Goal: Task Accomplishment & Management: Manage account settings

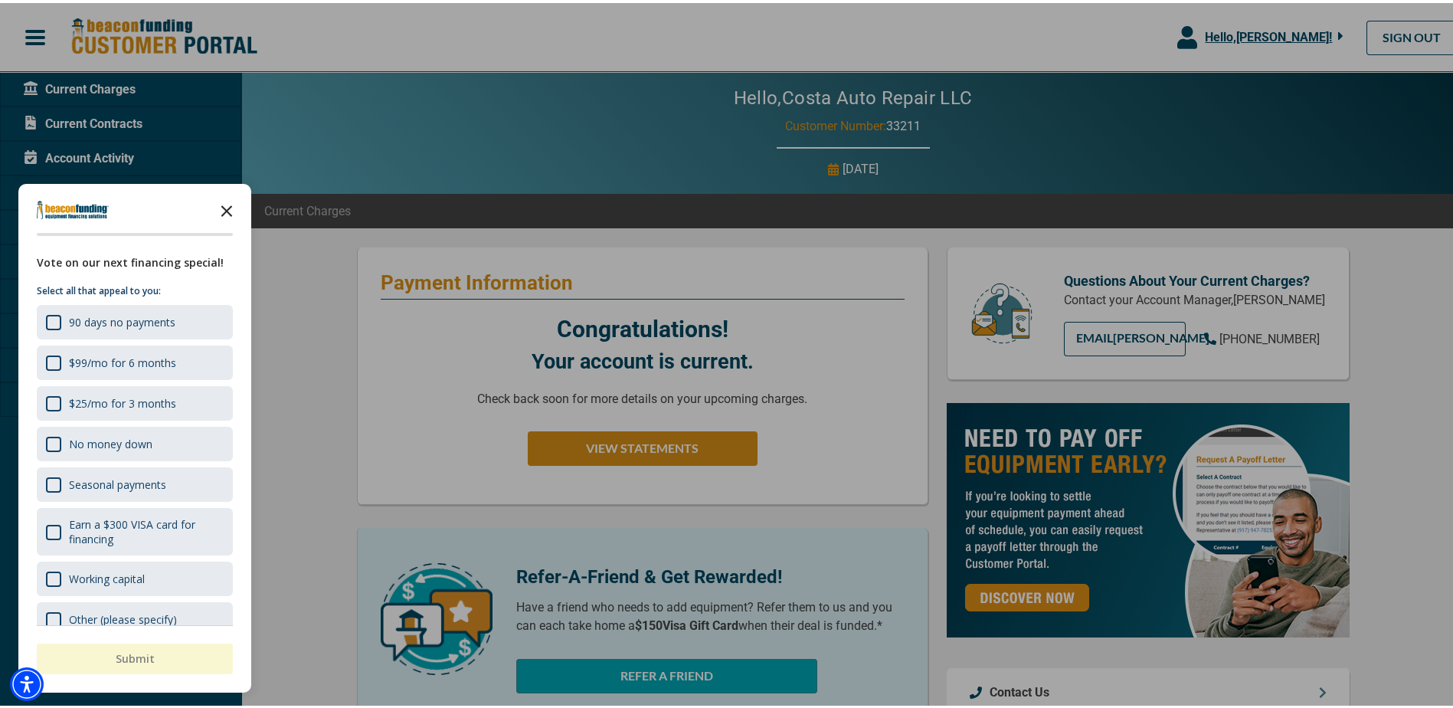
click at [226, 201] on icon "Close the survey" at bounding box center [226, 206] width 31 height 31
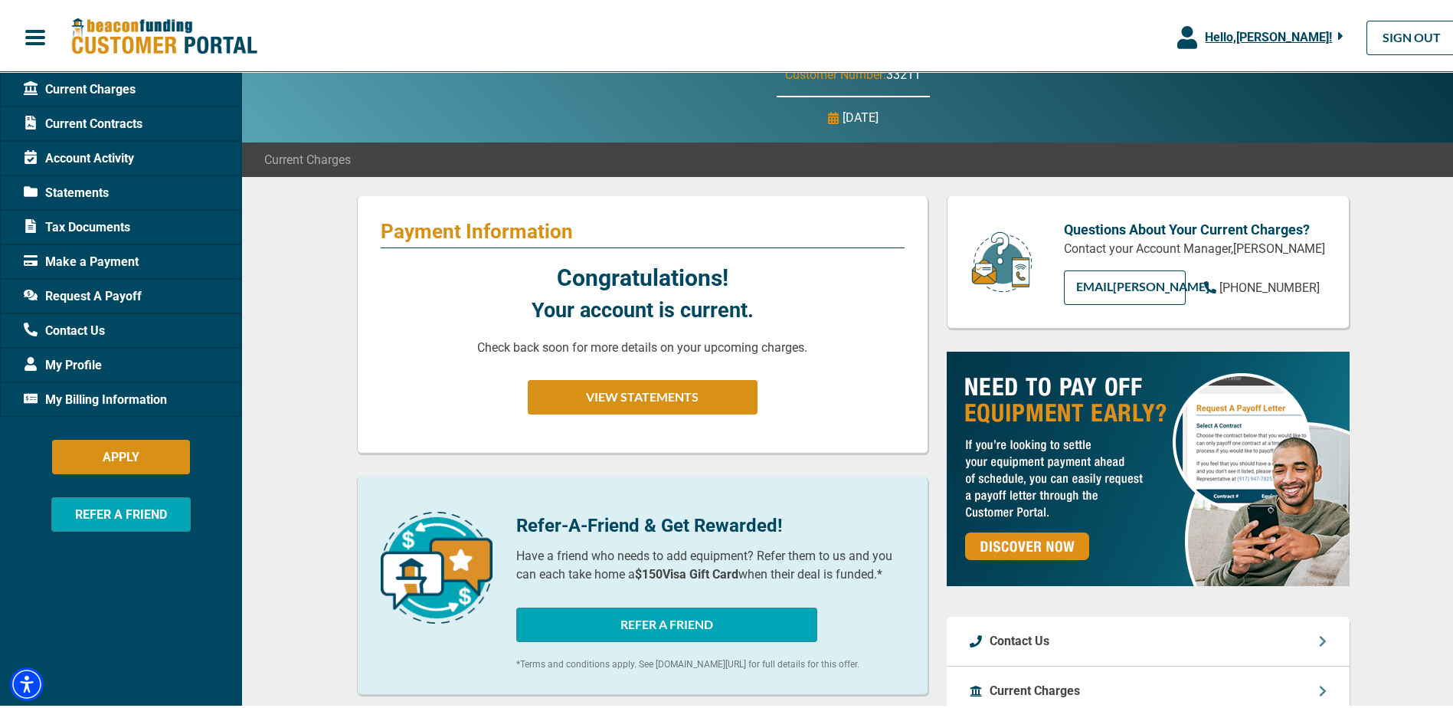
scroll to position [77, 0]
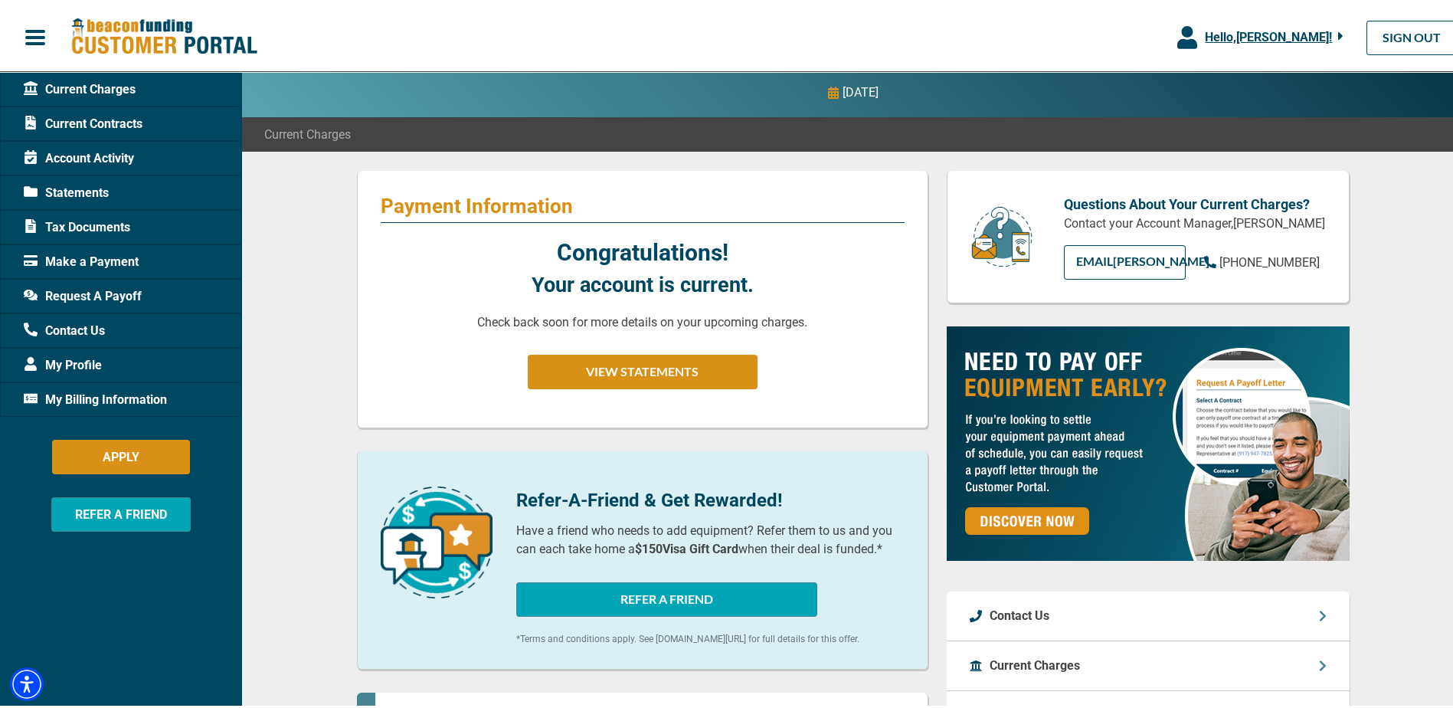
click at [87, 392] on span "My Billing Information" at bounding box center [95, 397] width 143 height 18
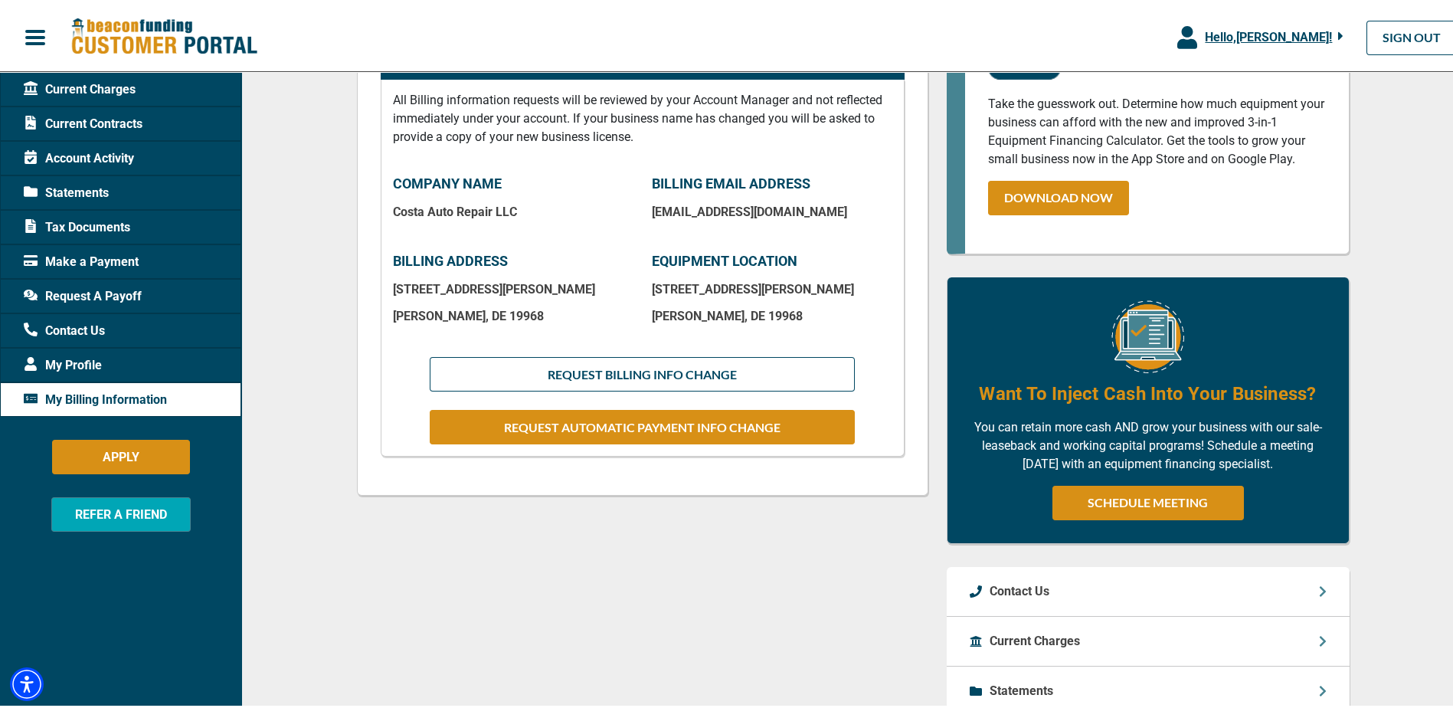
scroll to position [230, 0]
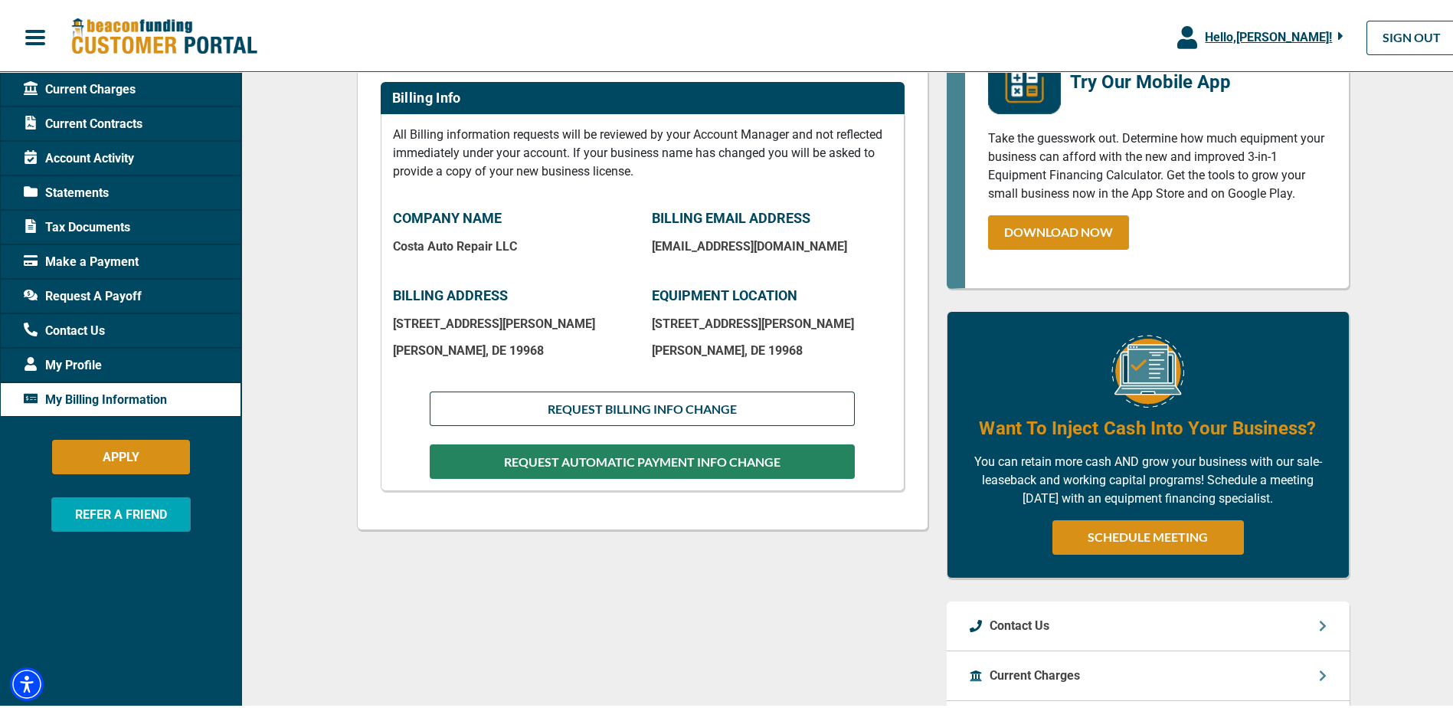
click at [682, 460] on button "REQUEST AUTOMATIC PAYMENT INFO CHANGE" at bounding box center [642, 458] width 424 height 34
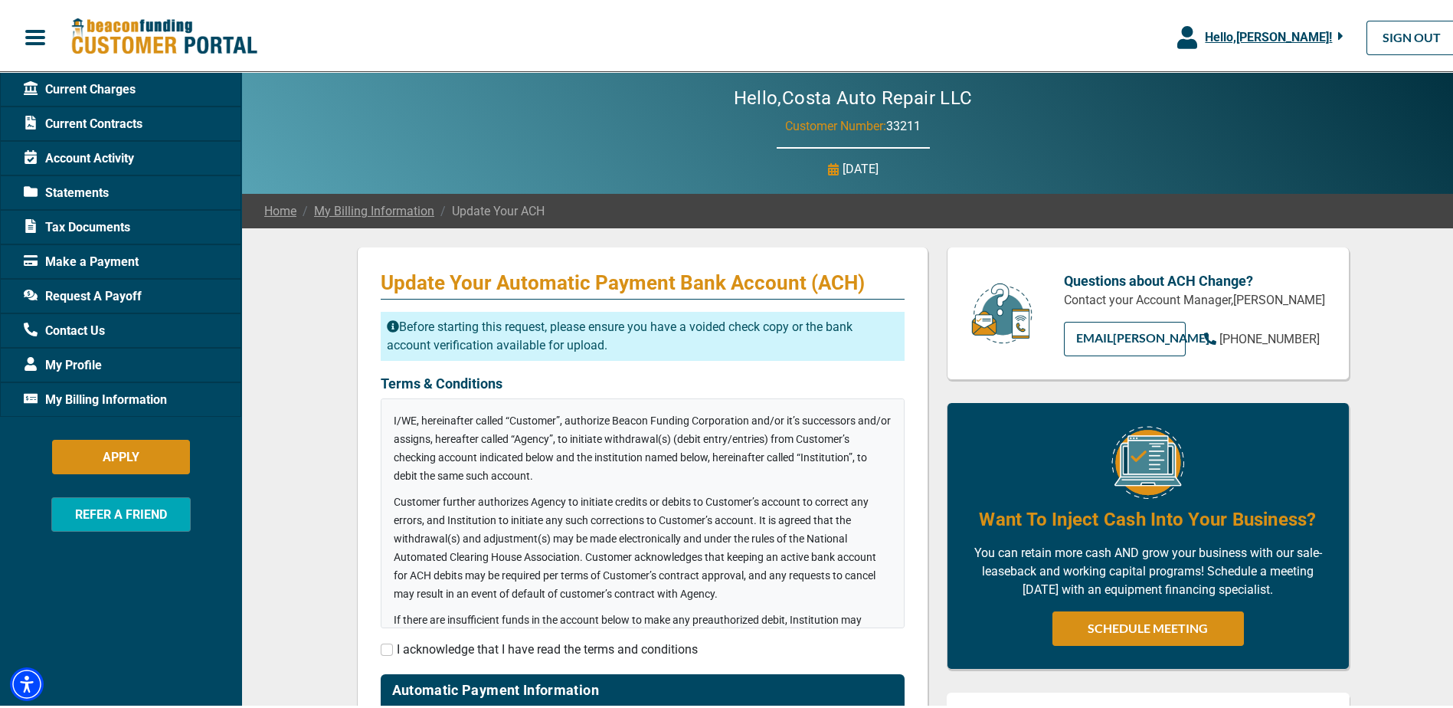
checkbox input "true"
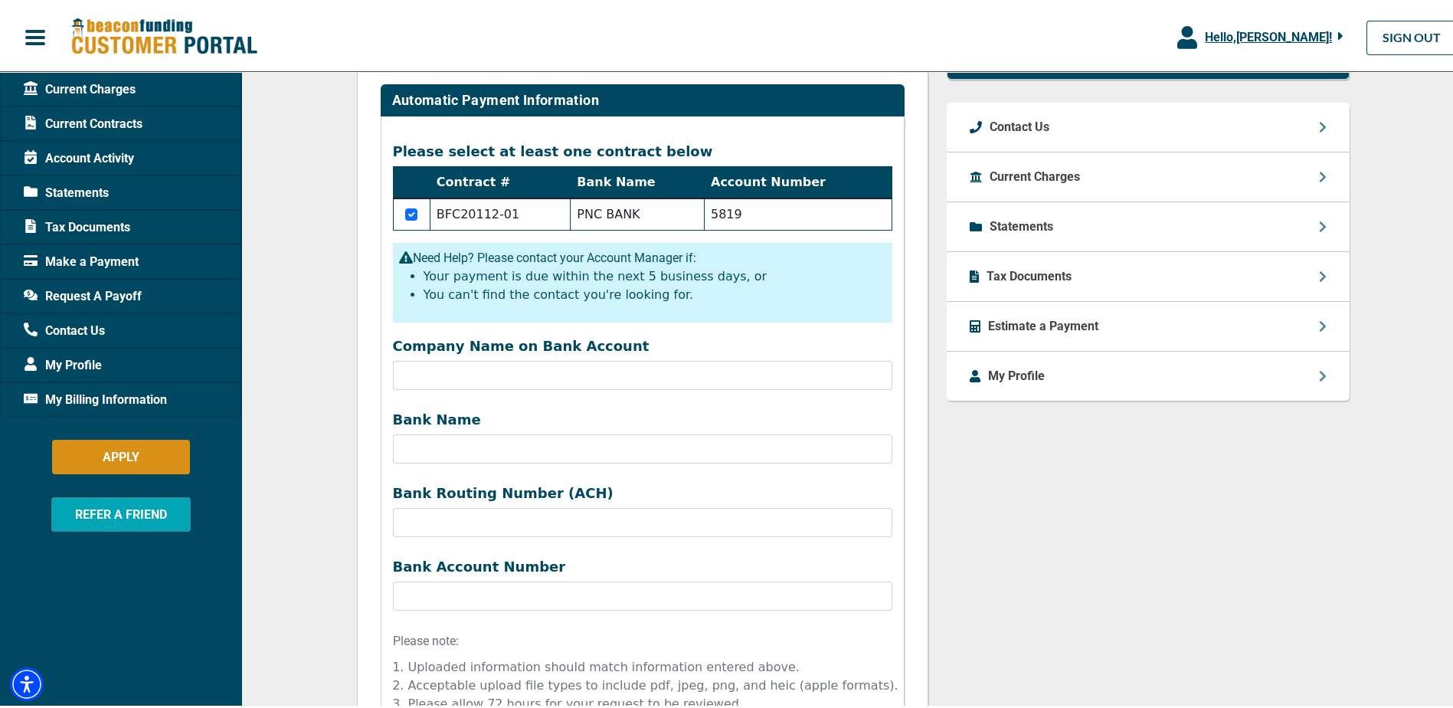
scroll to position [452, 0]
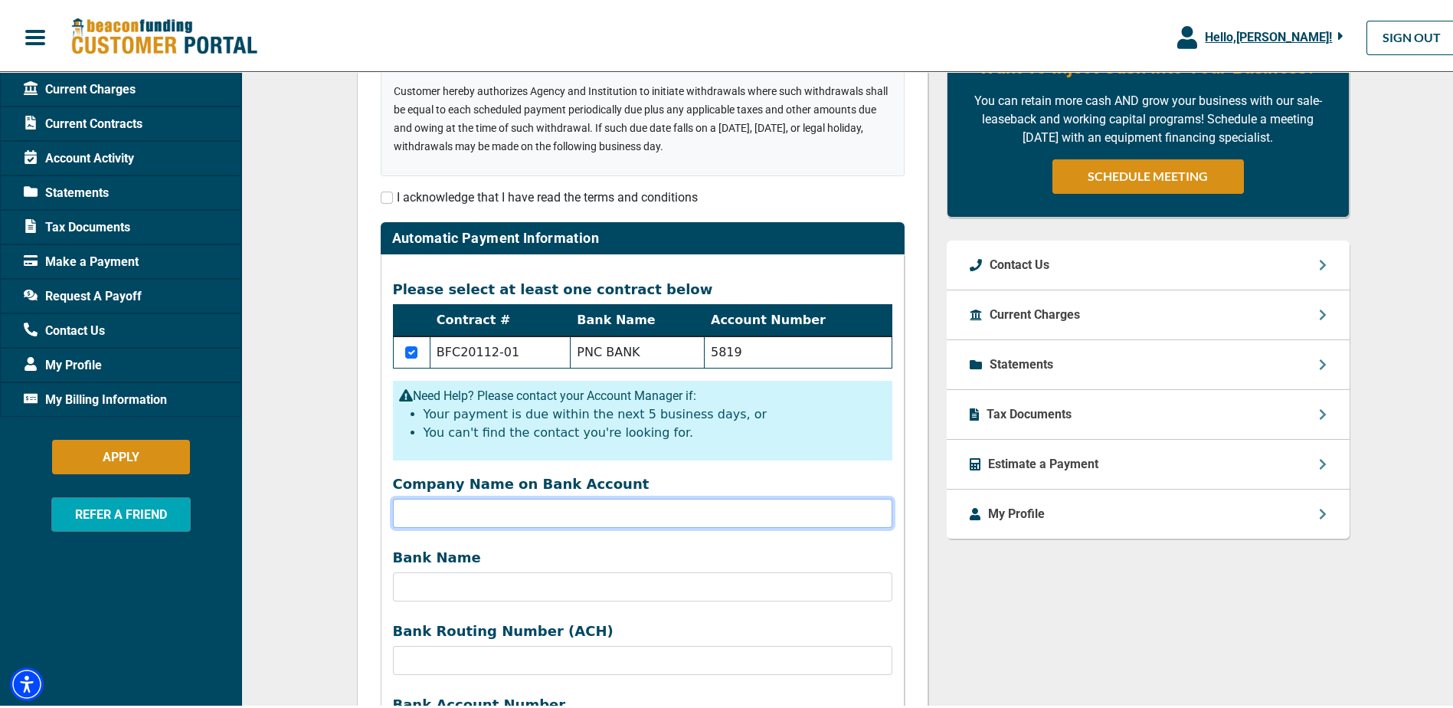
click at [420, 512] on input "Company Name on Bank Account" at bounding box center [642, 509] width 499 height 29
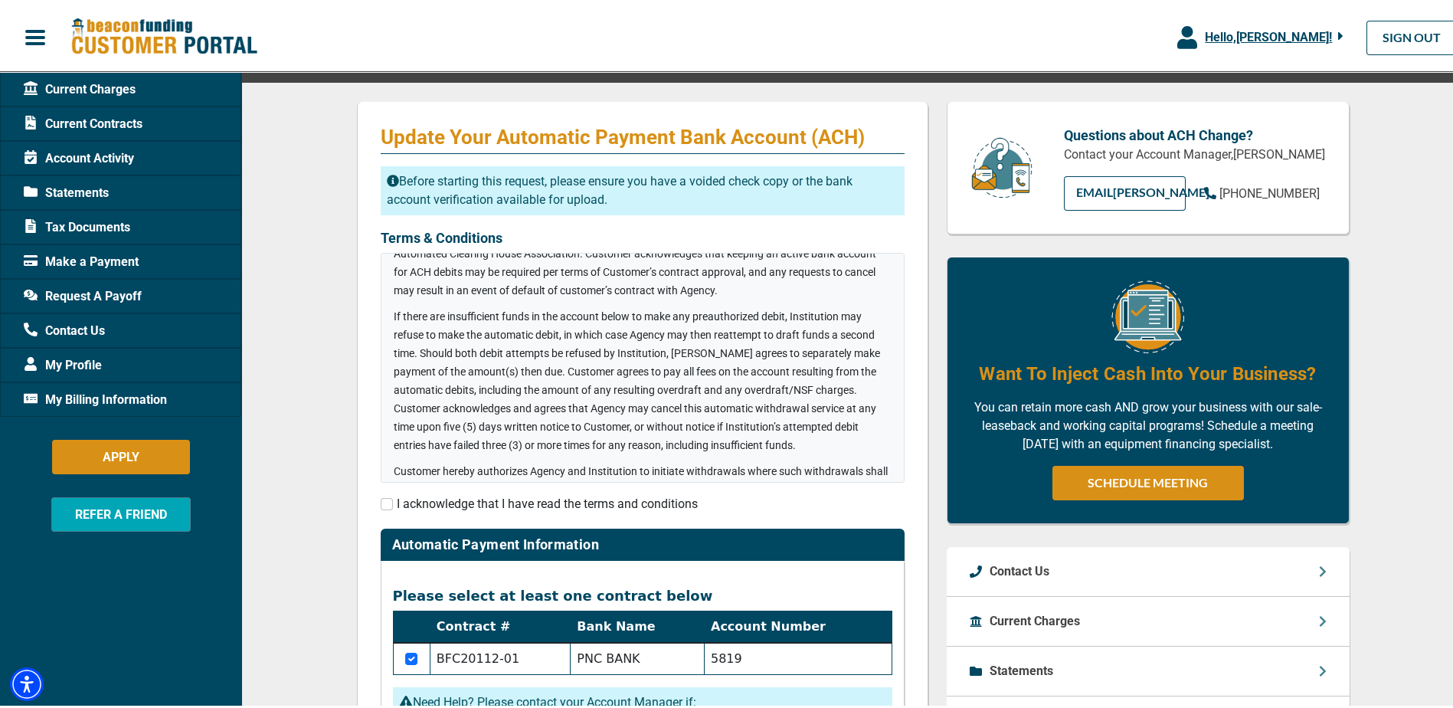
scroll to position [231, 0]
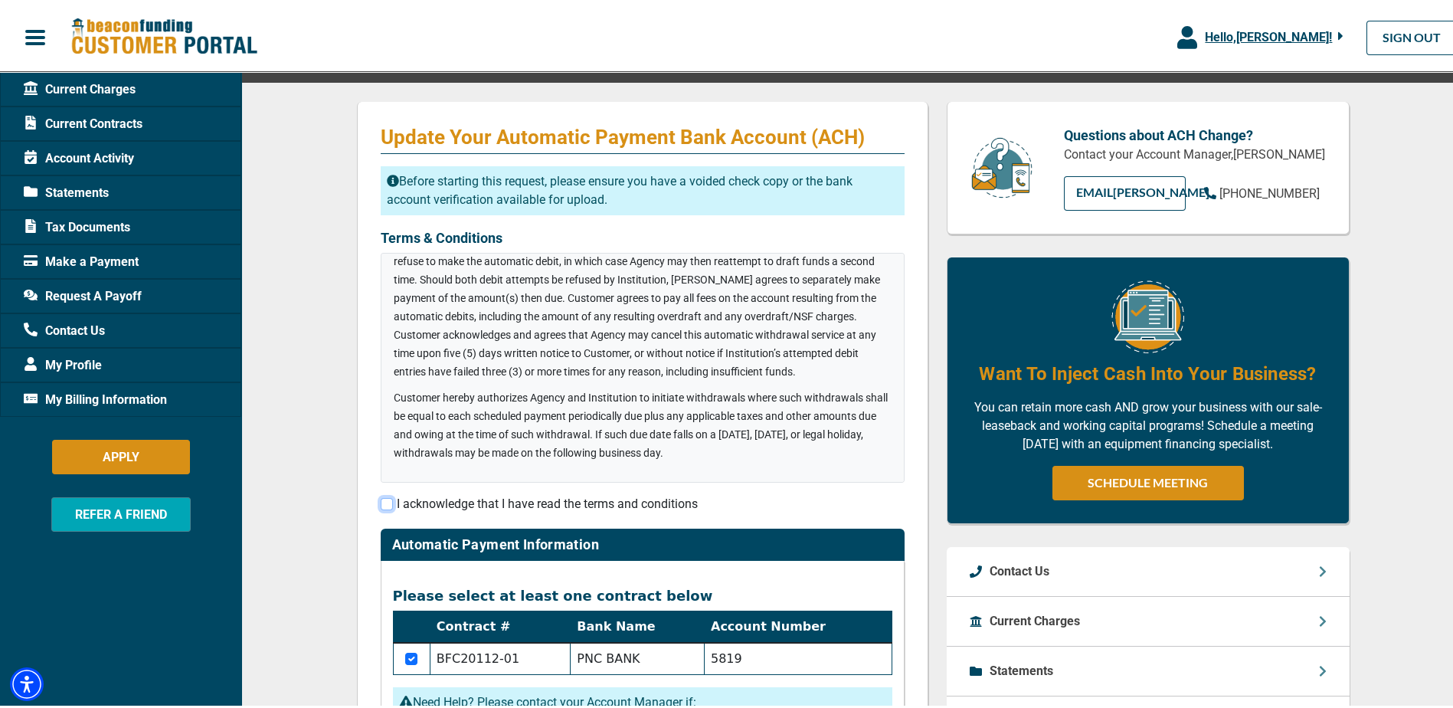
click at [381, 505] on input "checkbox" at bounding box center [387, 501] width 12 height 12
checkbox input "true"
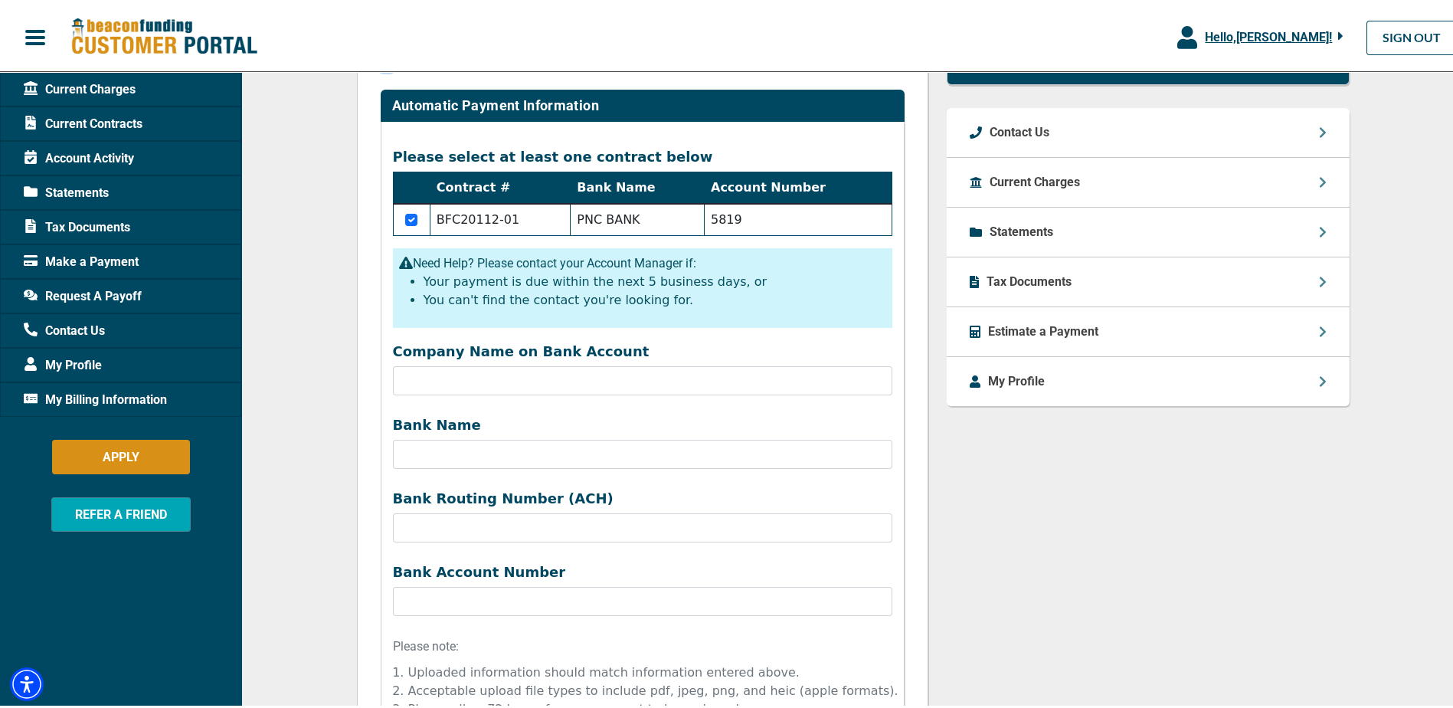
scroll to position [605, 0]
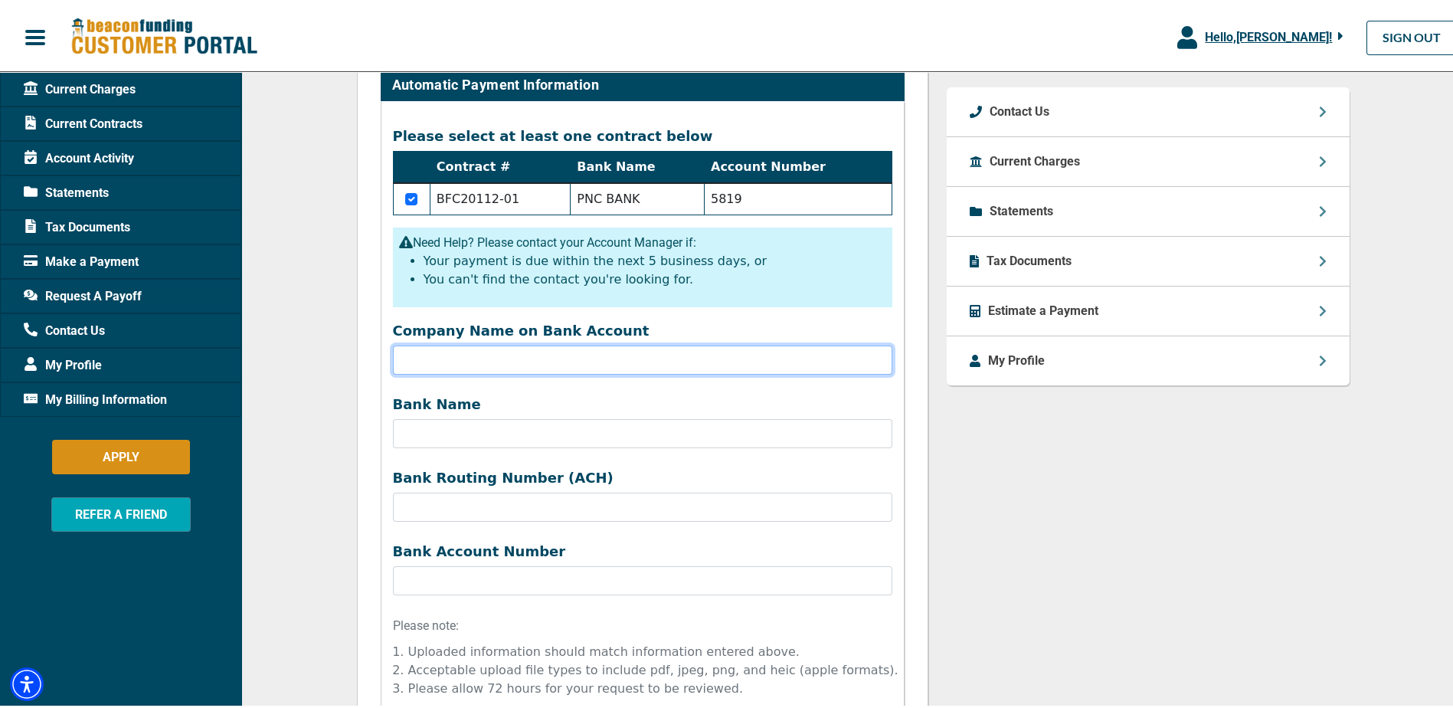
drag, startPoint x: 431, startPoint y: 358, endPoint x: 441, endPoint y: 358, distance: 10.0
click at [432, 358] on input "Company Name on Bank Account" at bounding box center [642, 356] width 499 height 29
type input "m"
type input "M&T BANK"
drag, startPoint x: 471, startPoint y: 358, endPoint x: 350, endPoint y: 368, distance: 121.4
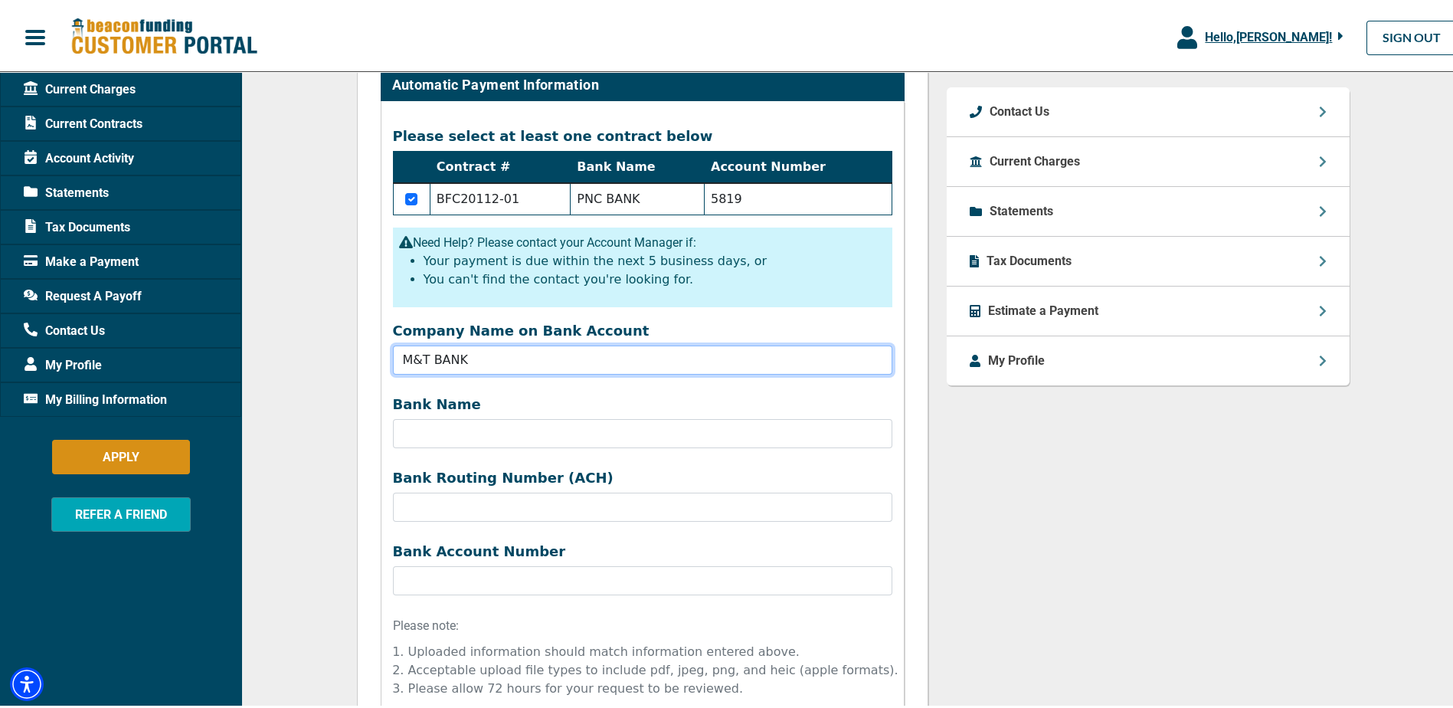
click at [350, 368] on div "Update Your Automatic Payment Bank Account (ACH) Before starting this request, …" at bounding box center [643, 278] width 590 height 1278
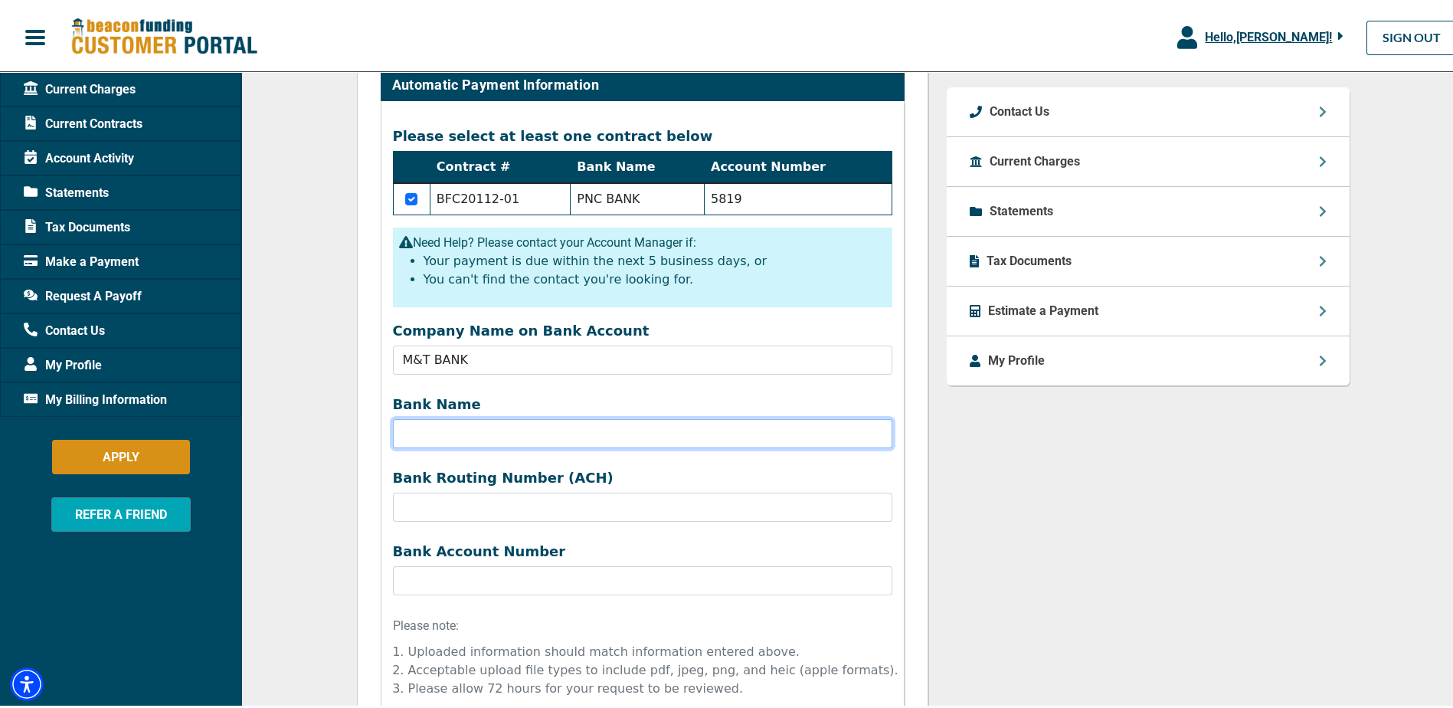
click at [417, 425] on input "Bank Name" at bounding box center [642, 430] width 499 height 29
paste input "M&T BANK"
type input "M&T BANK"
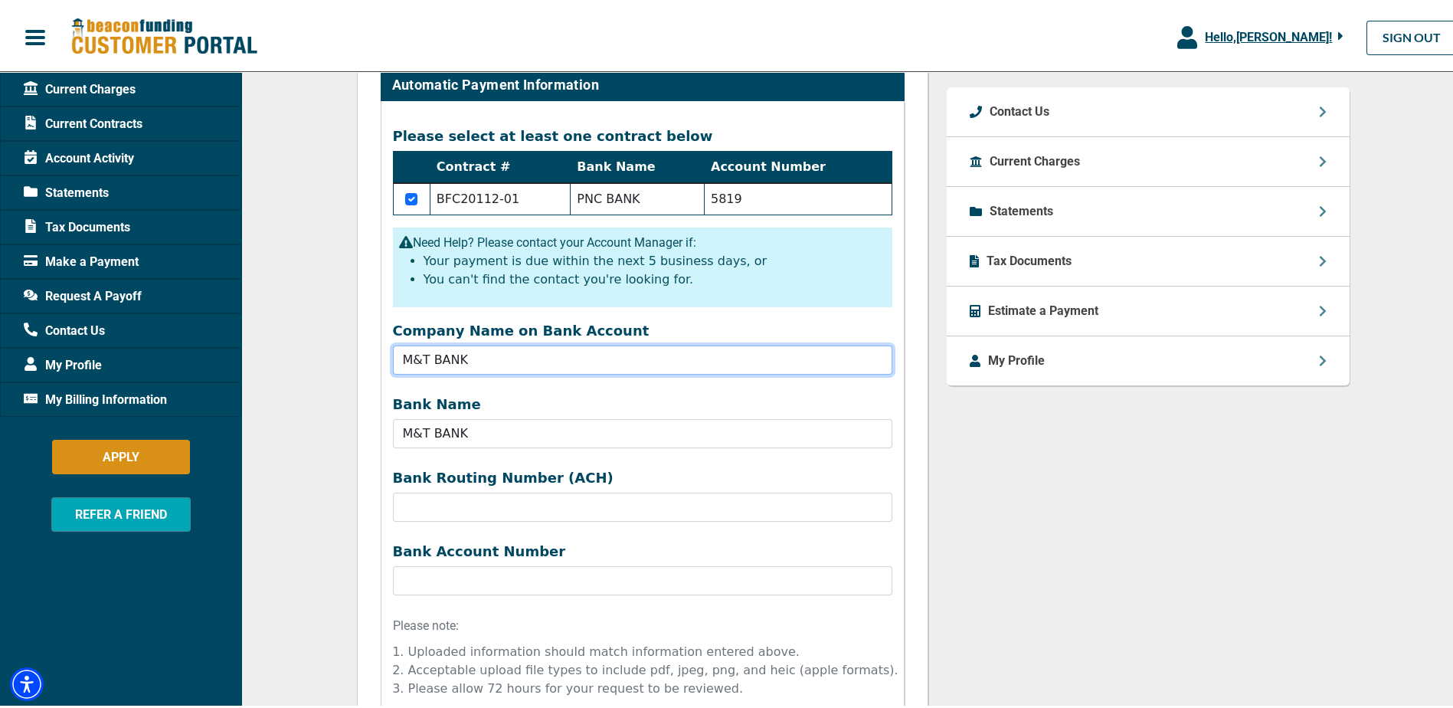
drag, startPoint x: 472, startPoint y: 355, endPoint x: 342, endPoint y: 377, distance: 132.1
click at [348, 377] on div "Update Your Automatic Payment Bank Account (ACH) Before starting this request, …" at bounding box center [643, 278] width 590 height 1278
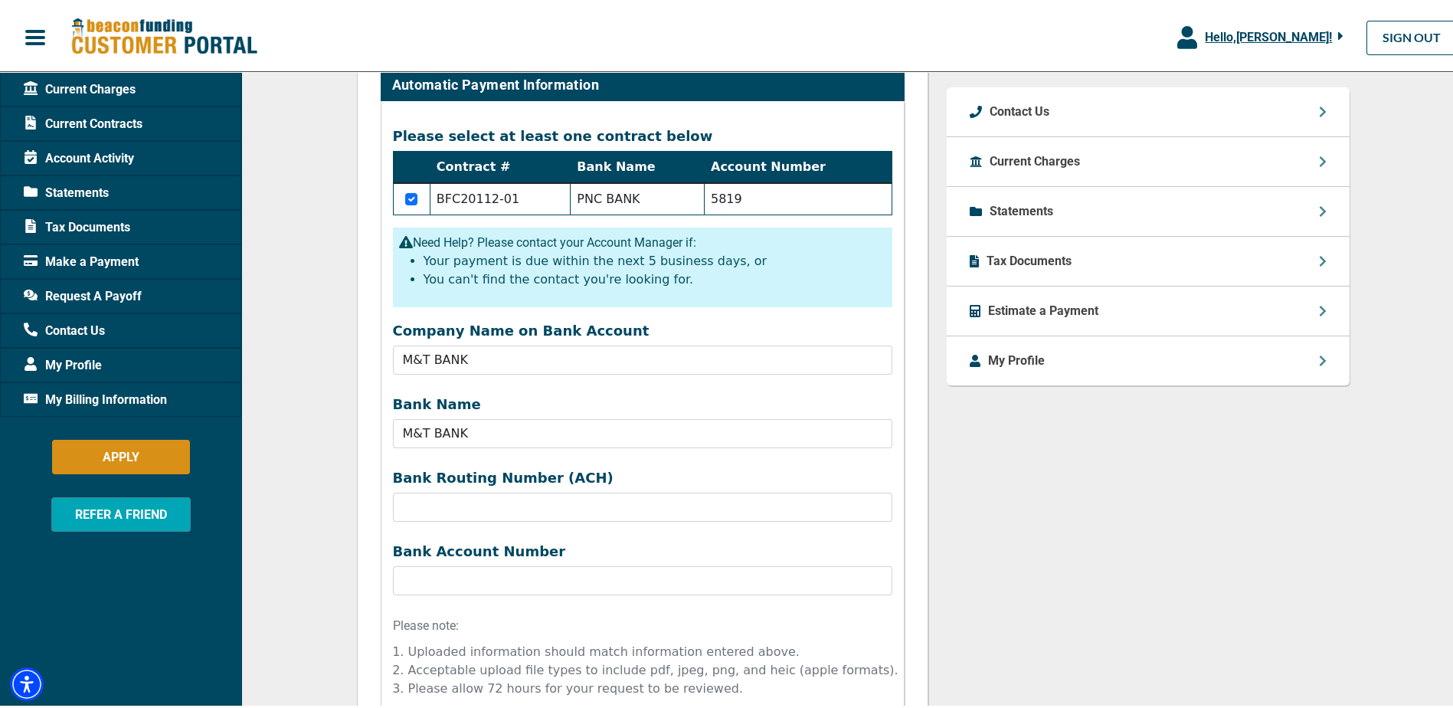
click at [658, 324] on label "Company Name on Bank Account" at bounding box center [642, 327] width 499 height 17
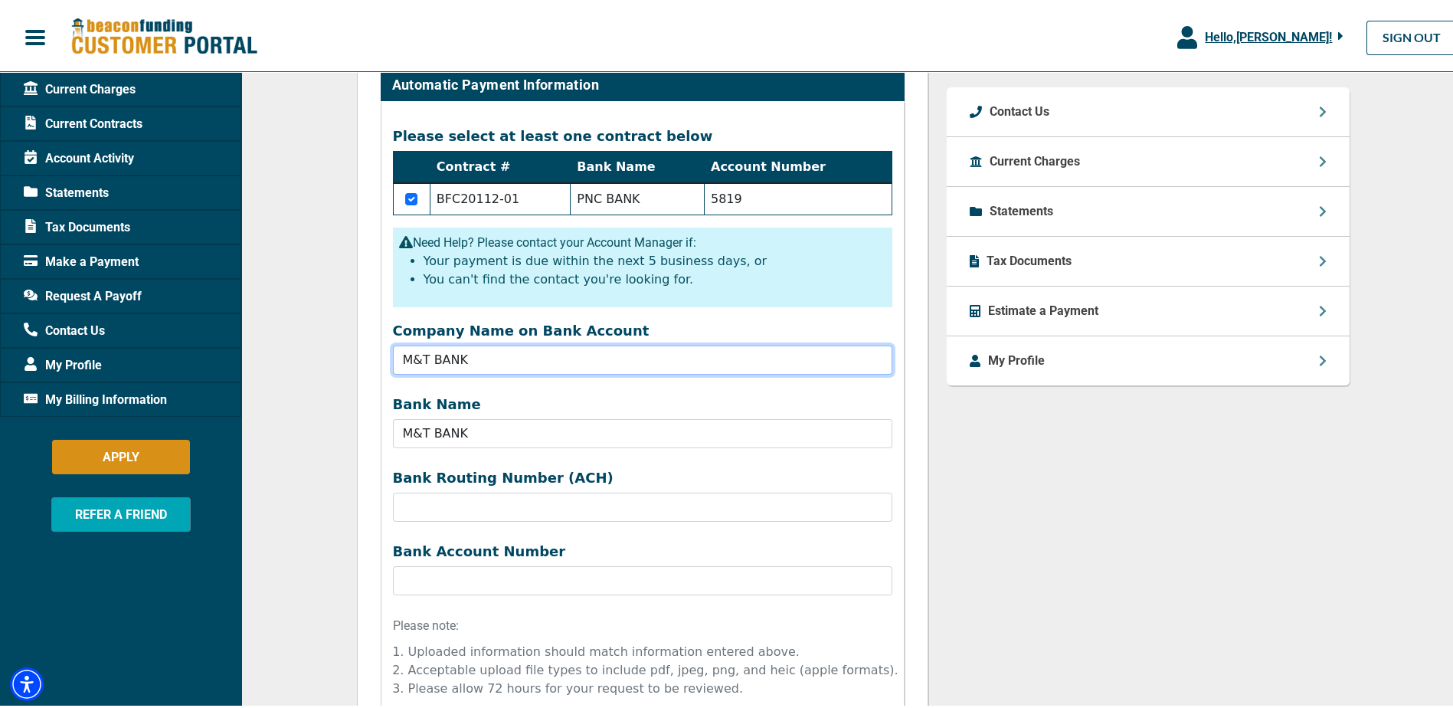
click at [658, 342] on input "M&T BANK" at bounding box center [642, 356] width 499 height 29
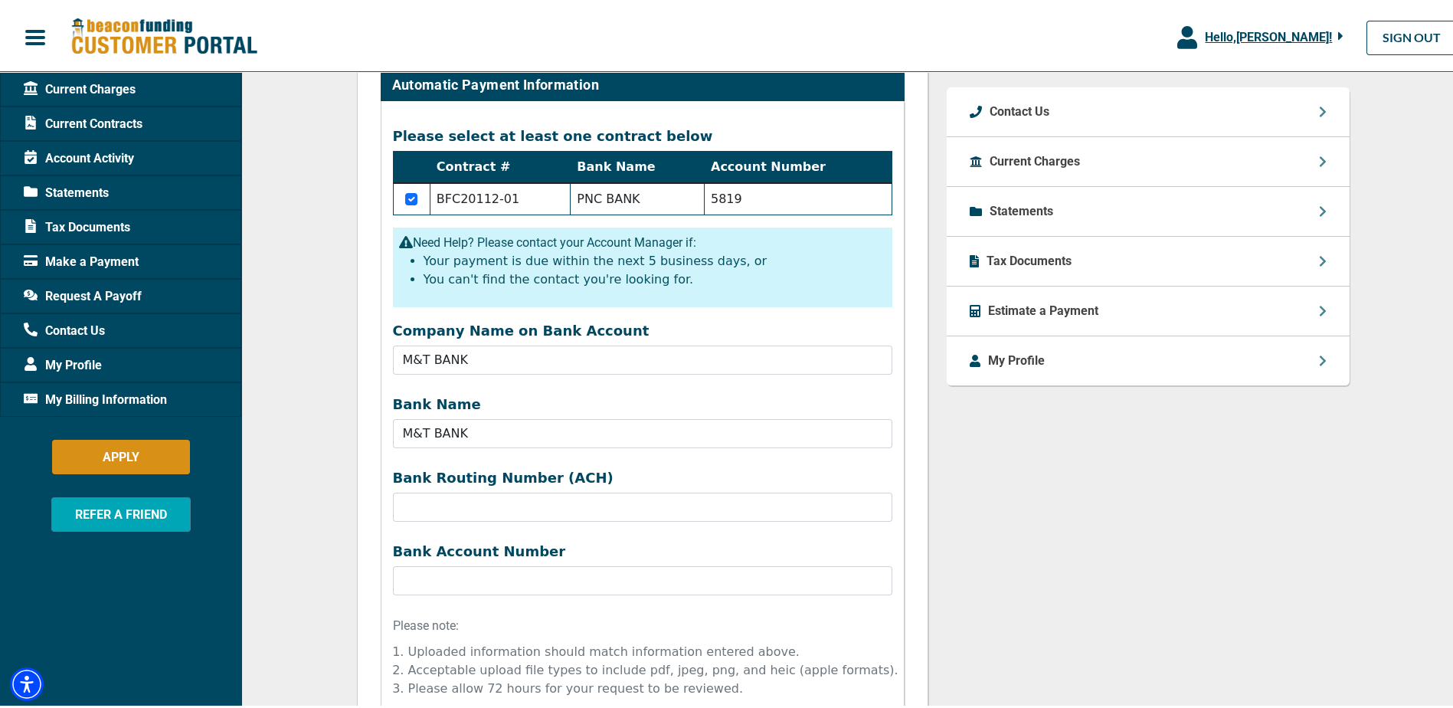
click at [646, 393] on form "Company Name on Bank Account M&T BANK Bank Name M&T BANK Bank Routing Number (A…" at bounding box center [642, 573] width 499 height 509
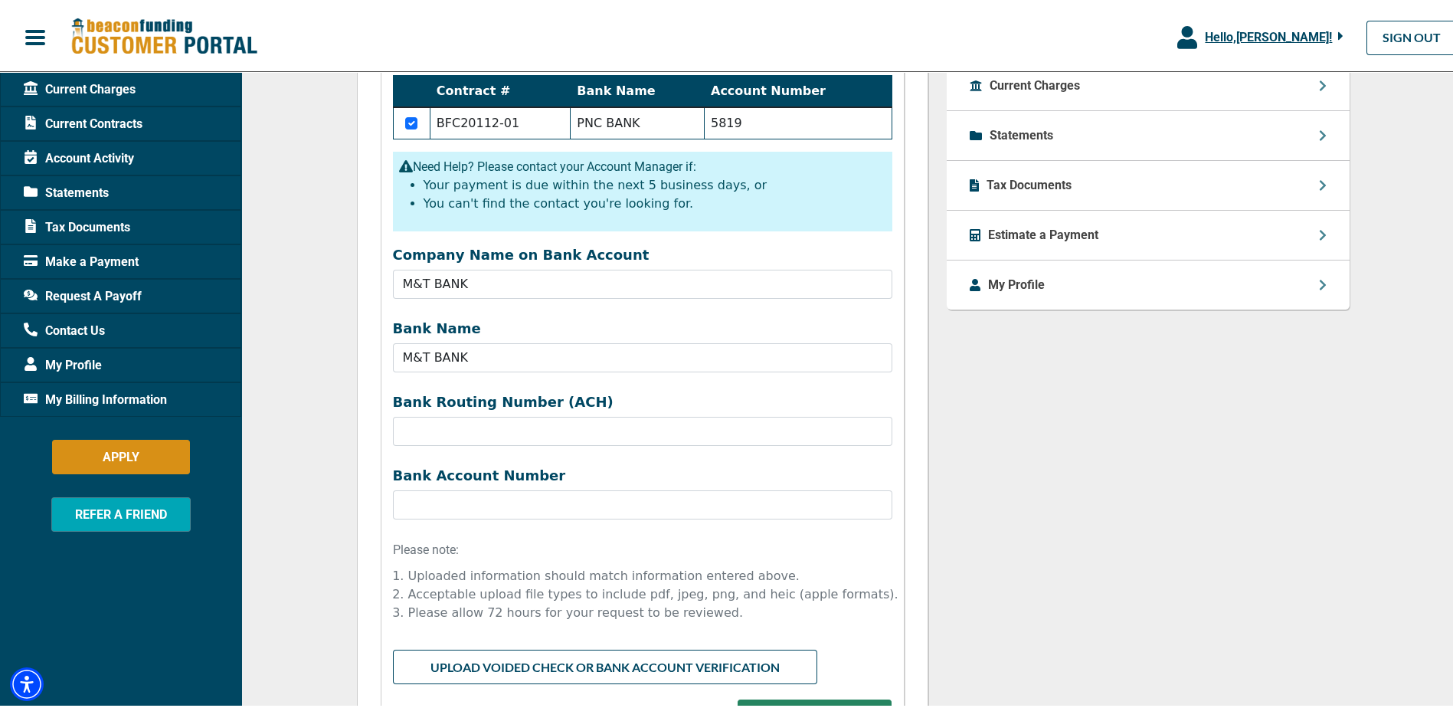
scroll to position [682, 0]
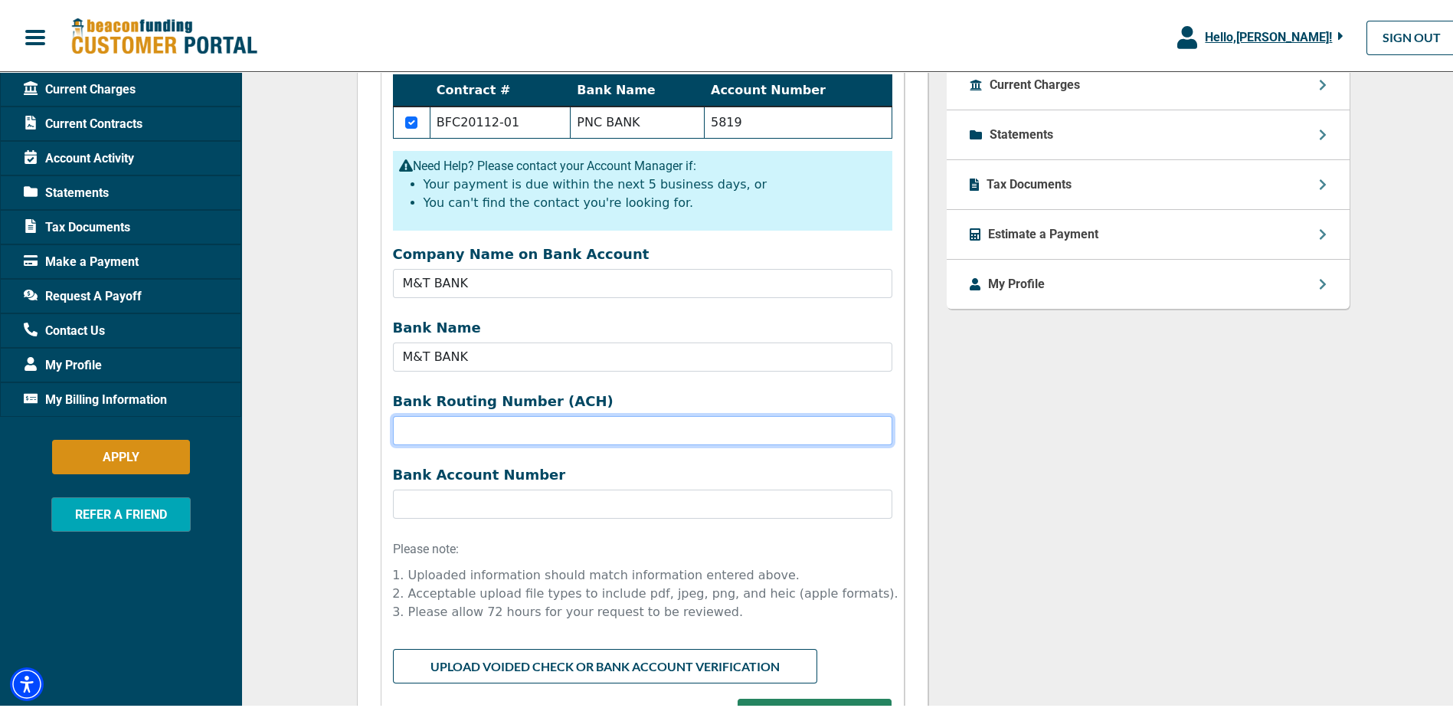
click at [437, 435] on input "Company Name on Bank Account" at bounding box center [642, 427] width 499 height 29
type input "031130295"
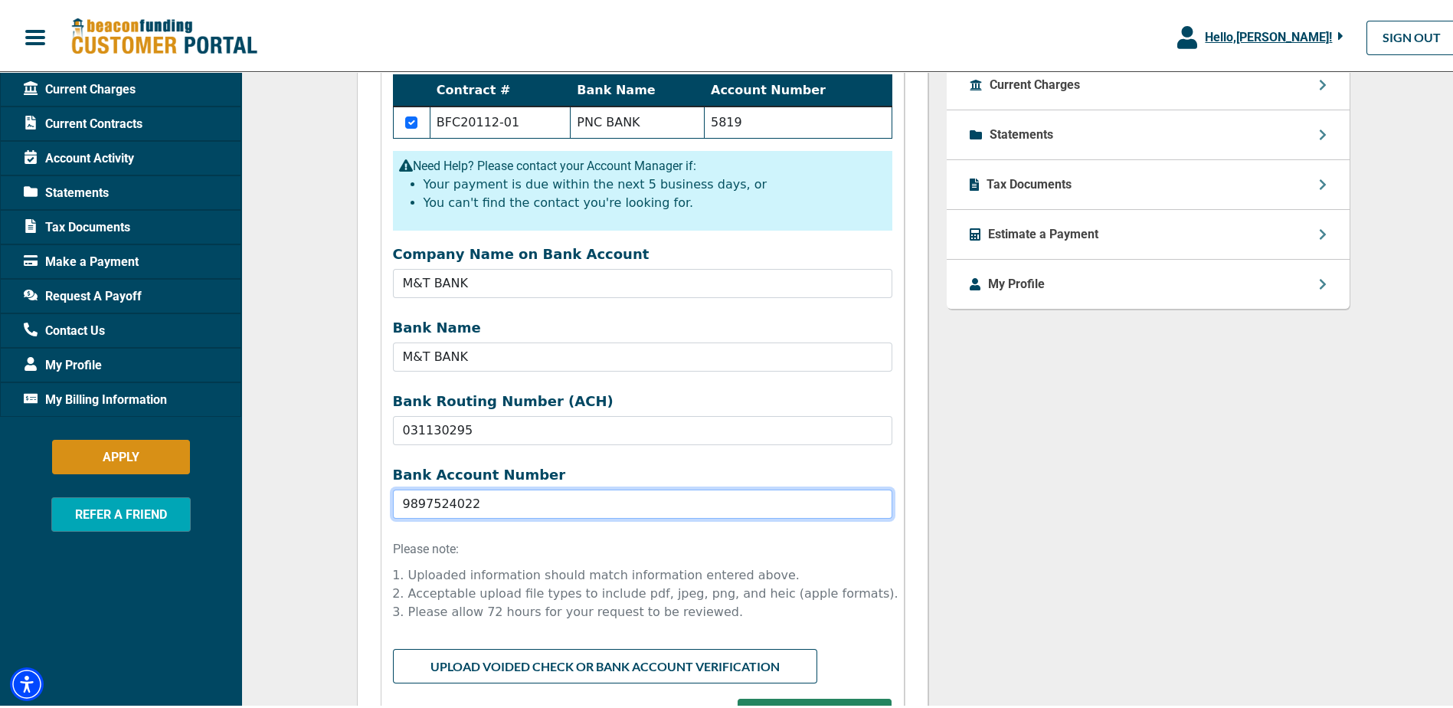
type input "9897524022"
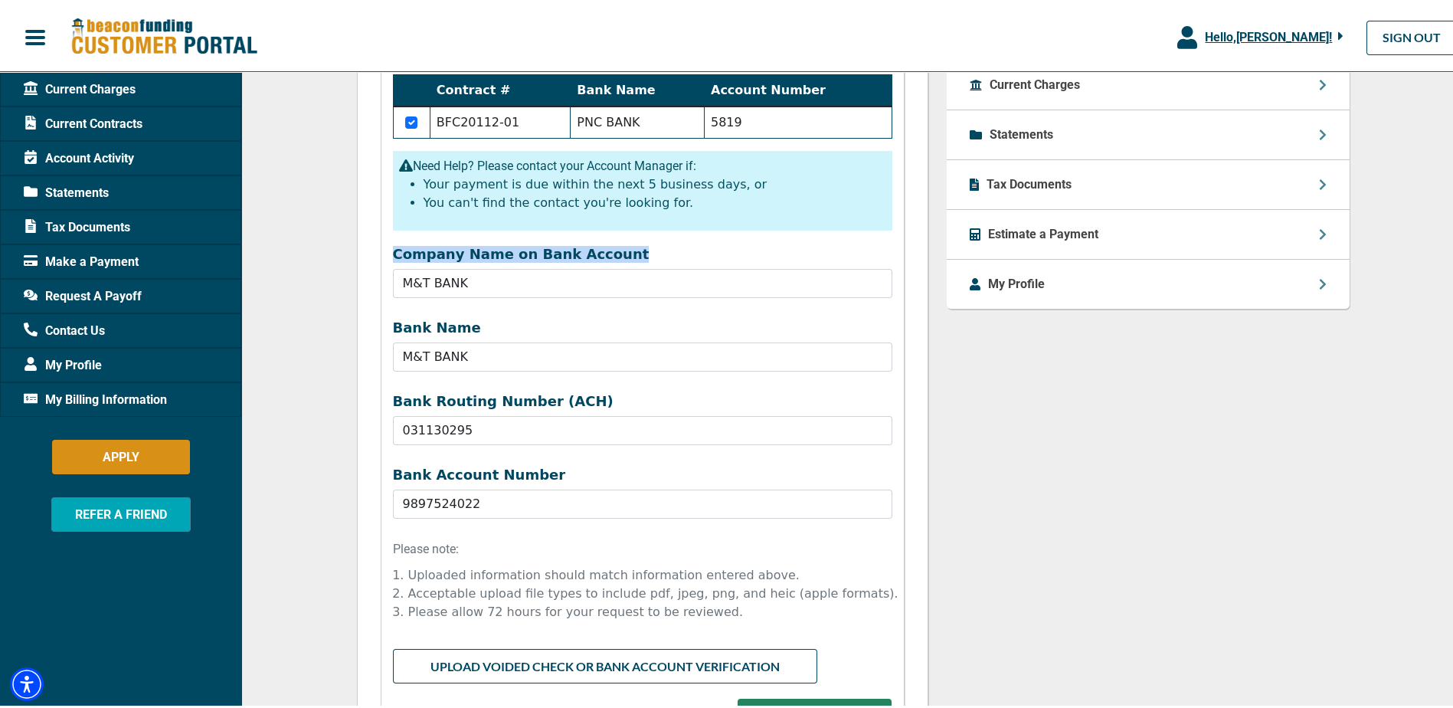
drag, startPoint x: 385, startPoint y: 248, endPoint x: 639, endPoint y: 250, distance: 253.5
click at [639, 250] on div "Company Name on Bank Account M&T BANK" at bounding box center [643, 269] width 518 height 52
drag, startPoint x: 638, startPoint y: 250, endPoint x: 585, endPoint y: 253, distance: 52.9
click at [1078, 434] on div "Questions about ACH Change? Contact your Account Manager, Mayuri Sarma EMAIL Ma…" at bounding box center [1147, 202] width 421 height 1278
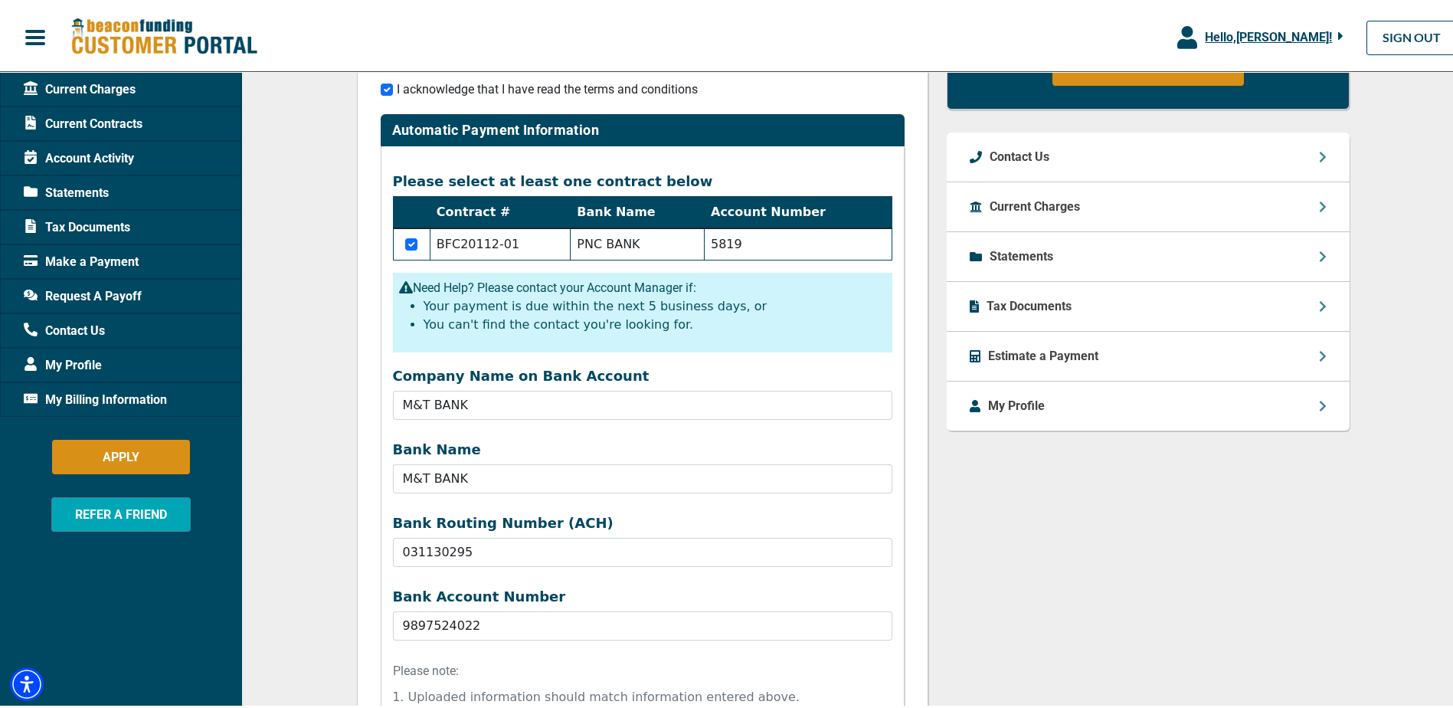
scroll to position [605, 0]
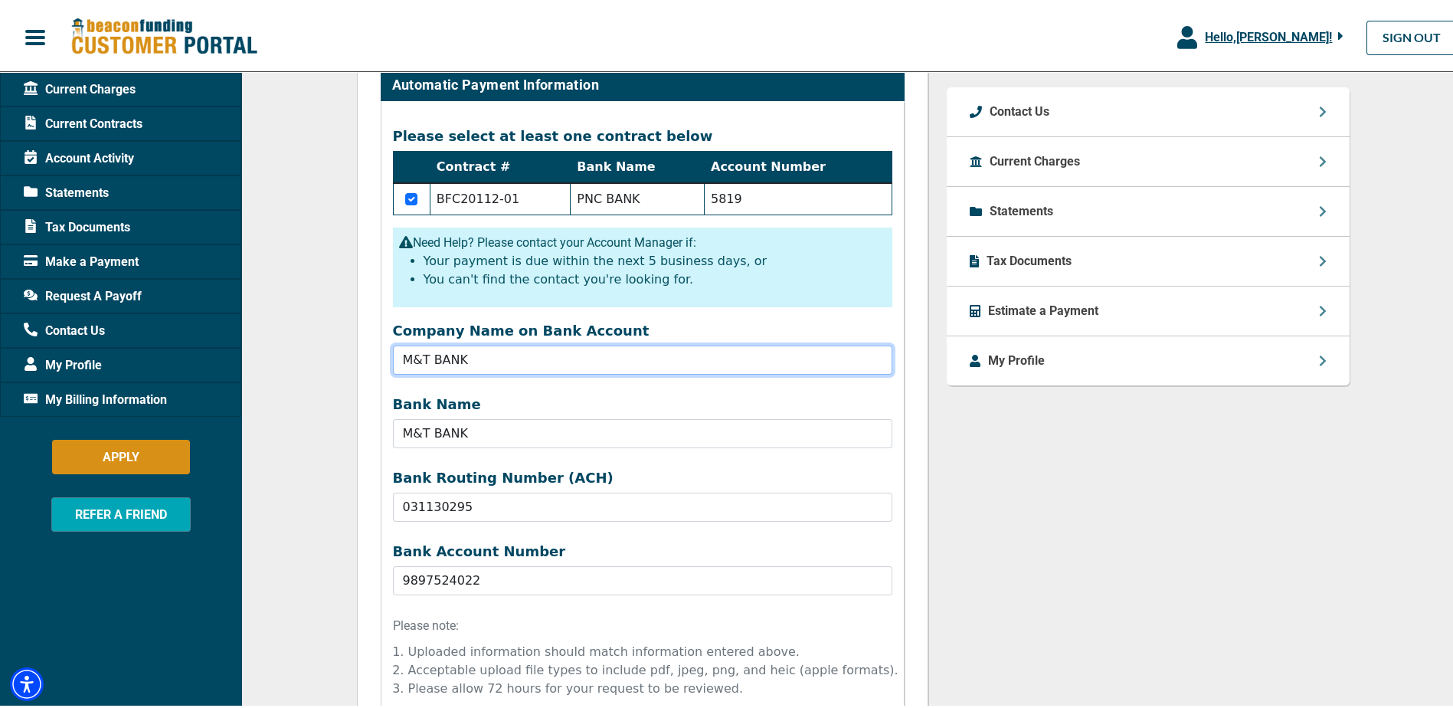
drag, startPoint x: 466, startPoint y: 358, endPoint x: 339, endPoint y: 362, distance: 126.4
click at [339, 362] on div "Update Your Automatic Payment Bank Account (ACH) Before starting this request, …" at bounding box center [852, 278] width 1223 height 1316
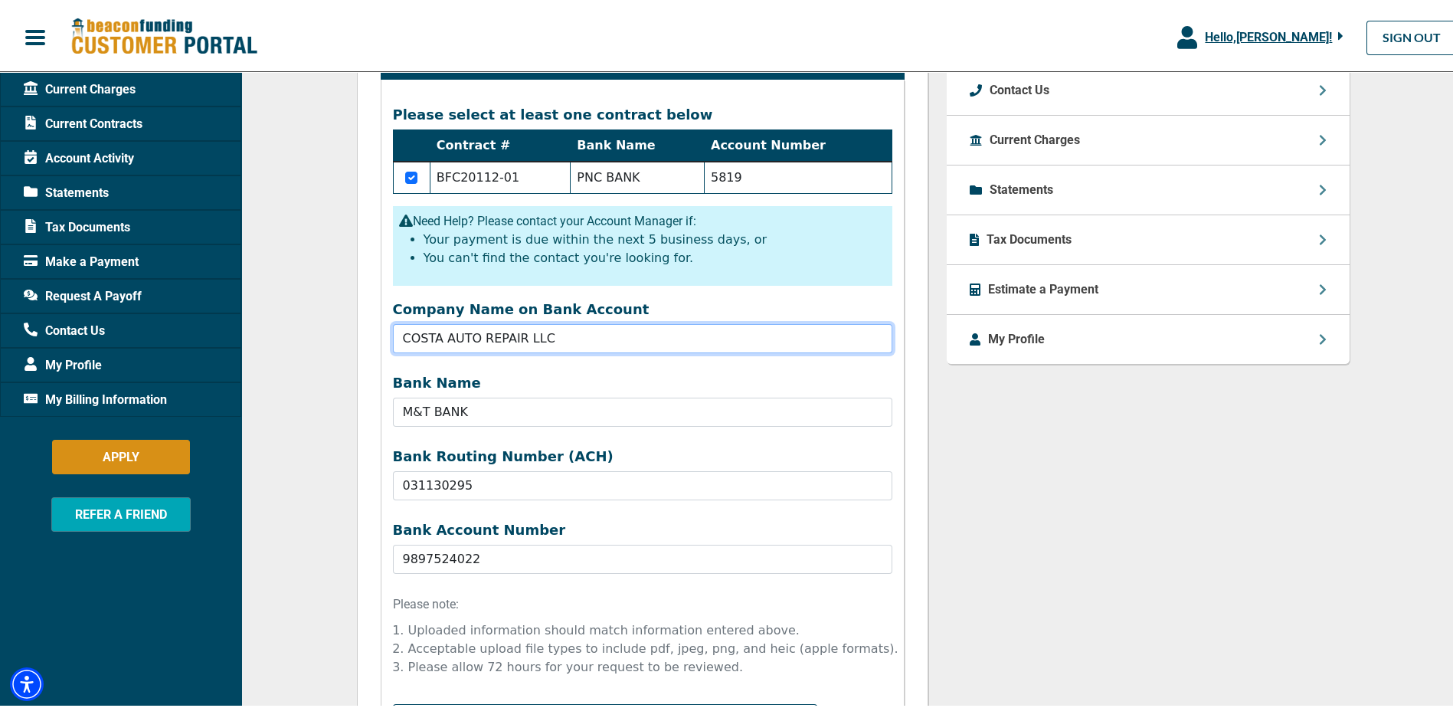
scroll to position [758, 0]
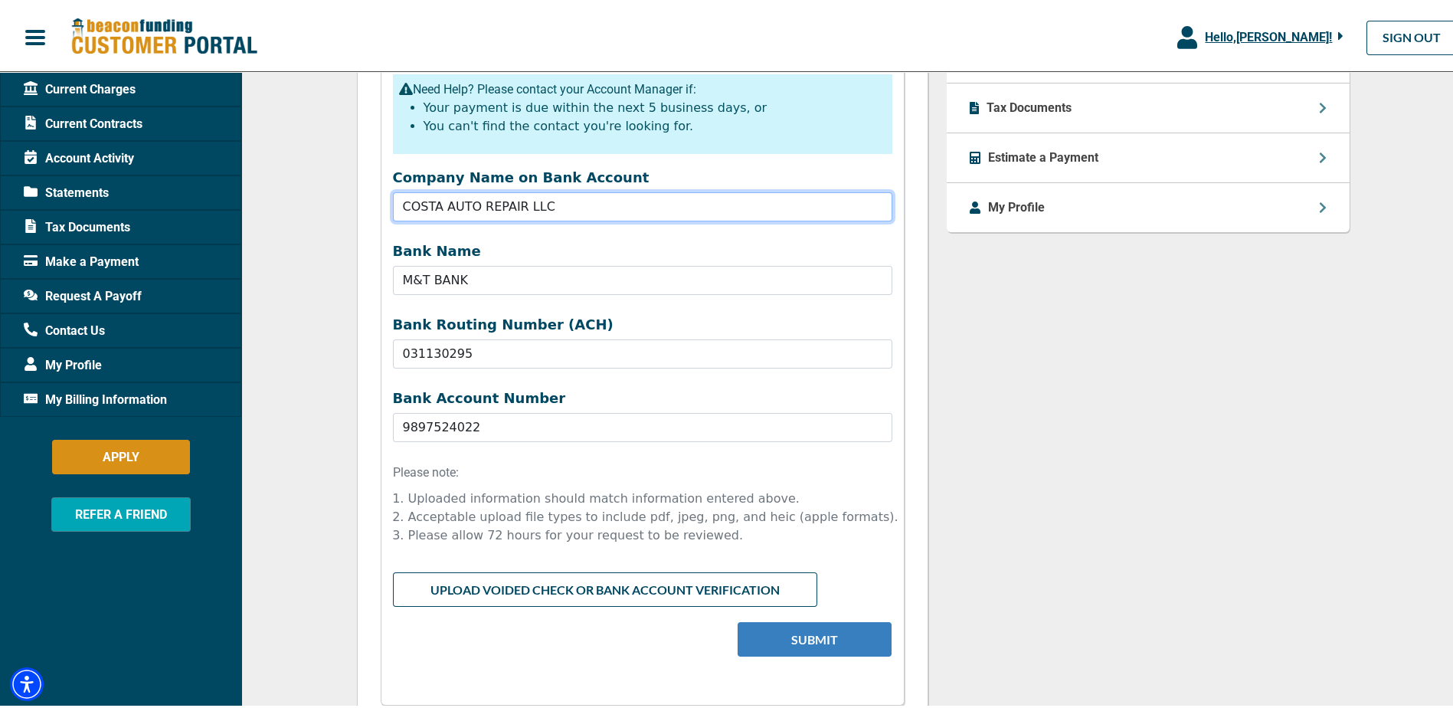
type input "COSTA AUTO REPAIR LLC"
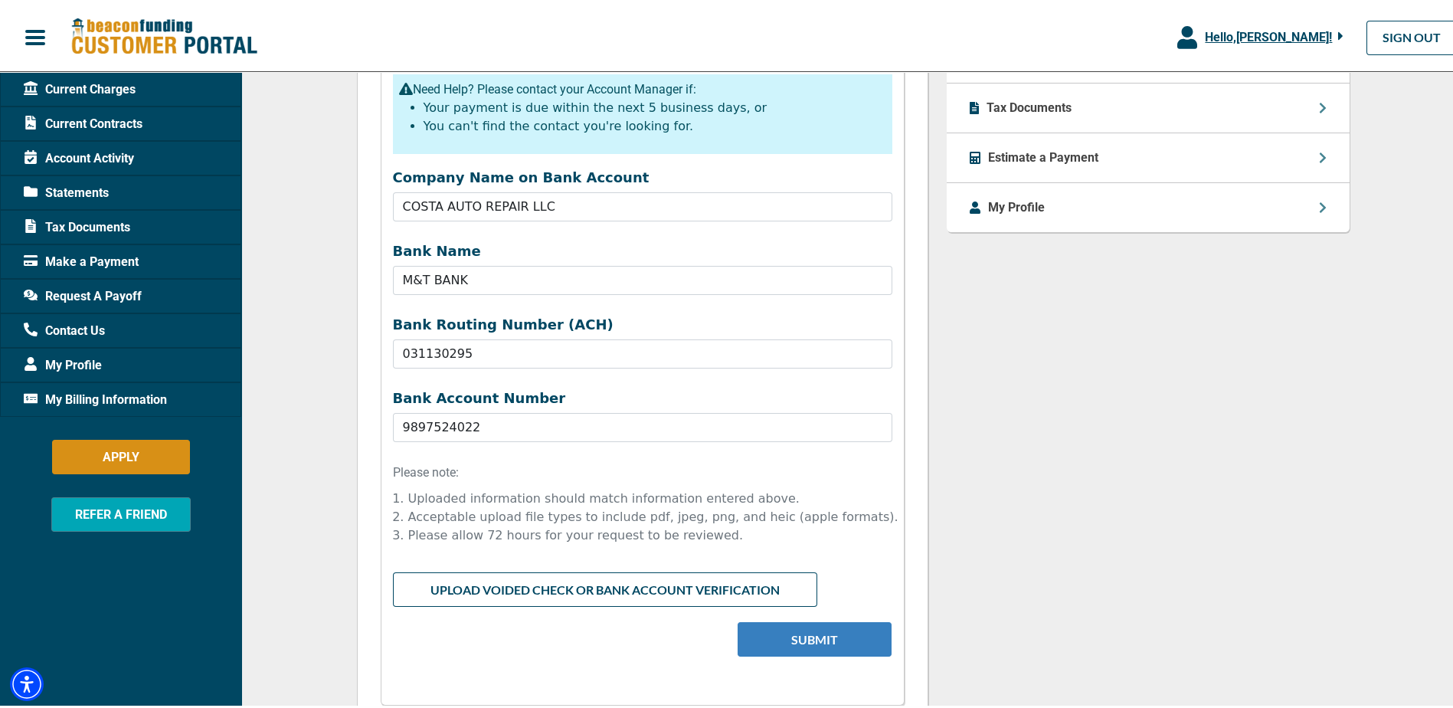
click at [813, 639] on button "Submit" at bounding box center [814, 636] width 154 height 34
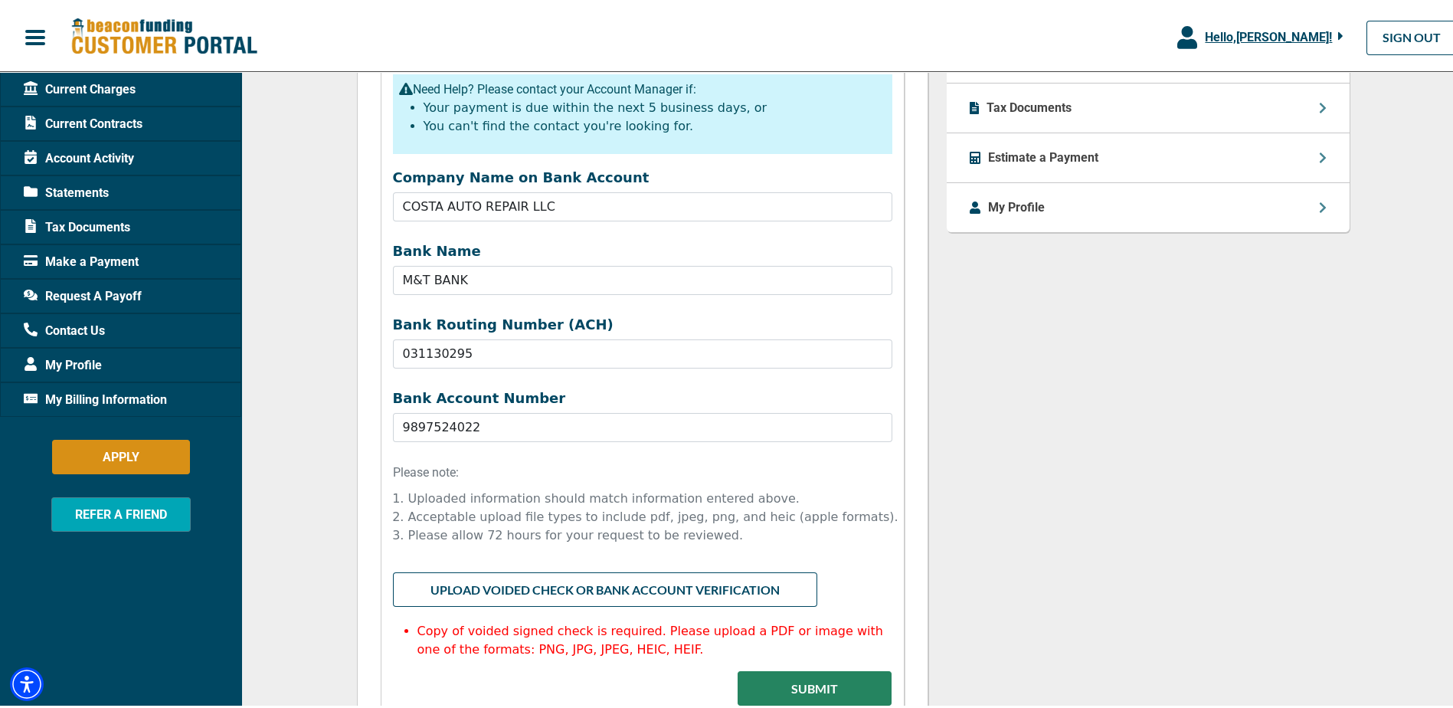
click at [597, 582] on input "file" at bounding box center [642, 583] width 499 height 29
click at [497, 585] on input "file" at bounding box center [642, 583] width 499 height 29
type input "C:\fakepath\M&T VOID _2025-09-11.pdf"
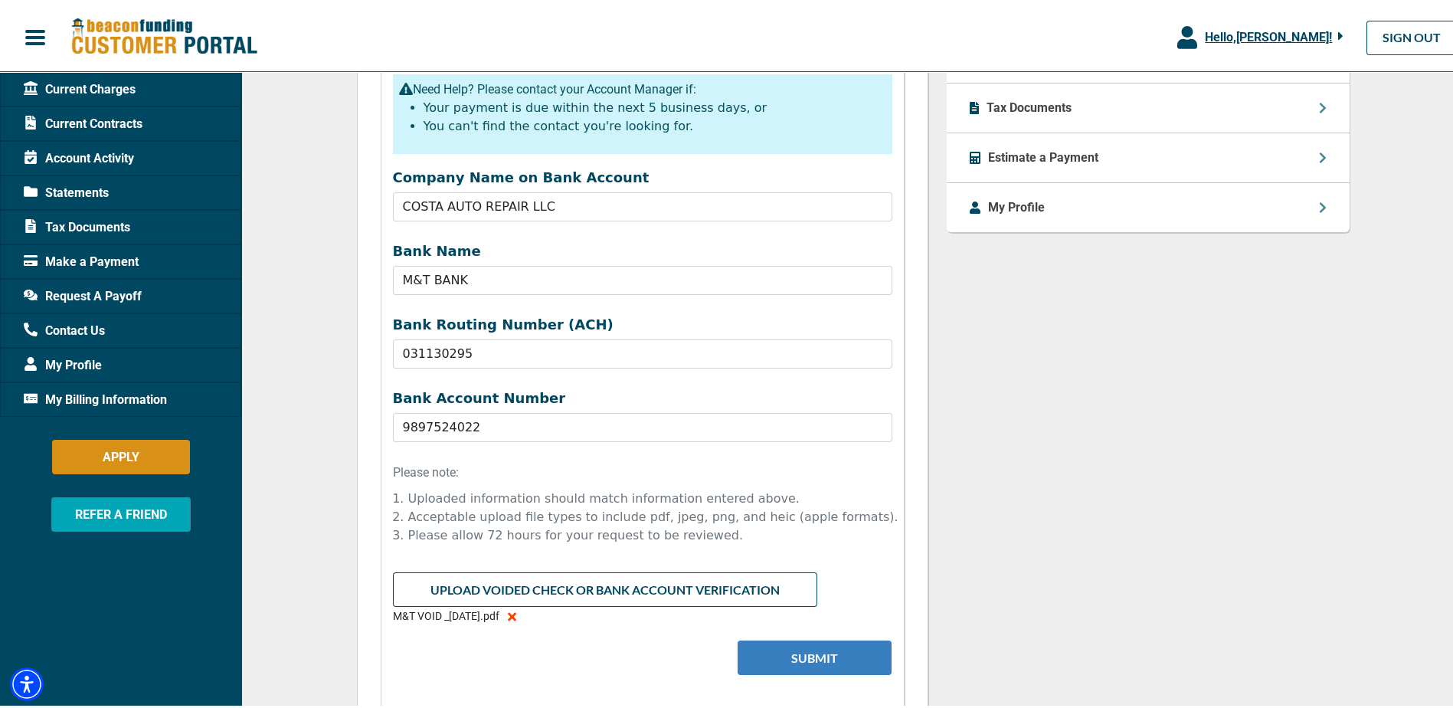
click at [814, 661] on button "Submit" at bounding box center [814, 654] width 154 height 34
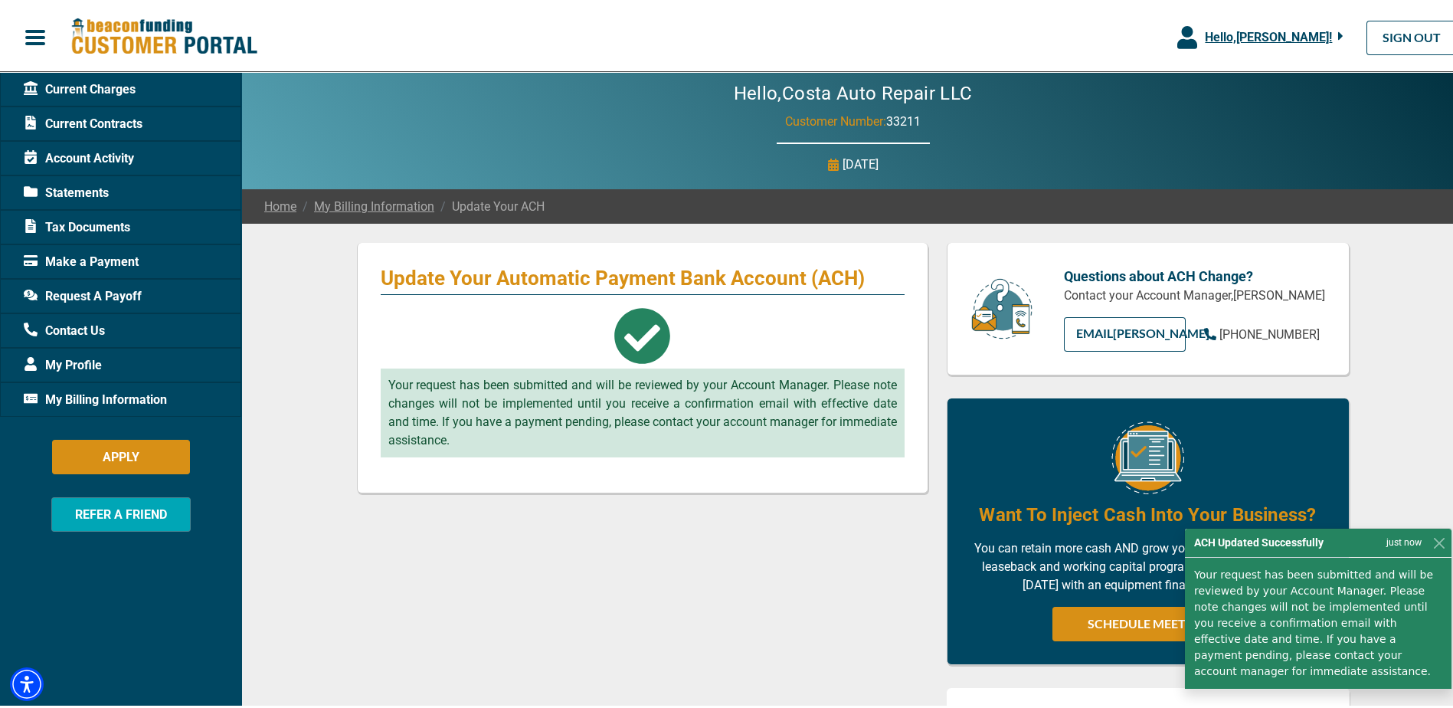
scroll to position [0, 0]
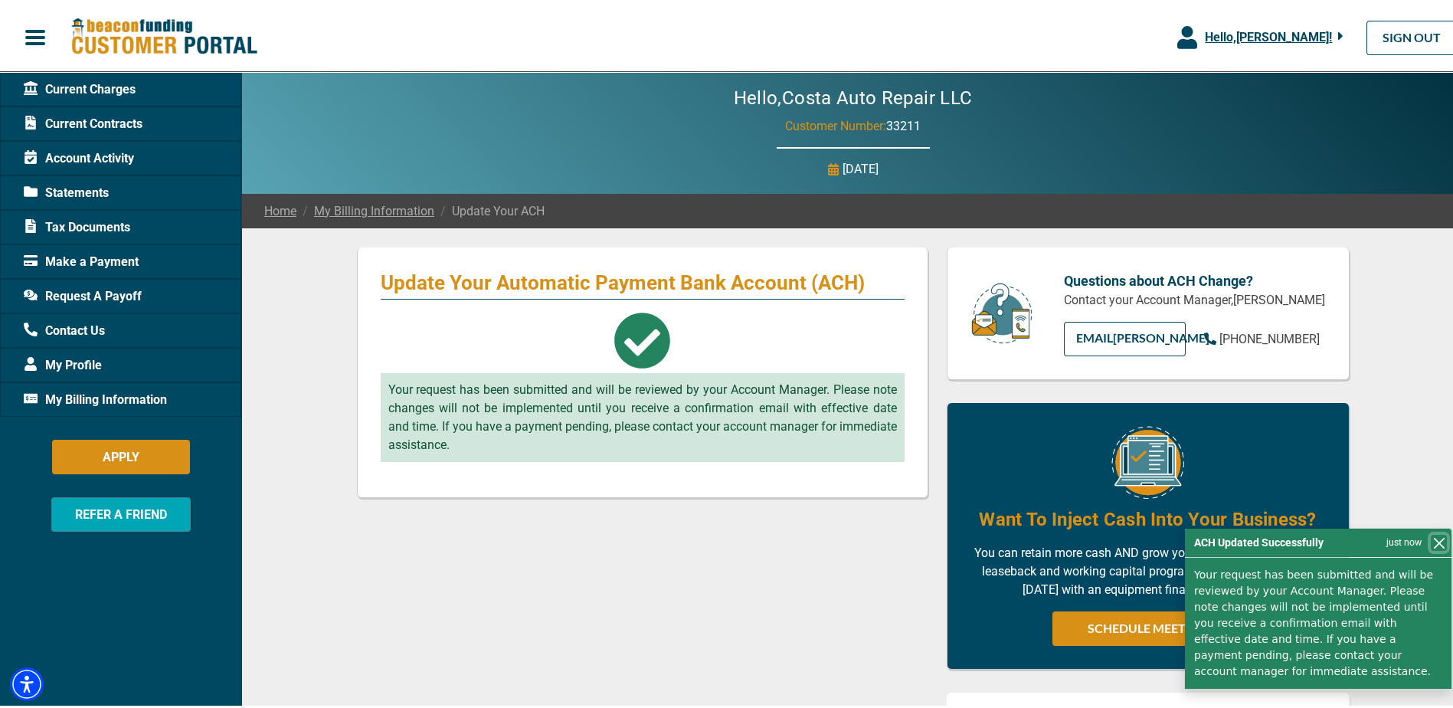
click at [1431, 548] on button "Close" at bounding box center [1439, 539] width 16 height 16
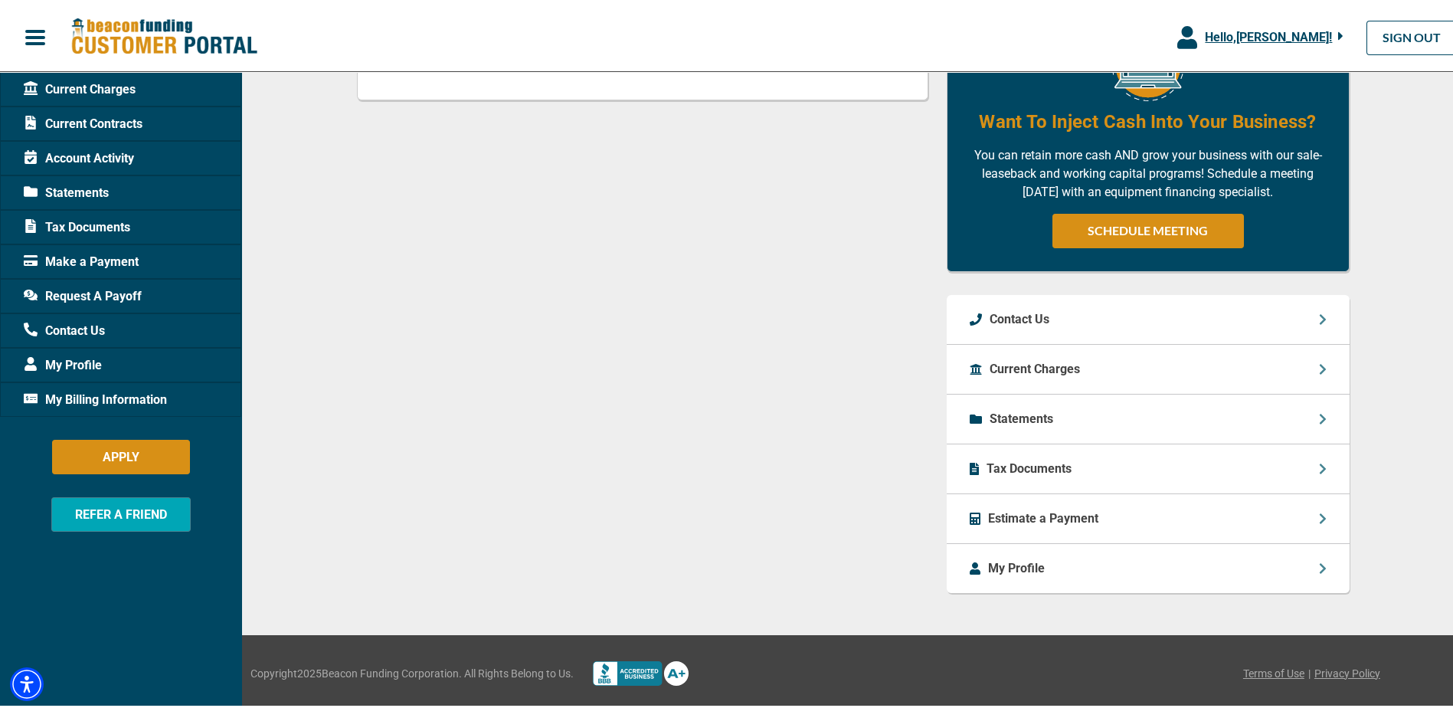
scroll to position [398, 0]
click at [1312, 363] on div "Current Charges" at bounding box center [1148, 366] width 403 height 50
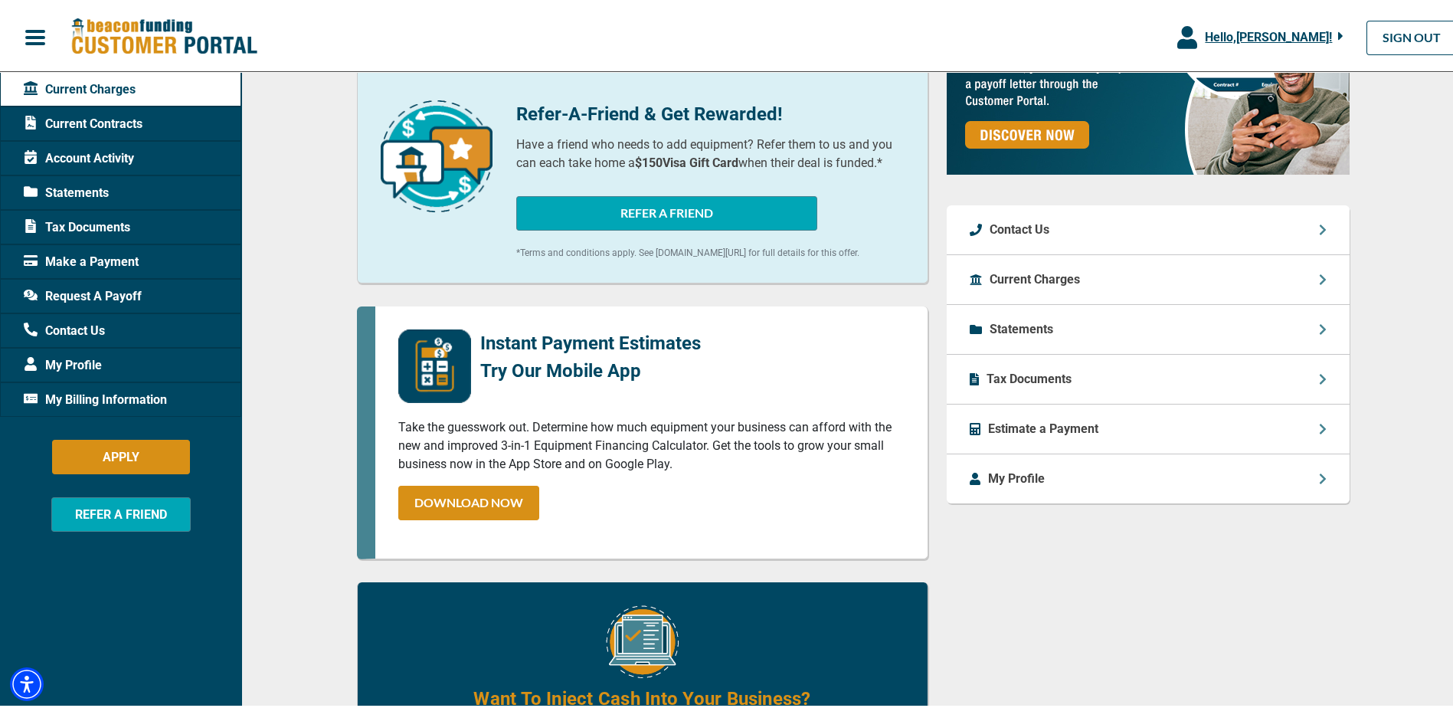
scroll to position [536, 0]
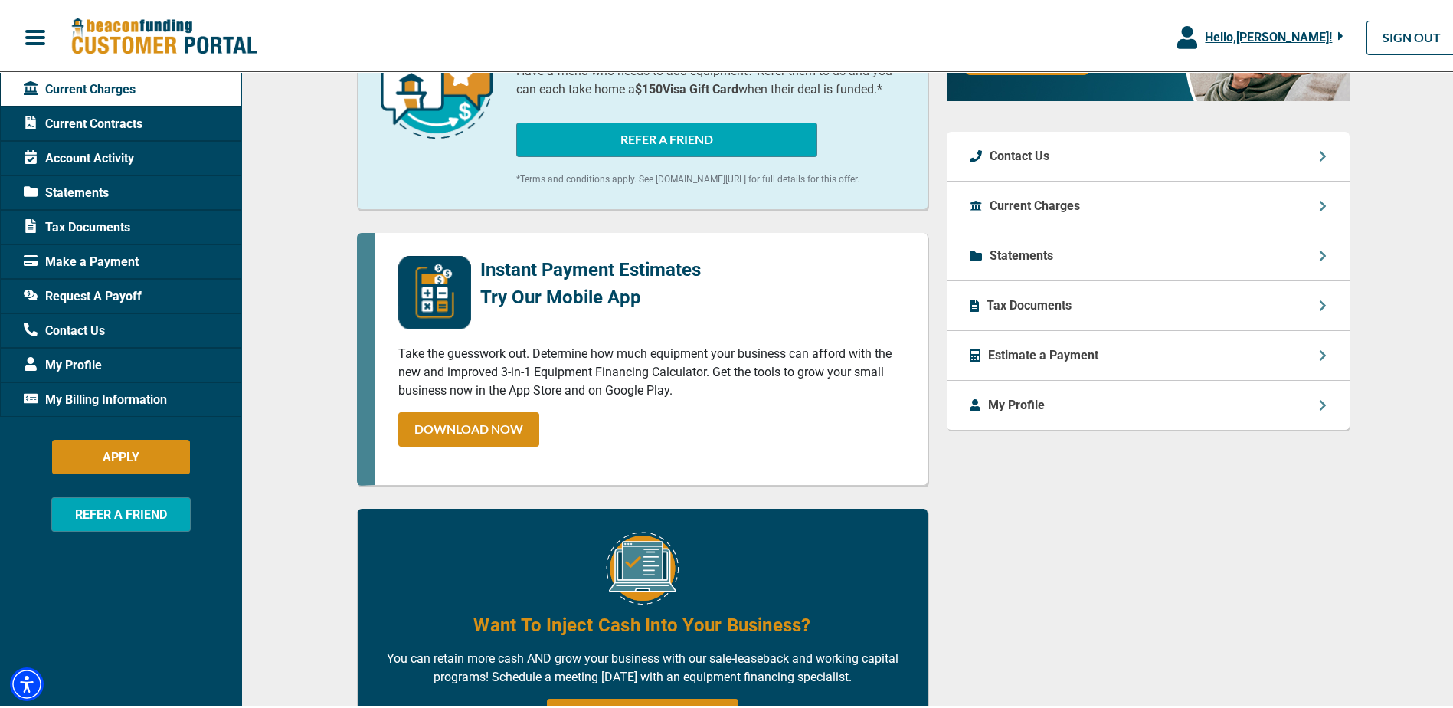
click at [1199, 352] on div "Estimate a Payment" at bounding box center [1148, 353] width 403 height 50
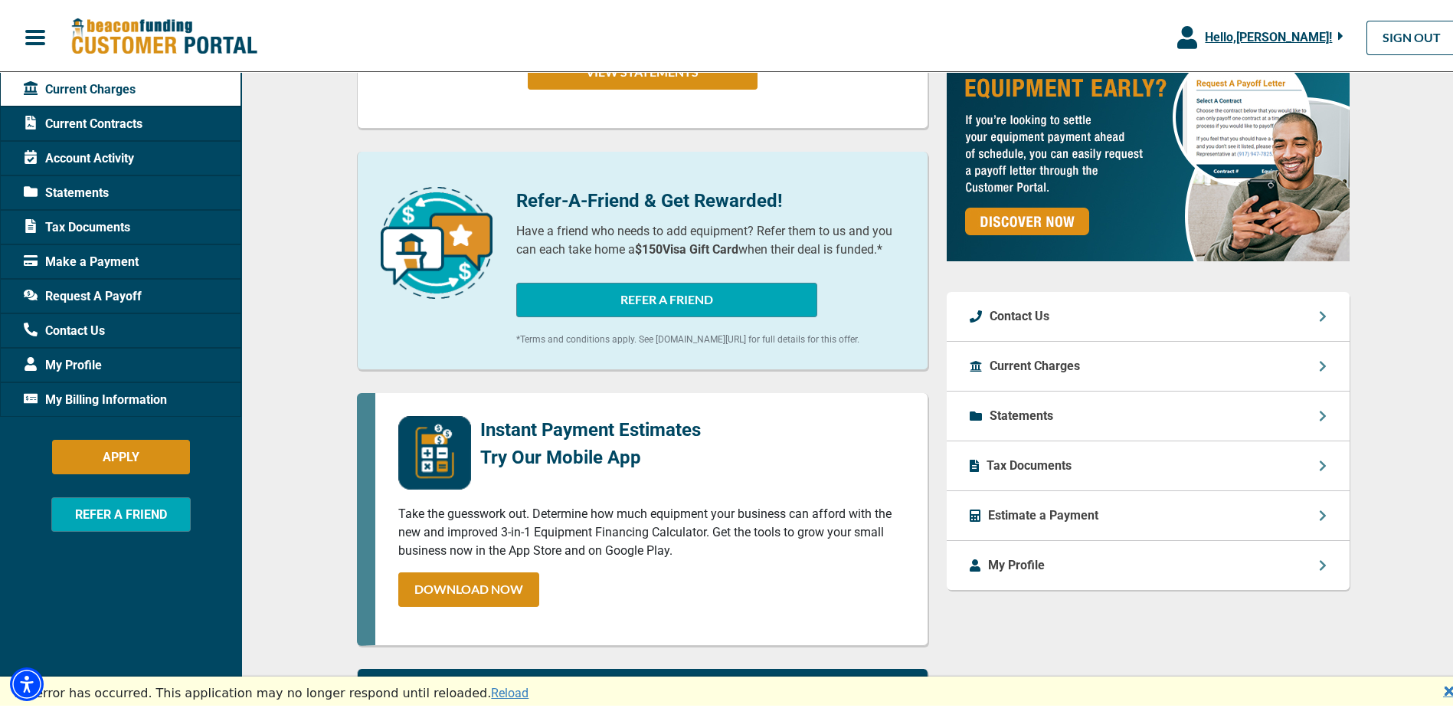
scroll to position [383, 0]
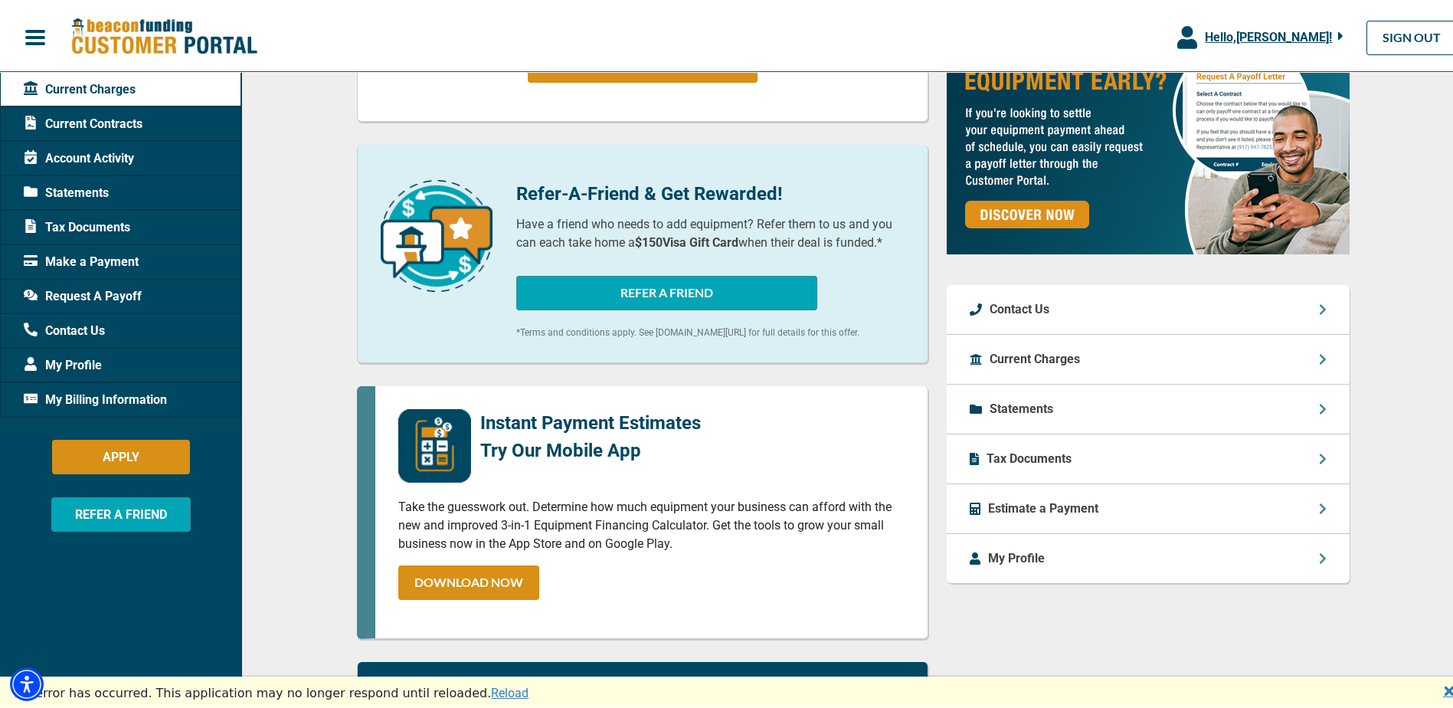
click at [1319, 452] on icon at bounding box center [1323, 456] width 8 height 12
click at [1028, 453] on p "Tax Documents" at bounding box center [1028, 455] width 85 height 18
click at [1305, 450] on div "Tax Documents" at bounding box center [1148, 456] width 403 height 50
click at [1037, 407] on p "Statements" at bounding box center [1021, 406] width 64 height 18
click at [1319, 354] on icon at bounding box center [1322, 356] width 6 height 11
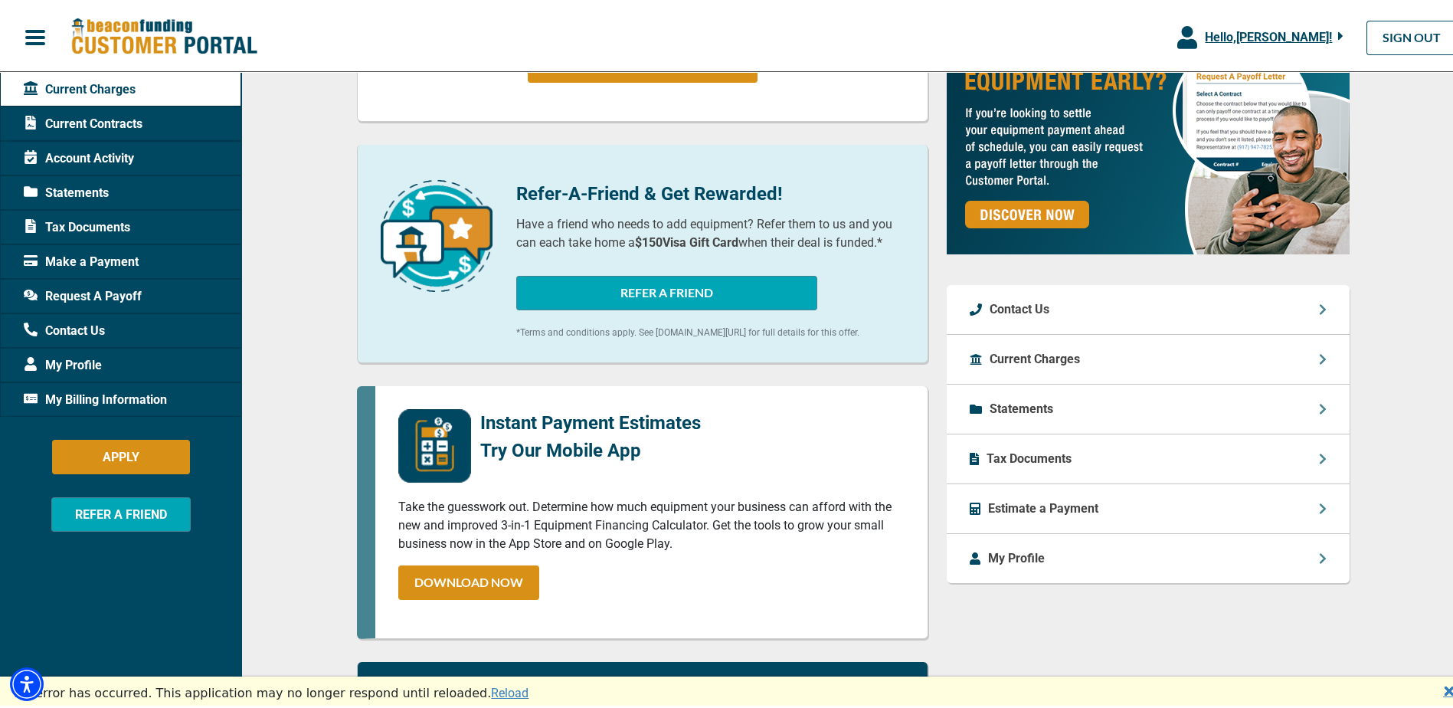
click at [1319, 499] on icon at bounding box center [1323, 505] width 8 height 12
click at [1319, 505] on icon at bounding box center [1322, 505] width 6 height 11
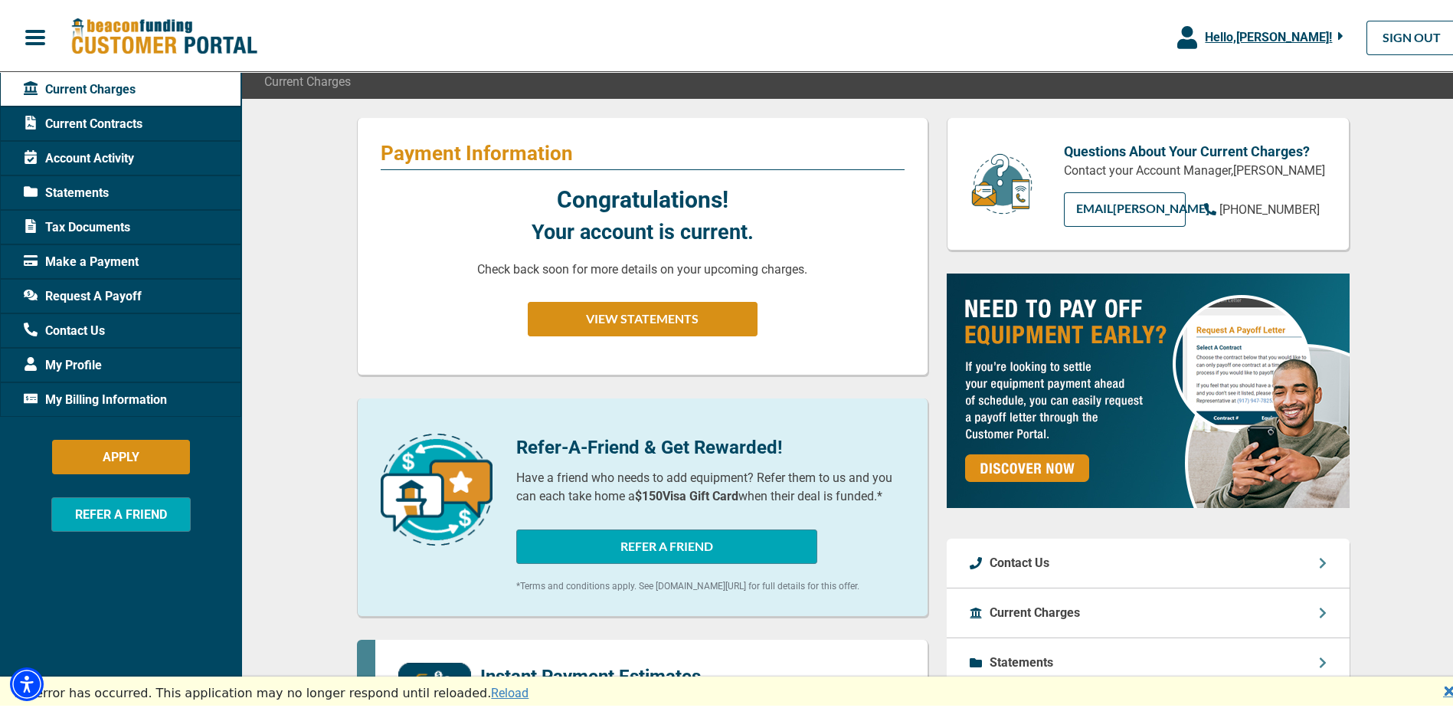
scroll to position [0, 0]
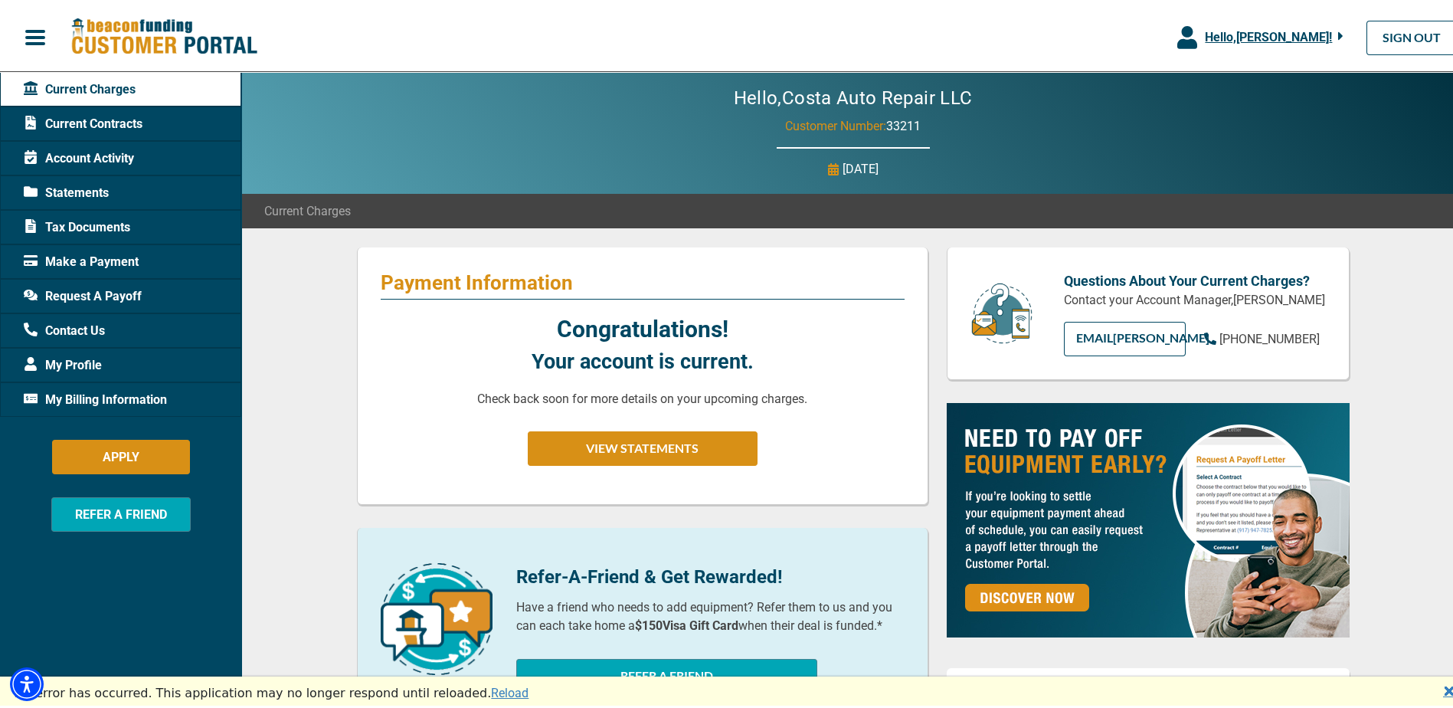
click at [1320, 26] on div "Hello, Eduardo Alves Da Costa !" at bounding box center [1270, 34] width 146 height 18
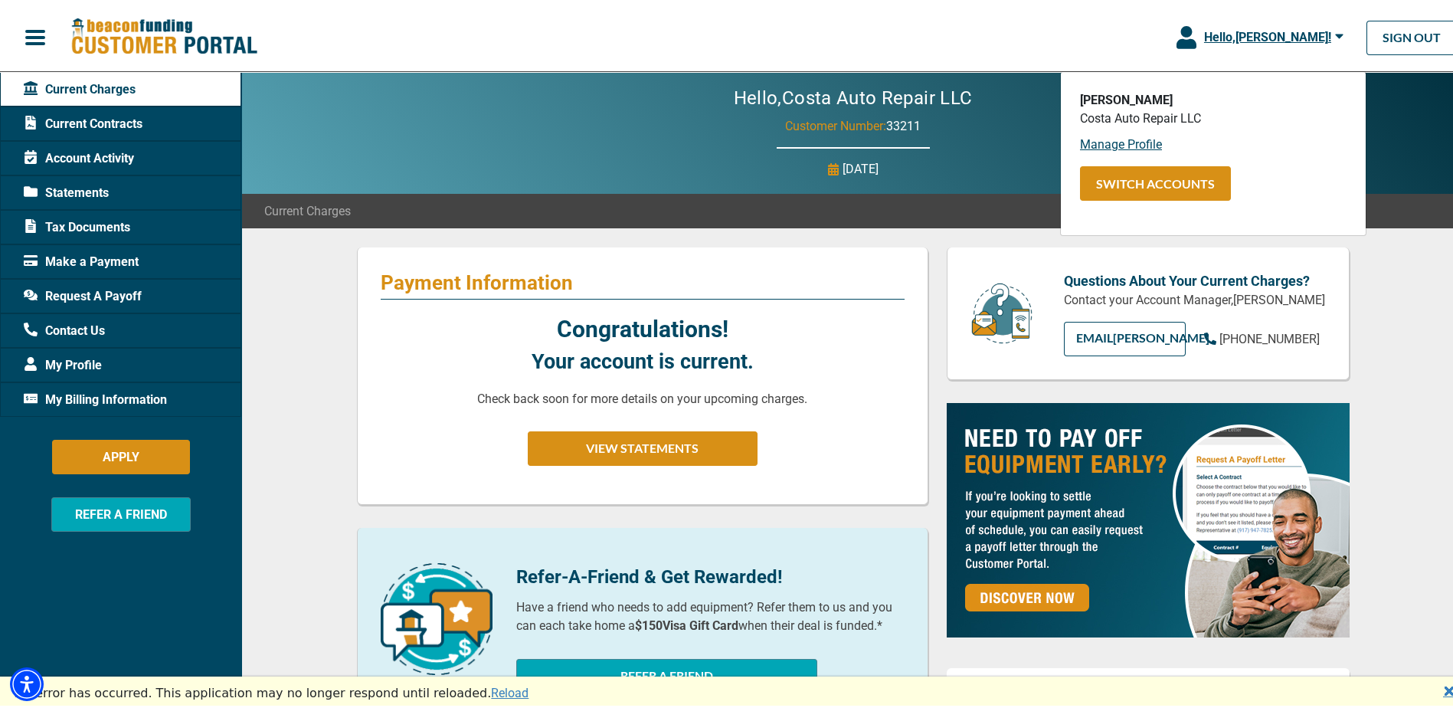
click at [1016, 151] on div "Hello, Costa Auto Repair LLC Customer Number: 33211 Thursday September 11th, 20…" at bounding box center [852, 130] width 1223 height 122
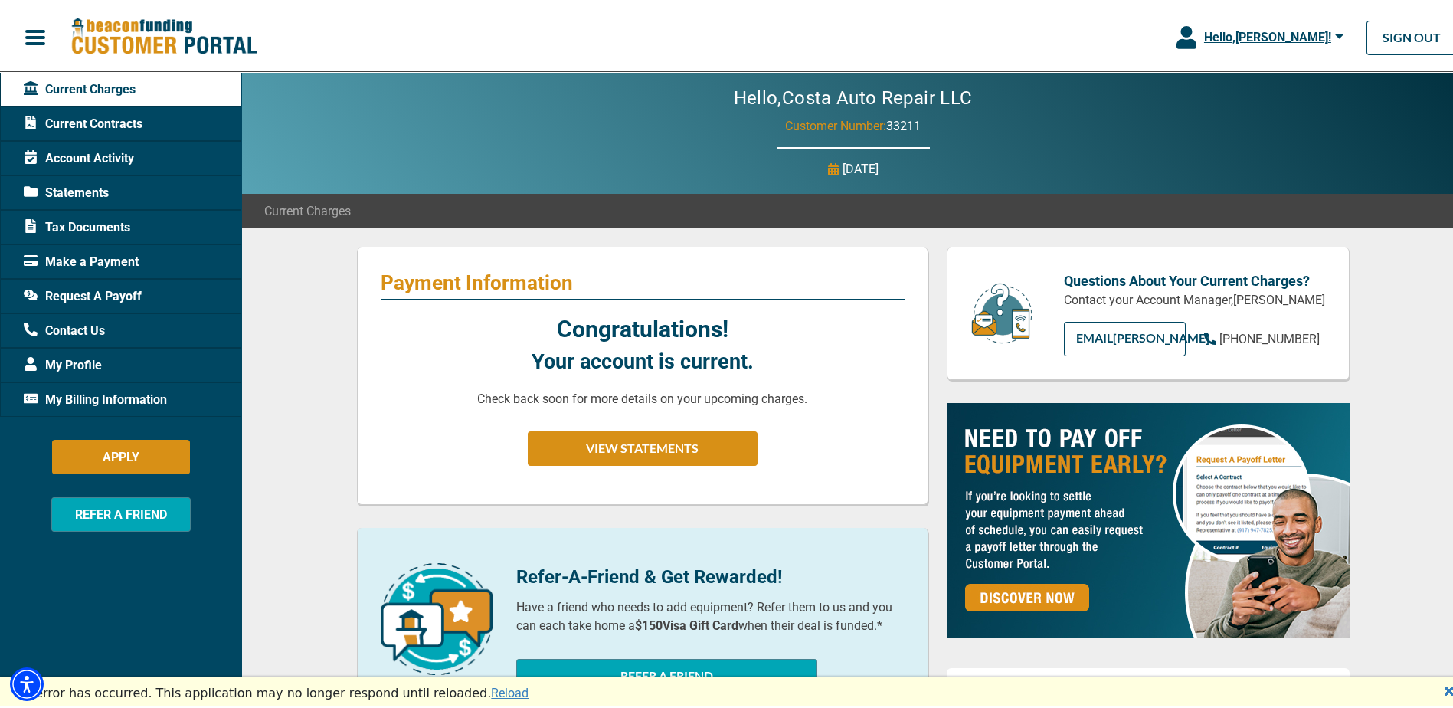
click at [79, 118] on span "Current Contracts" at bounding box center [83, 121] width 119 height 18
click at [81, 252] on span "Make a Payment" at bounding box center [81, 259] width 115 height 18
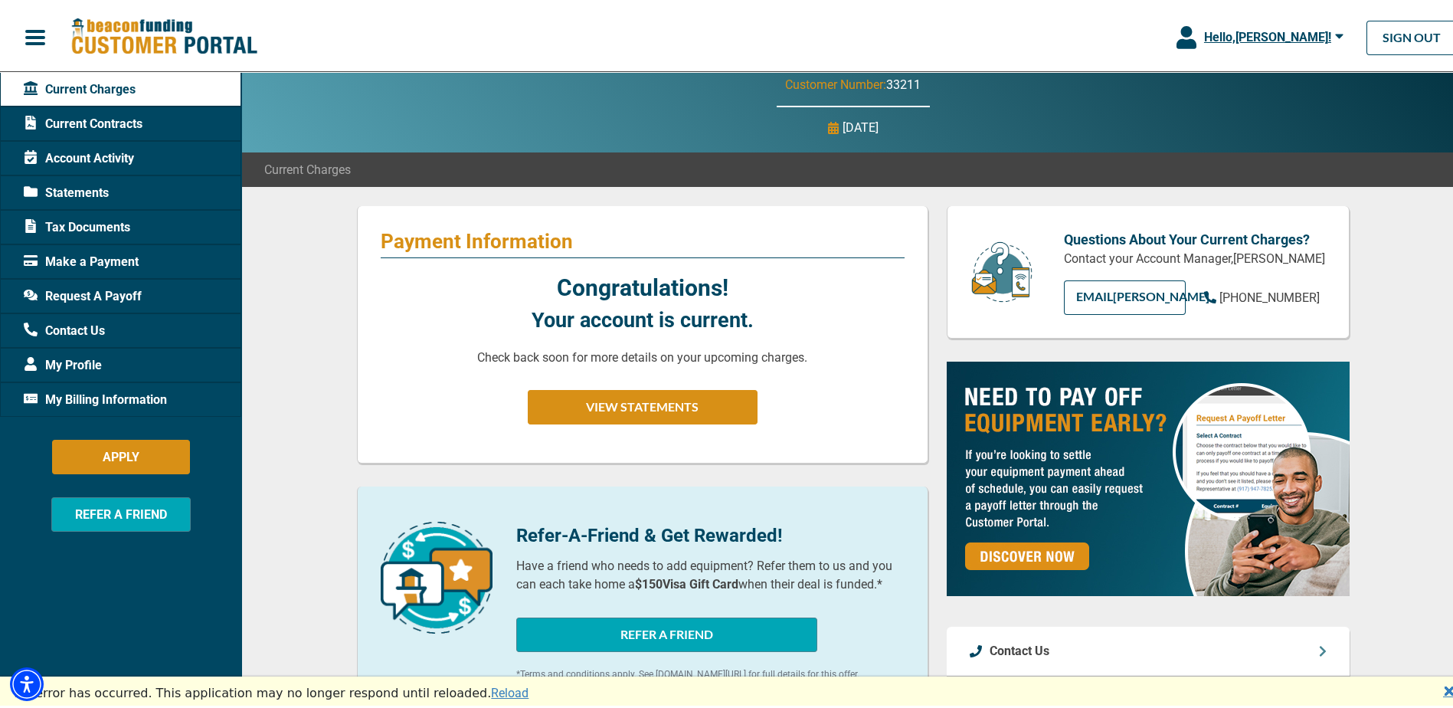
scroll to position [77, 0]
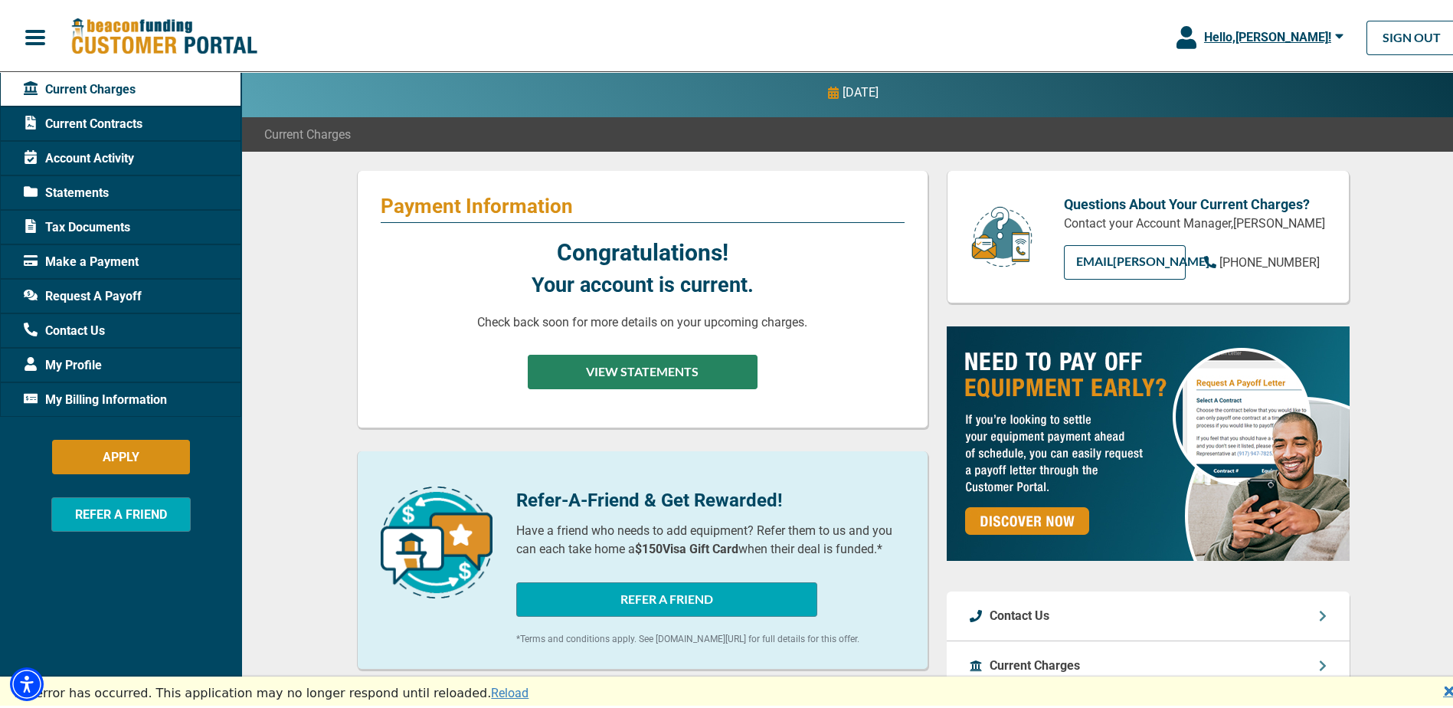
click at [618, 378] on button "VIEW STATEMENTS" at bounding box center [643, 369] width 230 height 34
click at [639, 362] on button "VIEW STATEMENTS" at bounding box center [643, 369] width 230 height 34
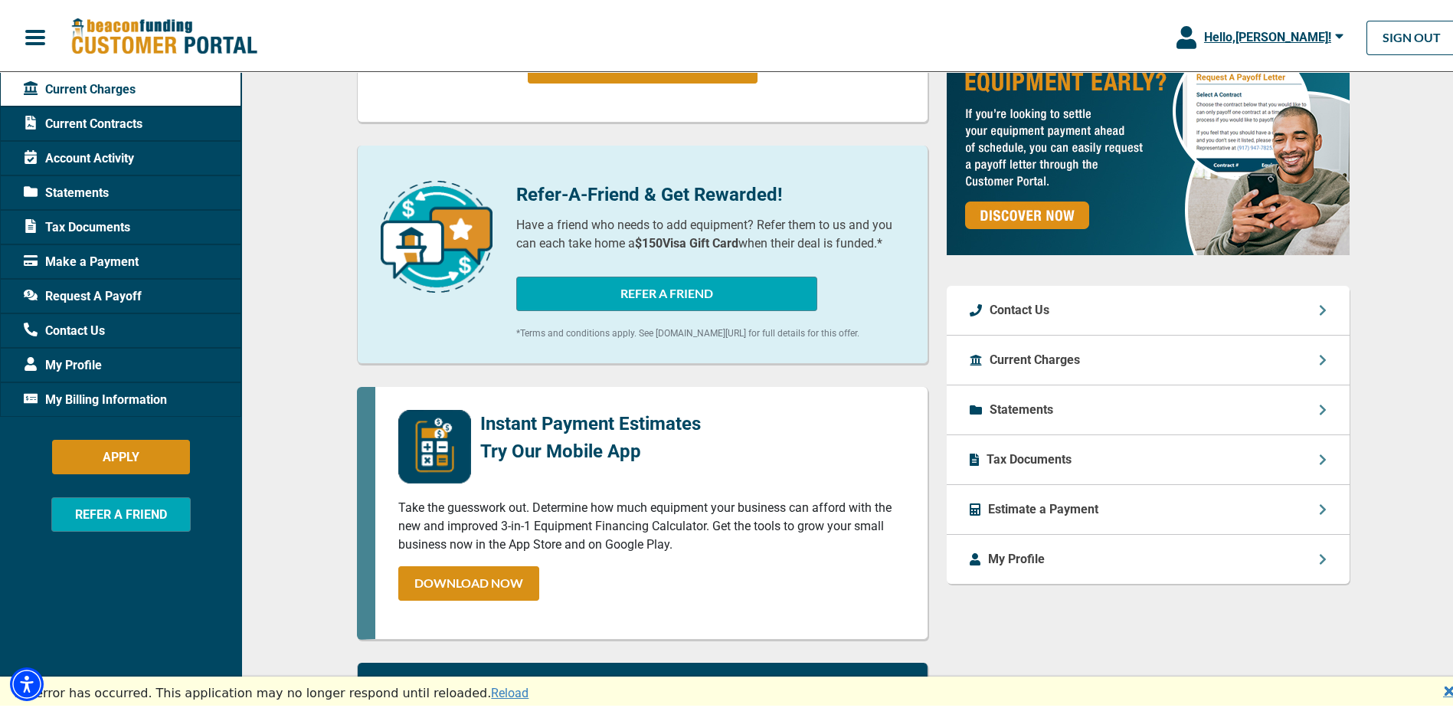
scroll to position [383, 0]
click at [92, 394] on span "My Billing Information" at bounding box center [95, 397] width 143 height 18
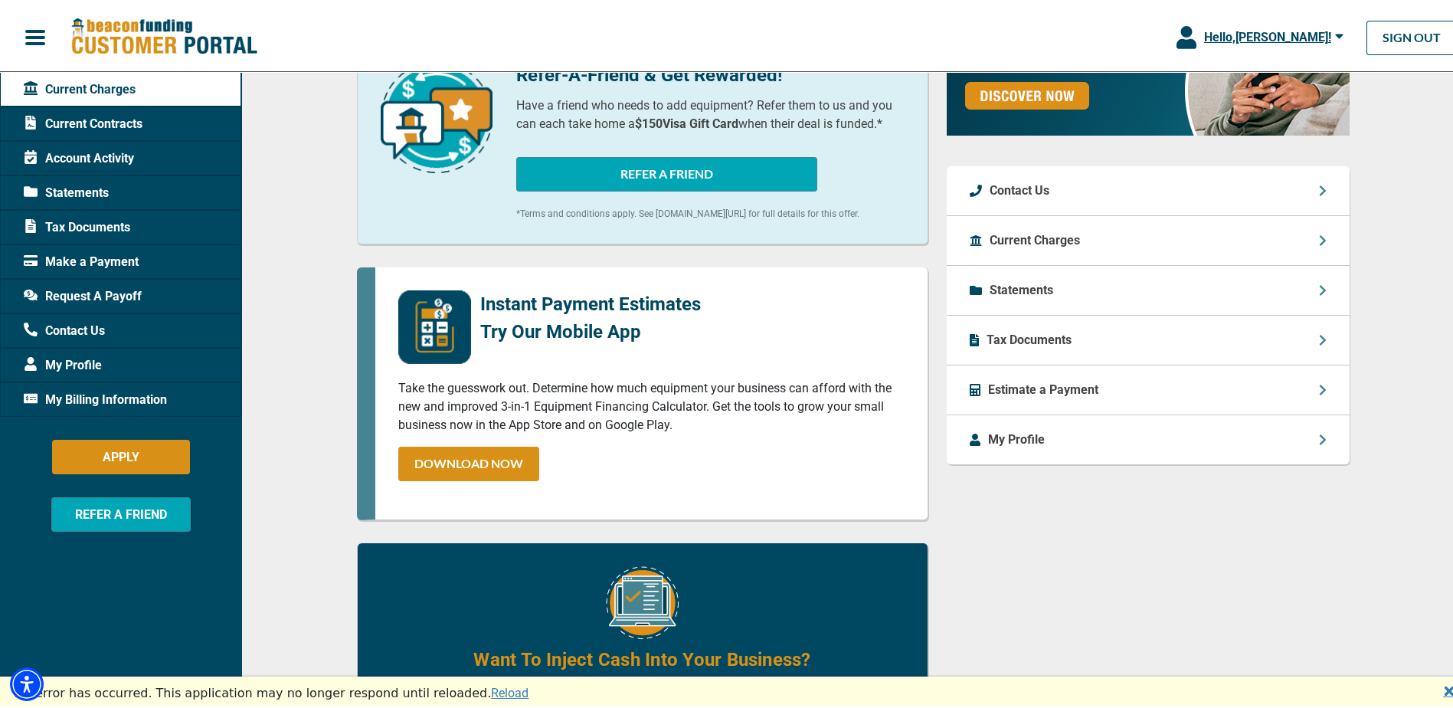
scroll to position [536, 0]
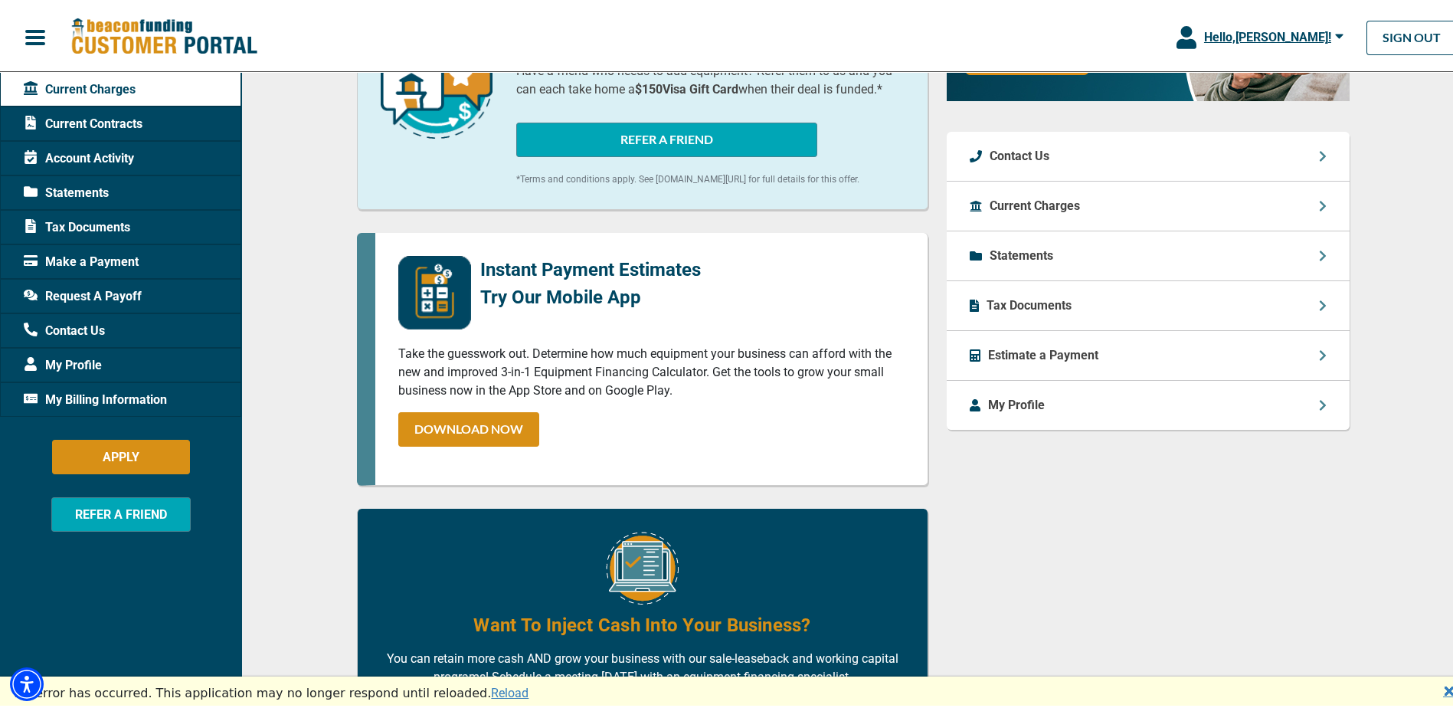
click at [1319, 299] on icon at bounding box center [1323, 302] width 8 height 12
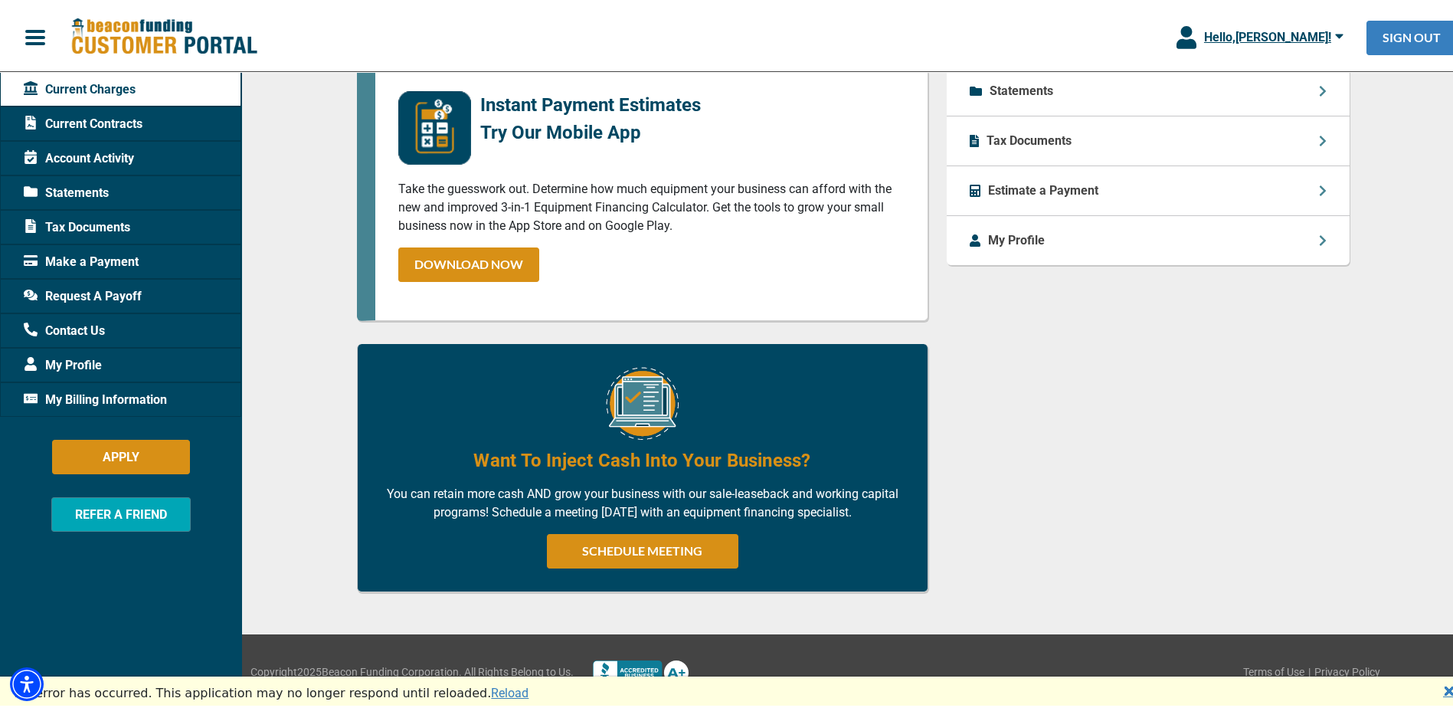
click at [1398, 42] on link "SIGN OUT" at bounding box center [1411, 35] width 90 height 34
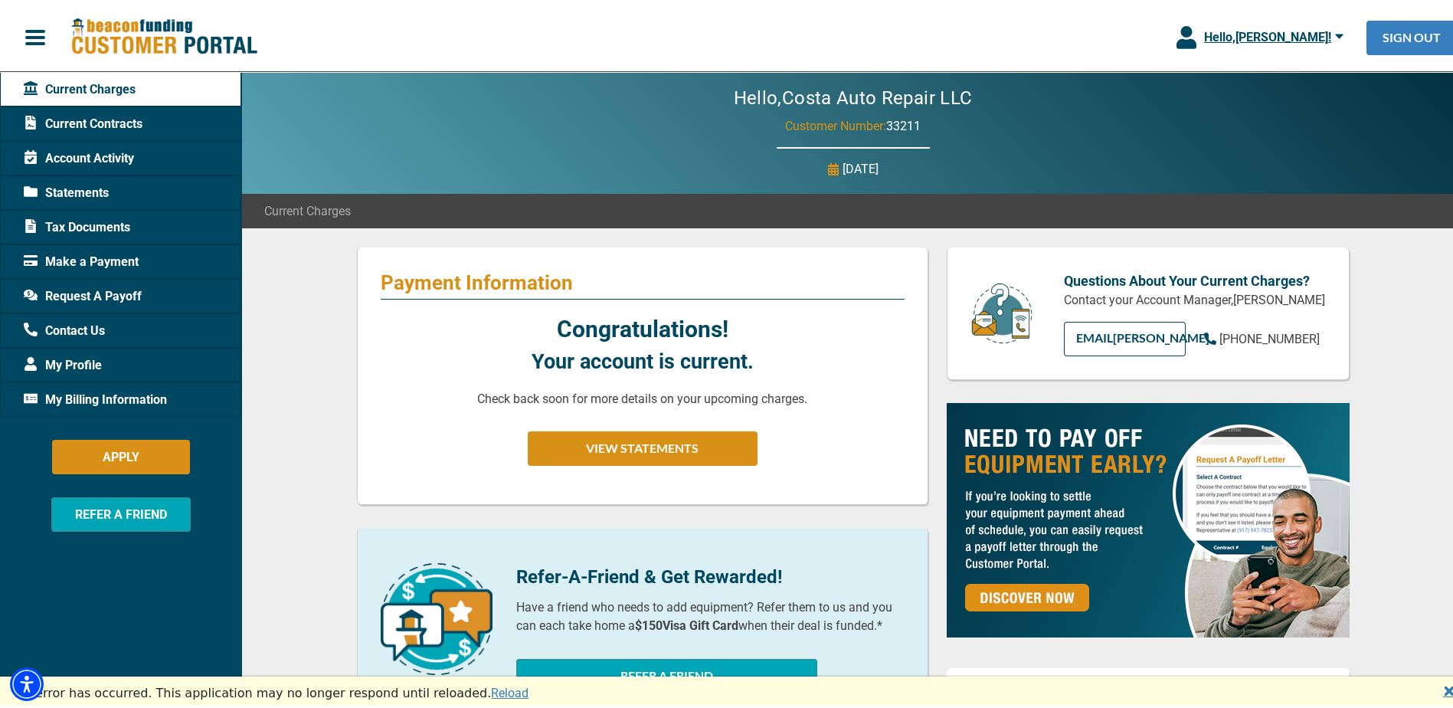
click at [1406, 35] on link "SIGN OUT" at bounding box center [1411, 35] width 90 height 34
click at [70, 221] on span "Tax Documents" at bounding box center [77, 224] width 106 height 18
click at [109, 221] on span "Tax Documents" at bounding box center [77, 224] width 106 height 18
drag, startPoint x: 109, startPoint y: 221, endPoint x: 126, endPoint y: 223, distance: 17.0
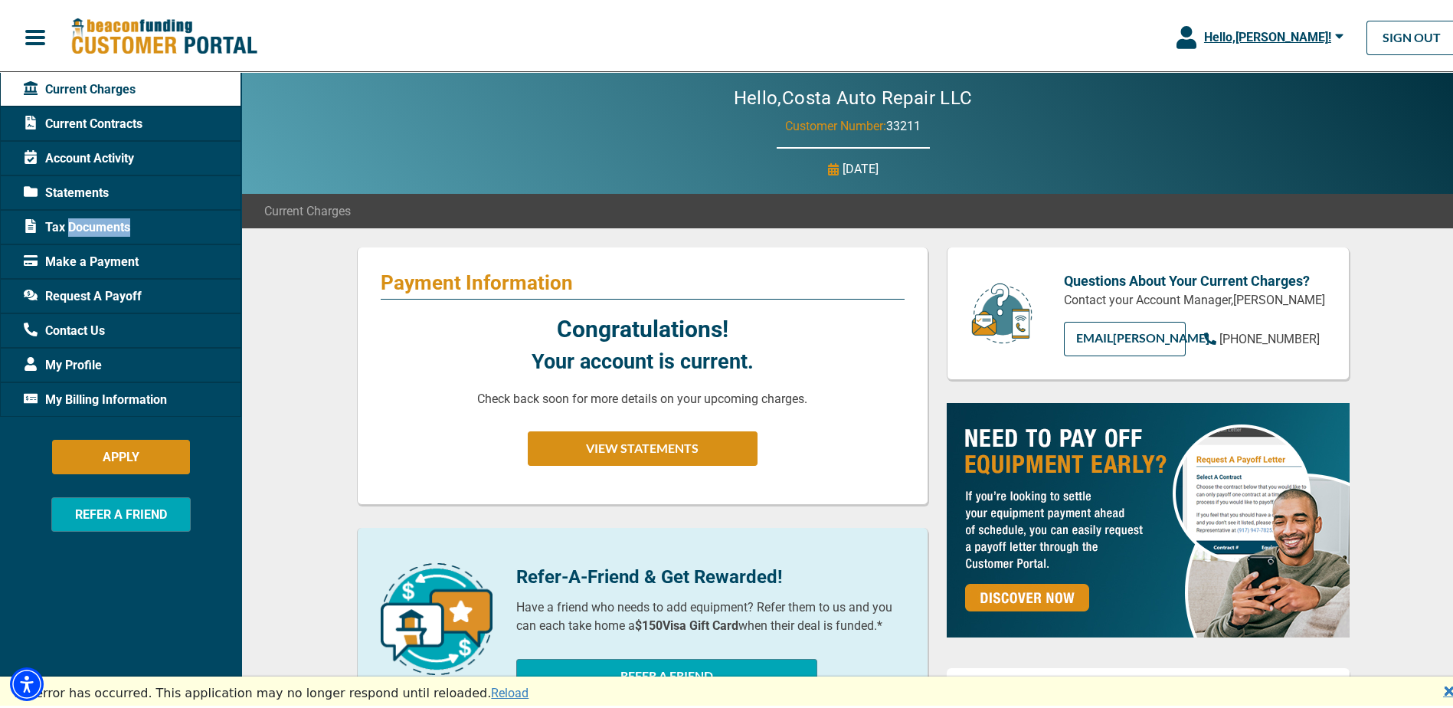
click at [126, 223] on span "Tax Documents" at bounding box center [77, 224] width 106 height 18
click at [95, 227] on span "Tax Documents" at bounding box center [77, 224] width 106 height 18
click at [96, 260] on span "Make a Payment" at bounding box center [81, 259] width 115 height 18
click at [99, 280] on div "Request A Payoff" at bounding box center [120, 293] width 241 height 34
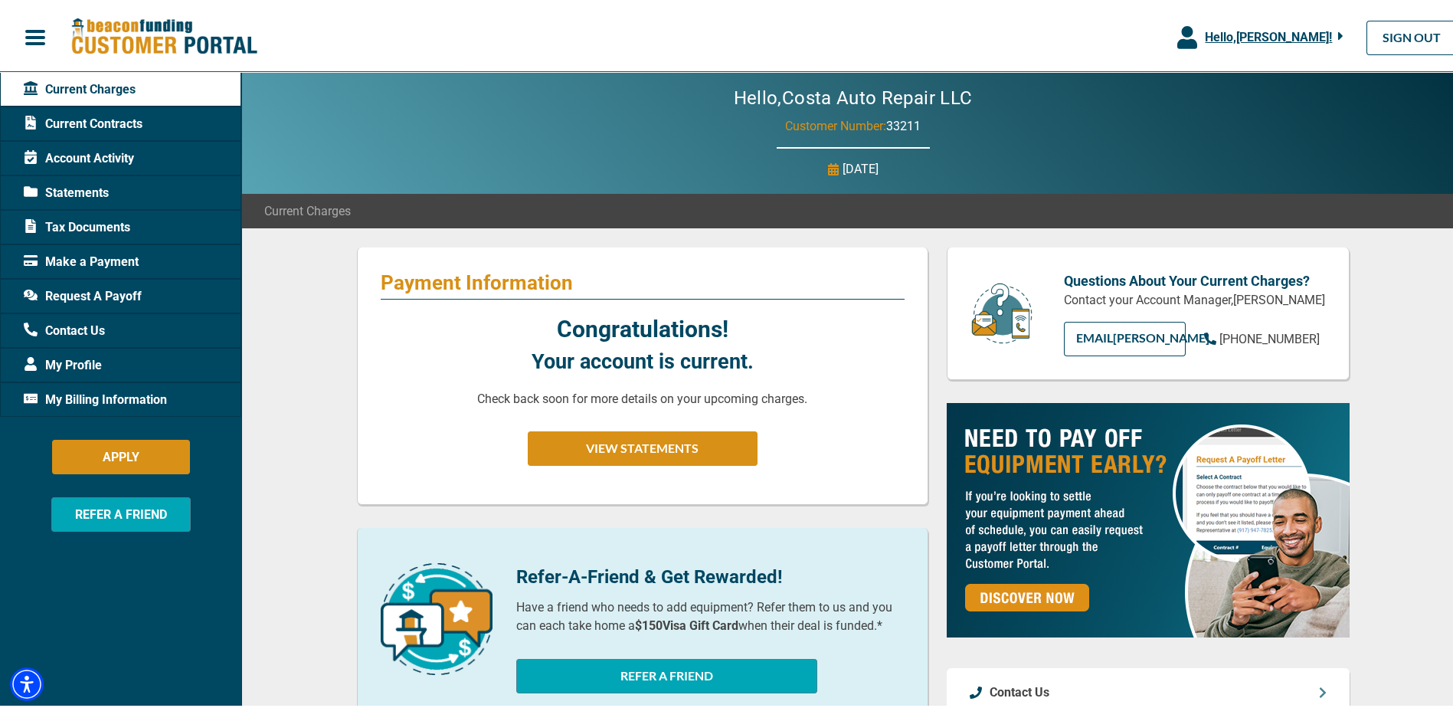
scroll to position [383, 0]
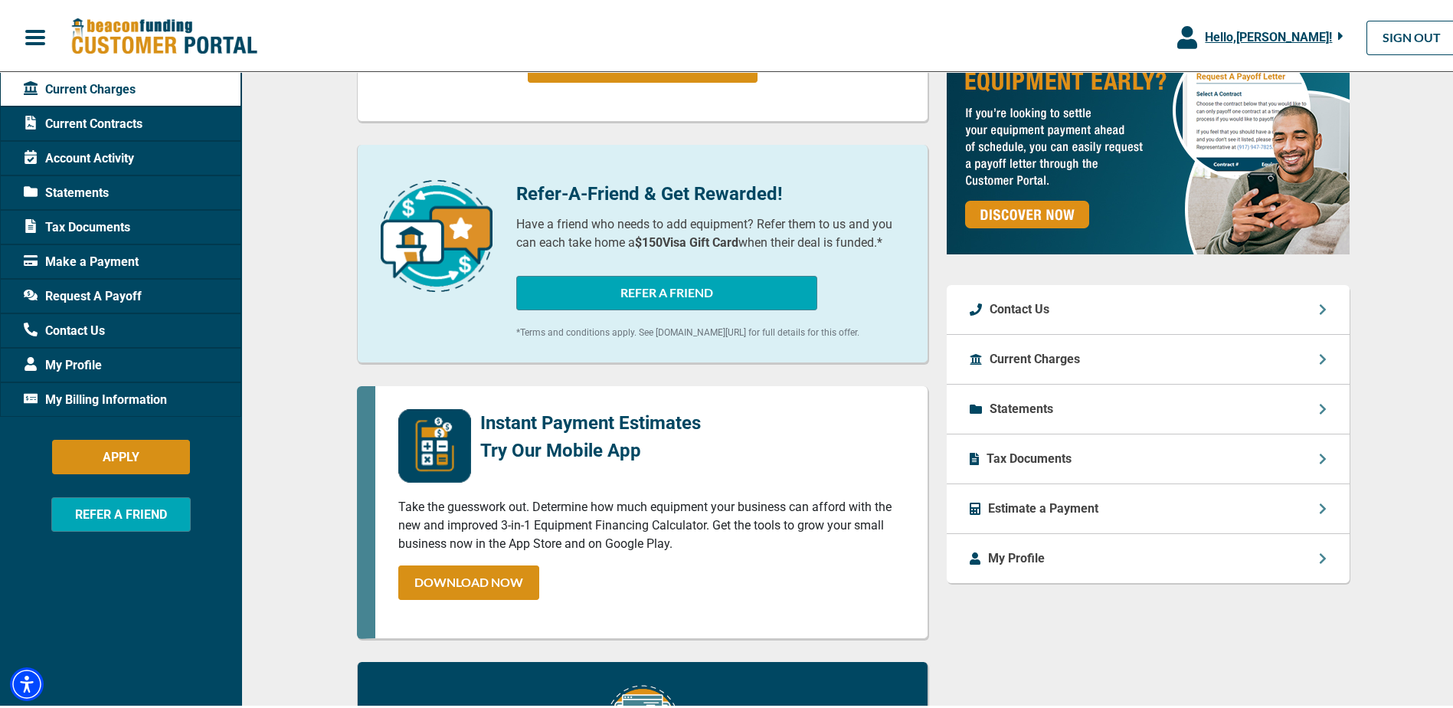
click at [1319, 401] on icon at bounding box center [1323, 406] width 8 height 12
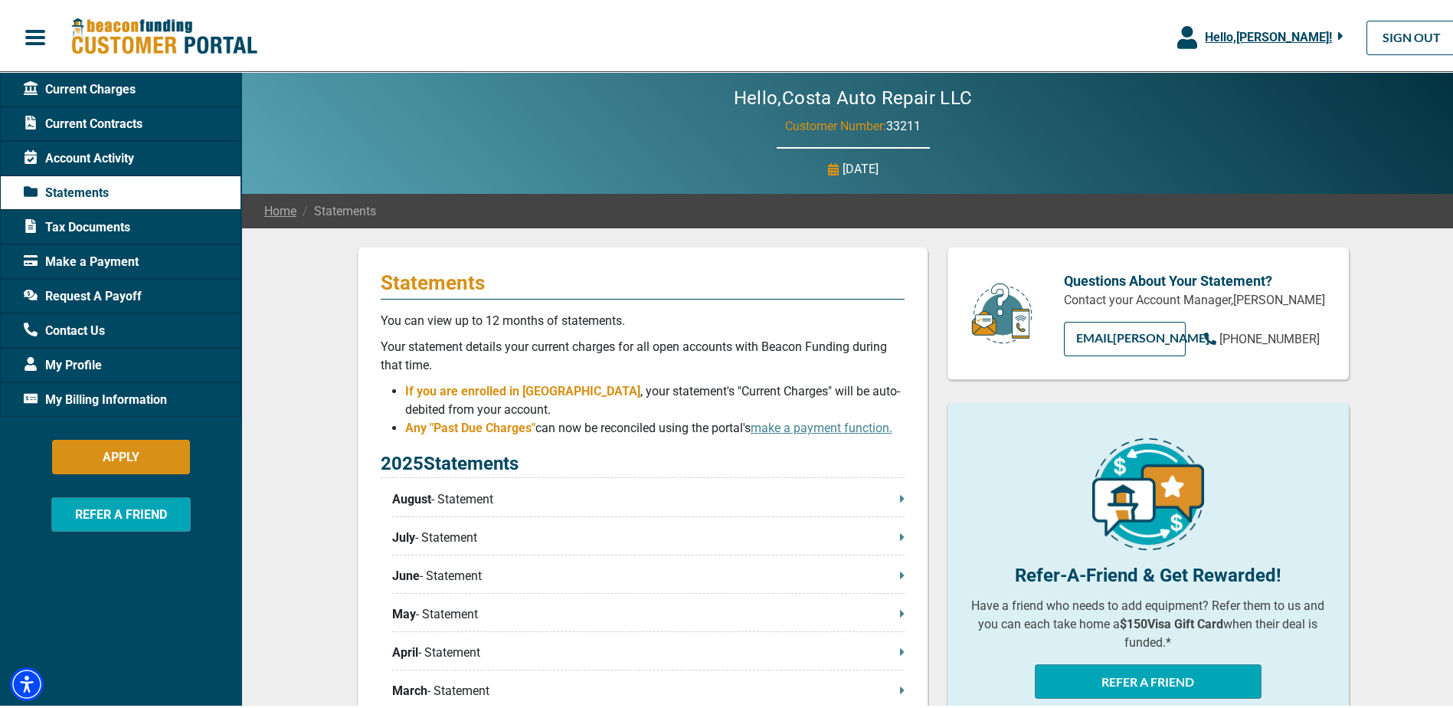
click at [67, 122] on span "Current Contracts" at bounding box center [83, 121] width 119 height 18
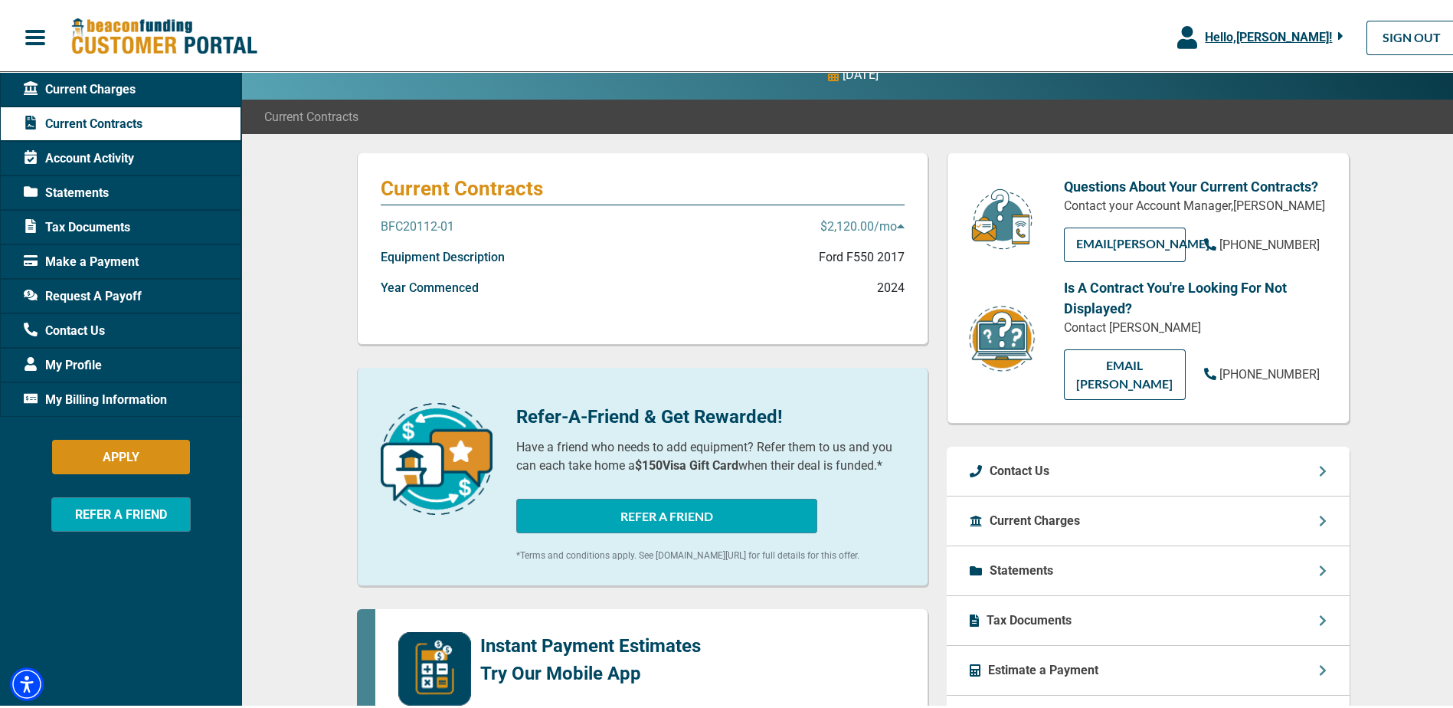
scroll to position [306, 0]
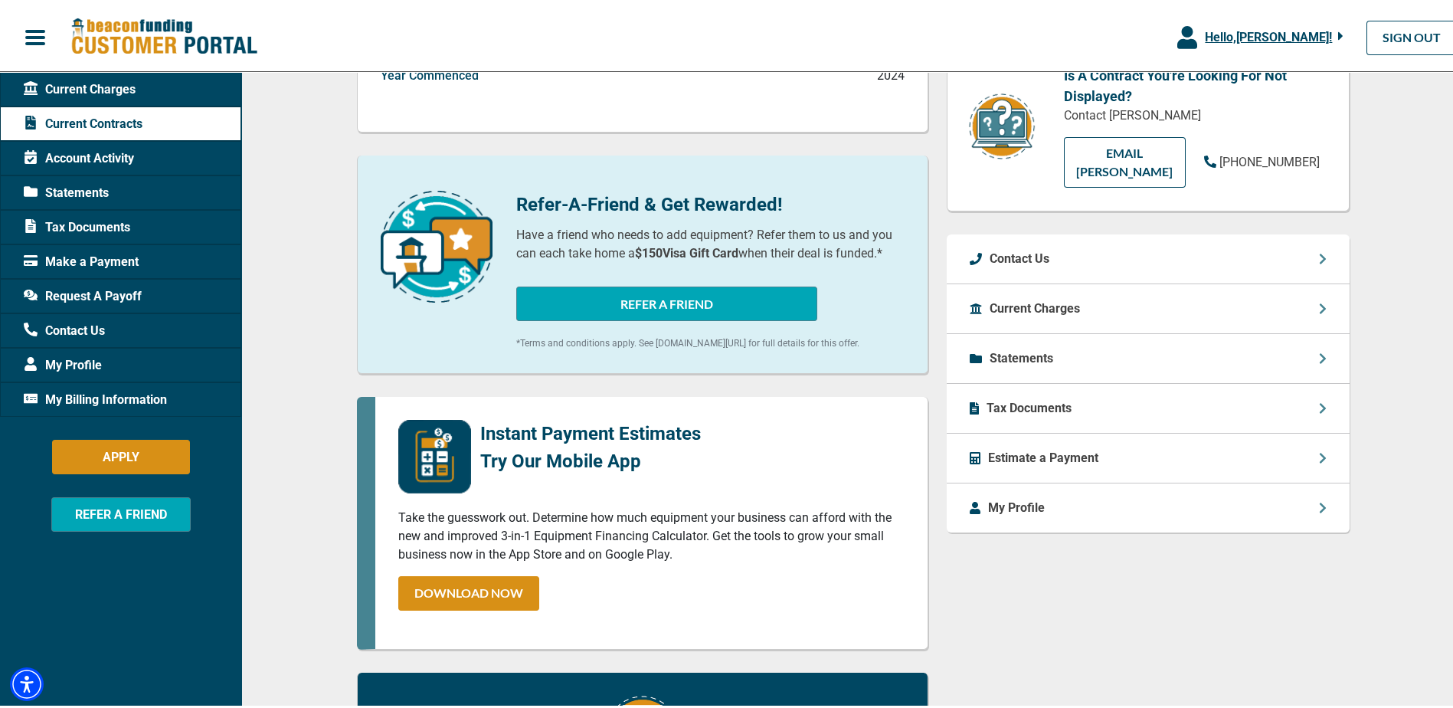
click at [1319, 449] on icon at bounding box center [1323, 455] width 8 height 12
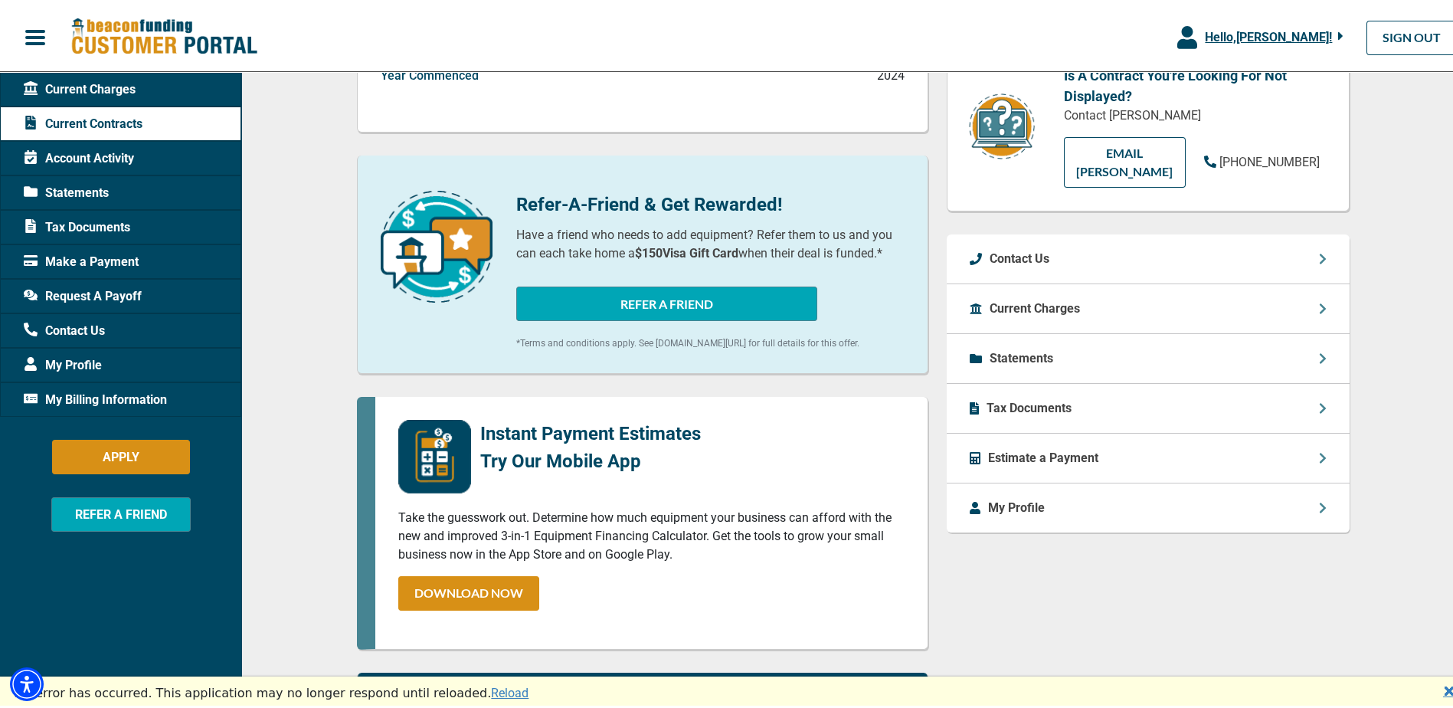
click at [1312, 285] on div "Current Charges" at bounding box center [1148, 306] width 403 height 50
click at [1319, 299] on icon at bounding box center [1323, 305] width 8 height 12
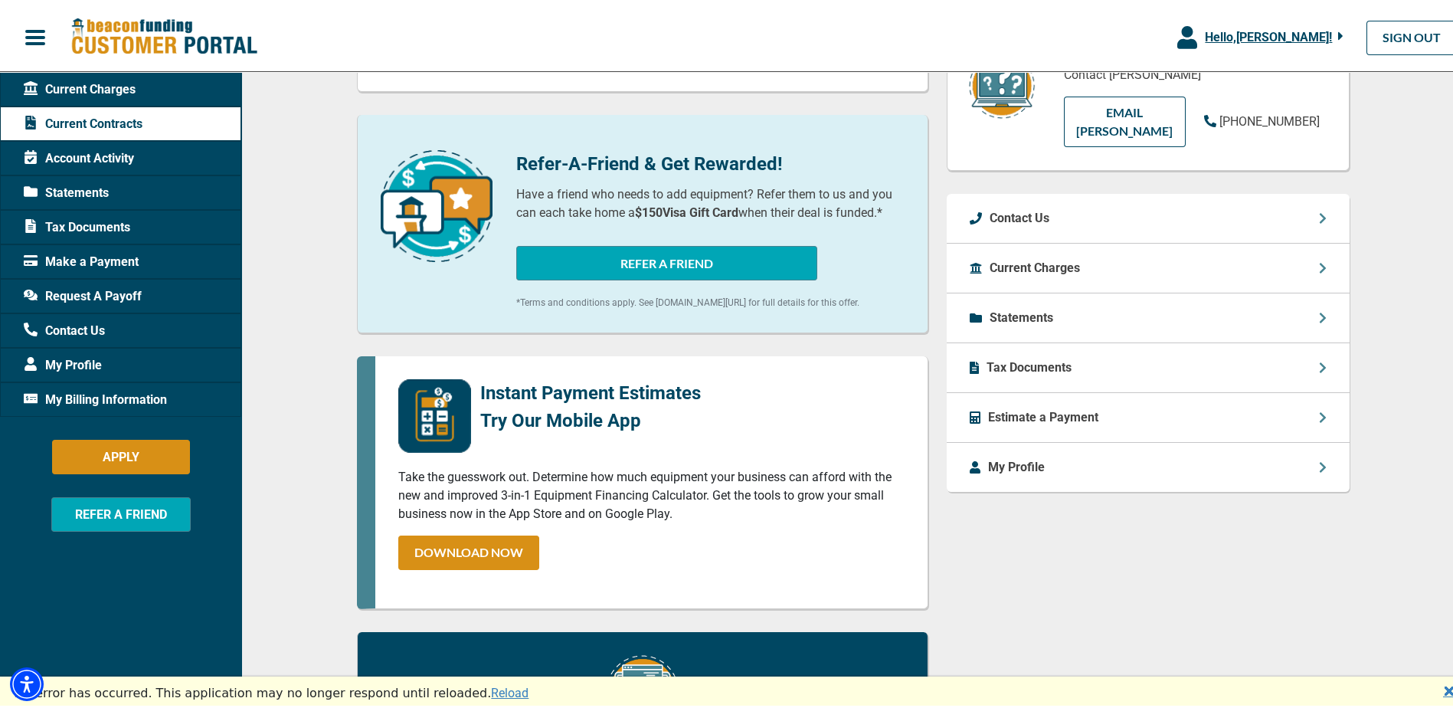
scroll to position [266, 0]
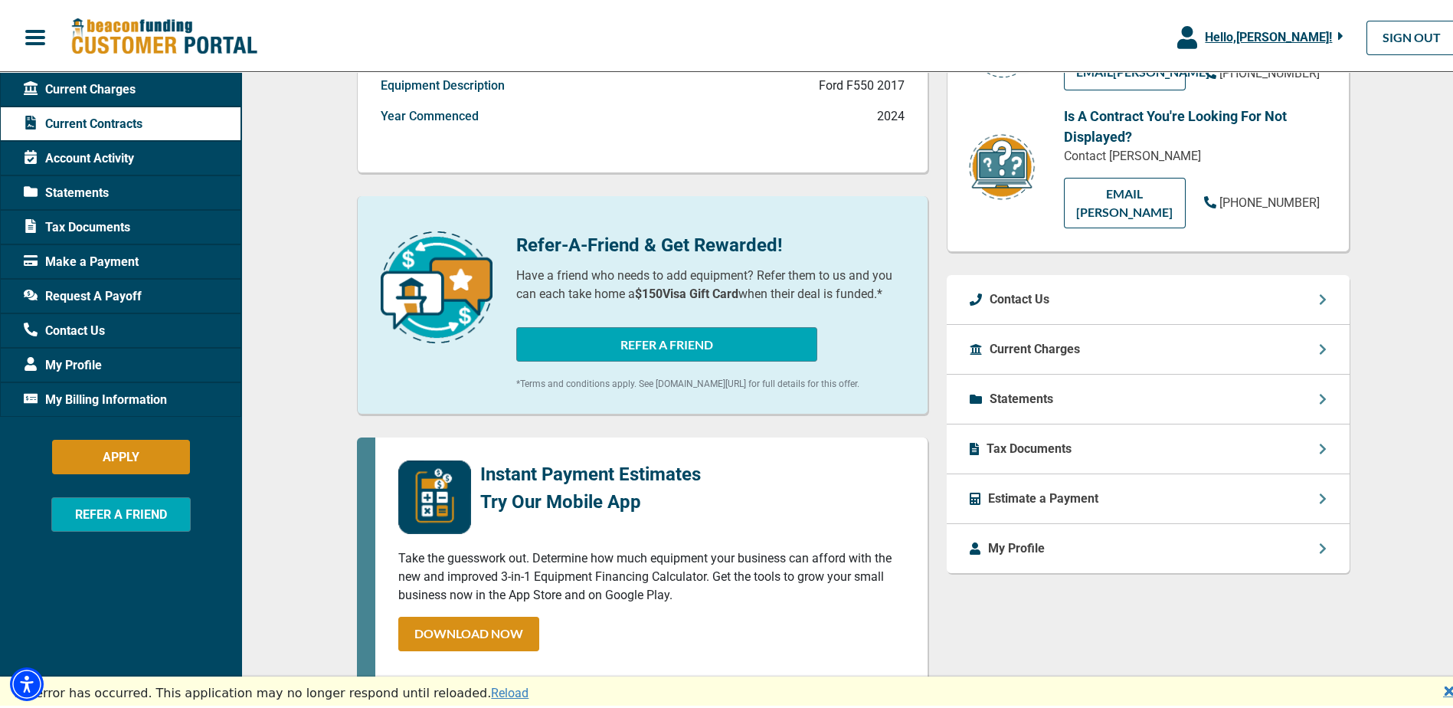
click at [1081, 421] on div "Tax Documents" at bounding box center [1148, 446] width 403 height 50
drag, startPoint x: 1032, startPoint y: 468, endPoint x: 1019, endPoint y: 471, distance: 12.6
click at [1021, 471] on div "Estimate a Payment" at bounding box center [1148, 496] width 403 height 50
drag, startPoint x: 799, startPoint y: 348, endPoint x: 830, endPoint y: 390, distance: 51.9
click at [799, 349] on button "REFER A FRIEND" at bounding box center [666, 341] width 301 height 34
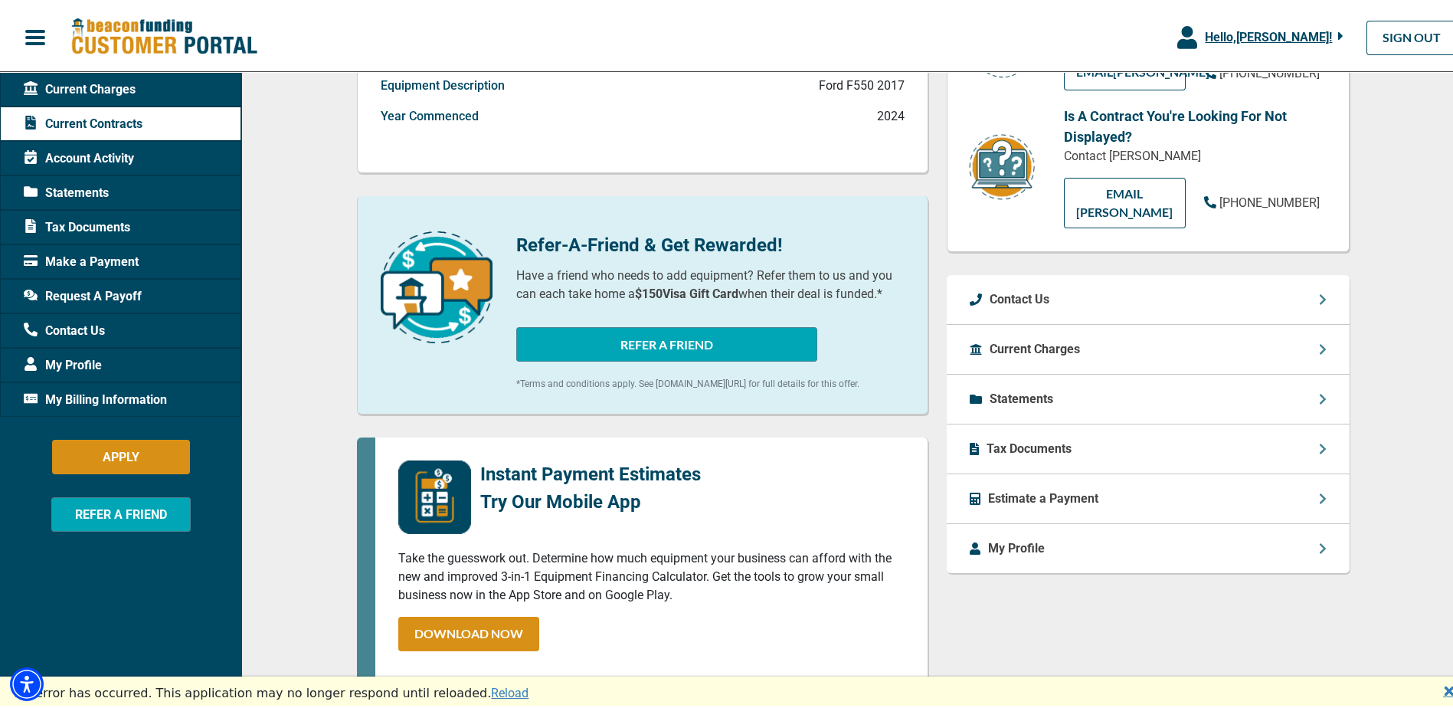
drag, startPoint x: 1006, startPoint y: 538, endPoint x: 1020, endPoint y: 548, distance: 17.6
click at [1013, 542] on div "My Profile" at bounding box center [1148, 545] width 403 height 49
drag, startPoint x: 1020, startPoint y: 548, endPoint x: 1150, endPoint y: 616, distance: 147.0
click at [1131, 612] on div "Questions About Your Current Contracts? Contact your Account Manager, [PERSON_N…" at bounding box center [1147, 480] width 421 height 1002
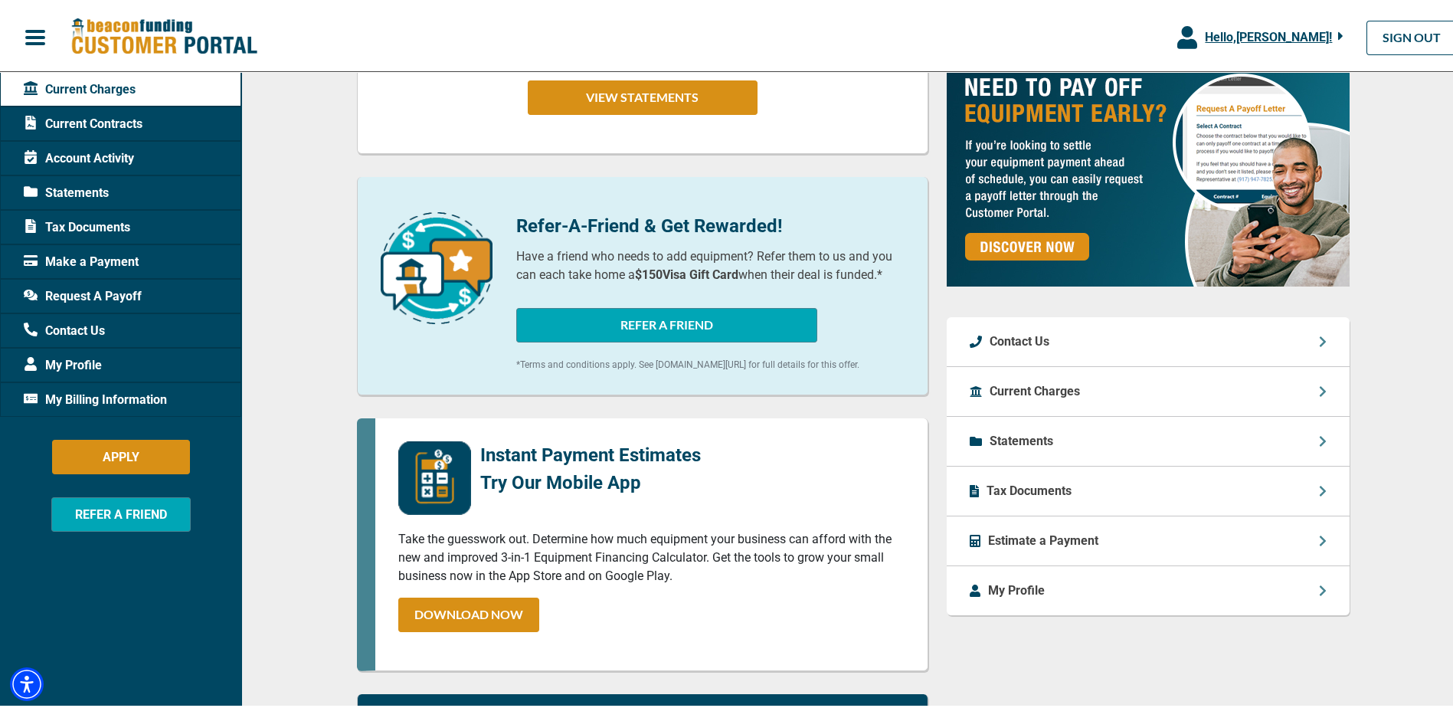
scroll to position [383, 0]
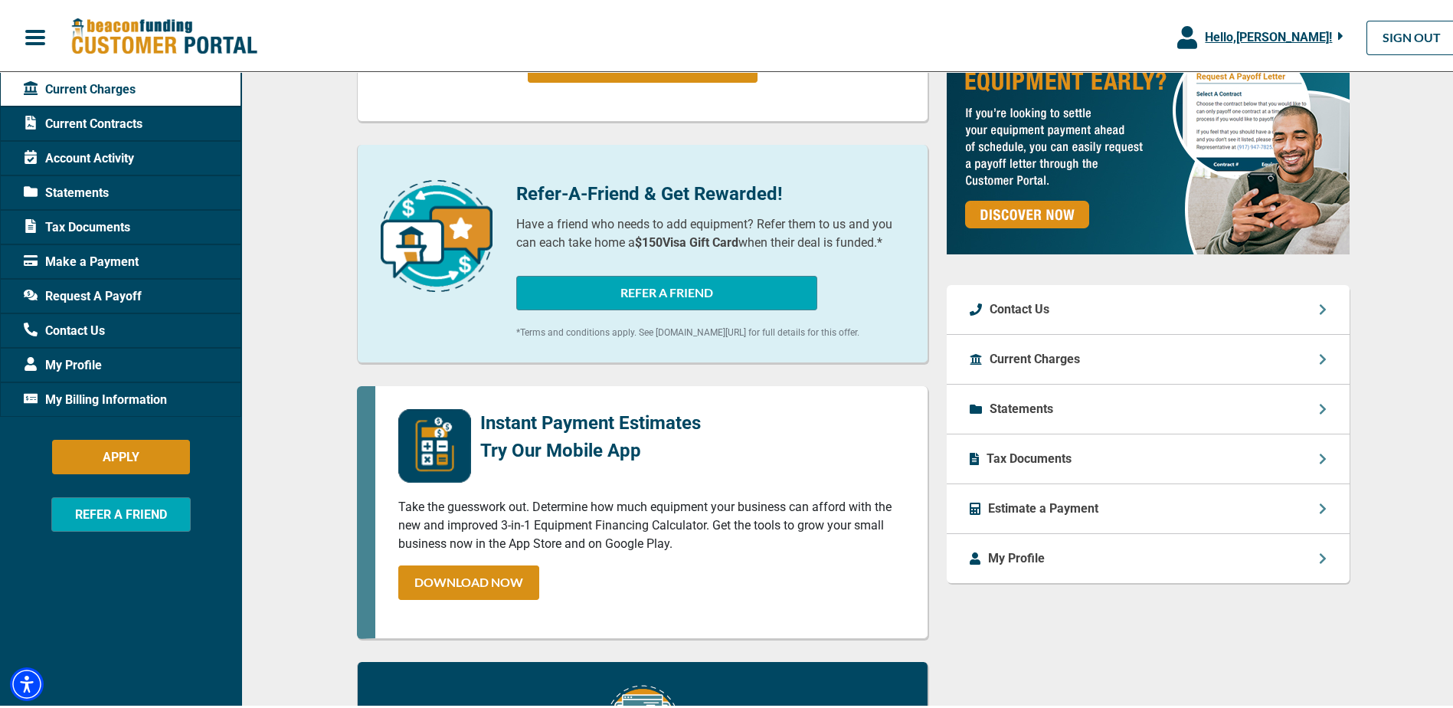
click at [1319, 352] on icon at bounding box center [1322, 356] width 6 height 11
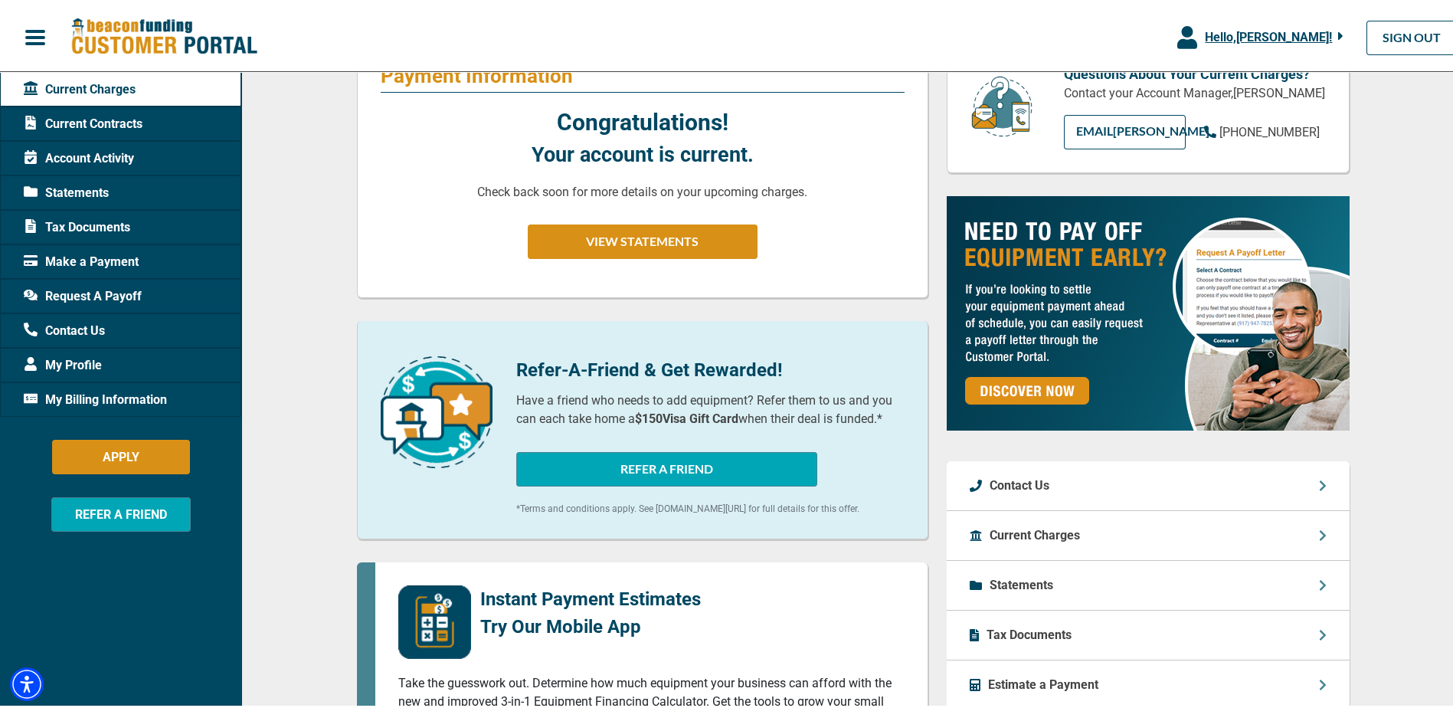
scroll to position [306, 0]
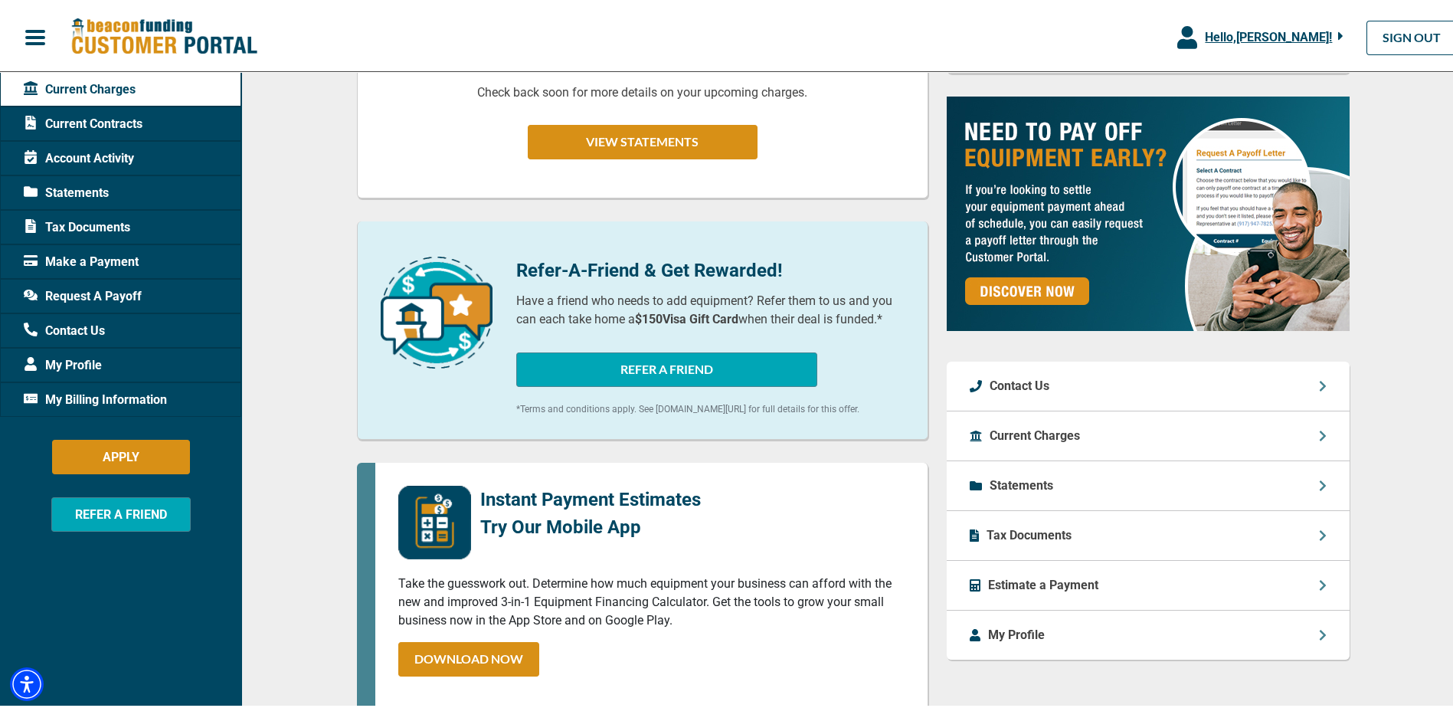
click at [88, 293] on span "Request A Payoff" at bounding box center [83, 293] width 118 height 18
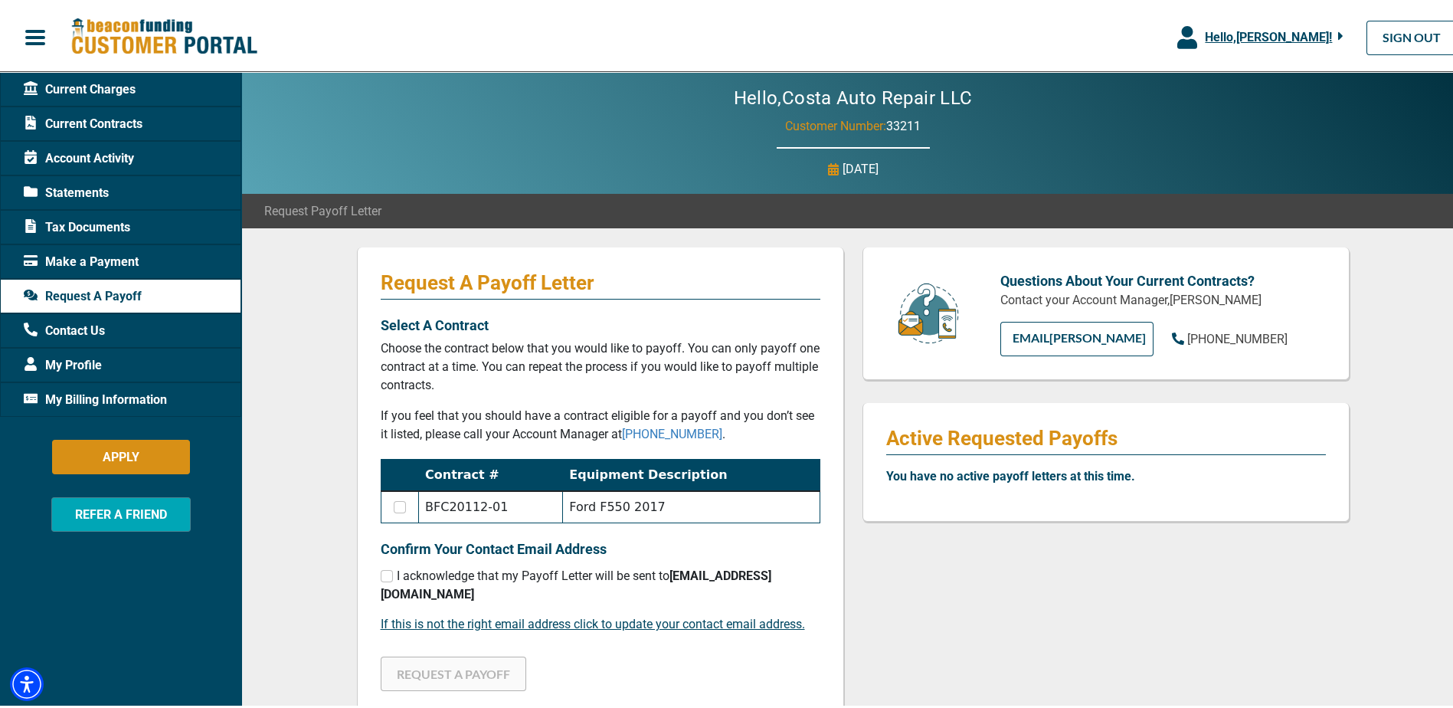
click at [56, 221] on span "Tax Documents" at bounding box center [77, 224] width 106 height 18
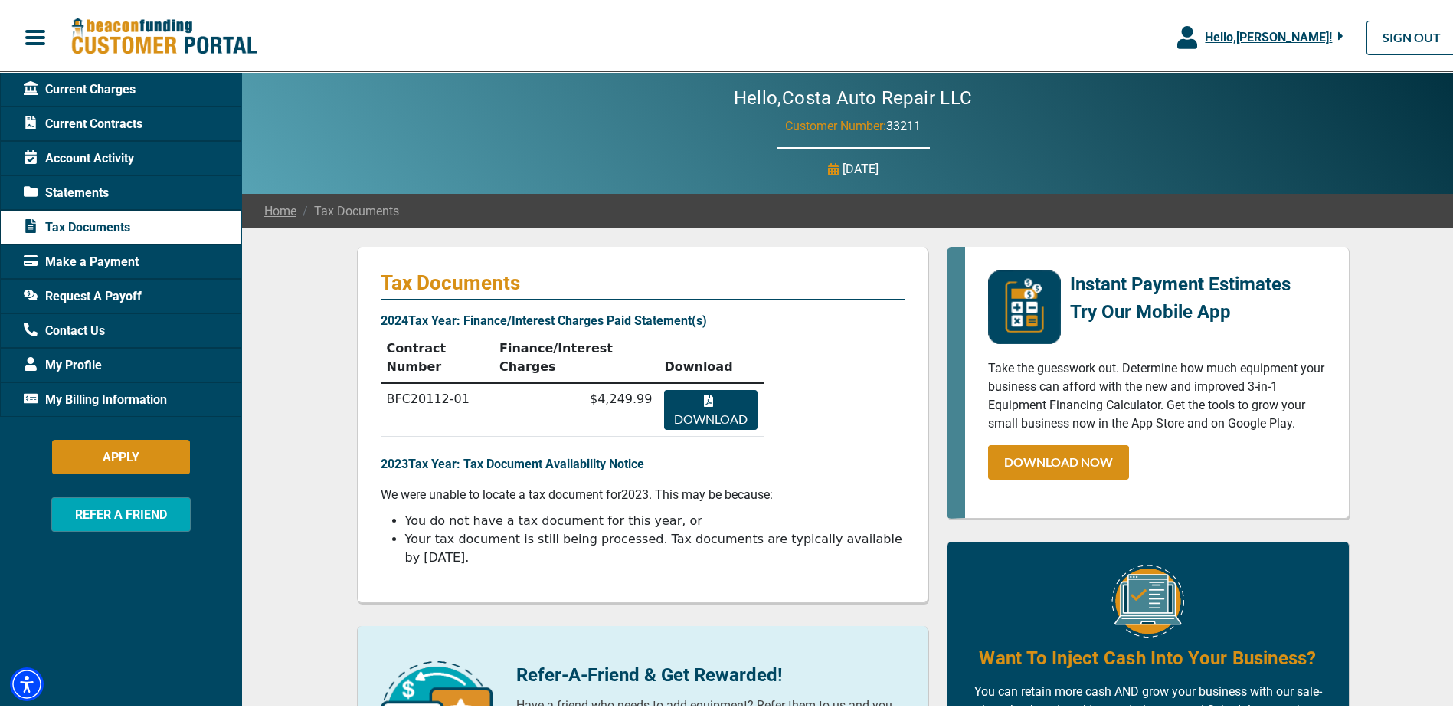
click at [89, 123] on span "Current Contracts" at bounding box center [83, 121] width 119 height 18
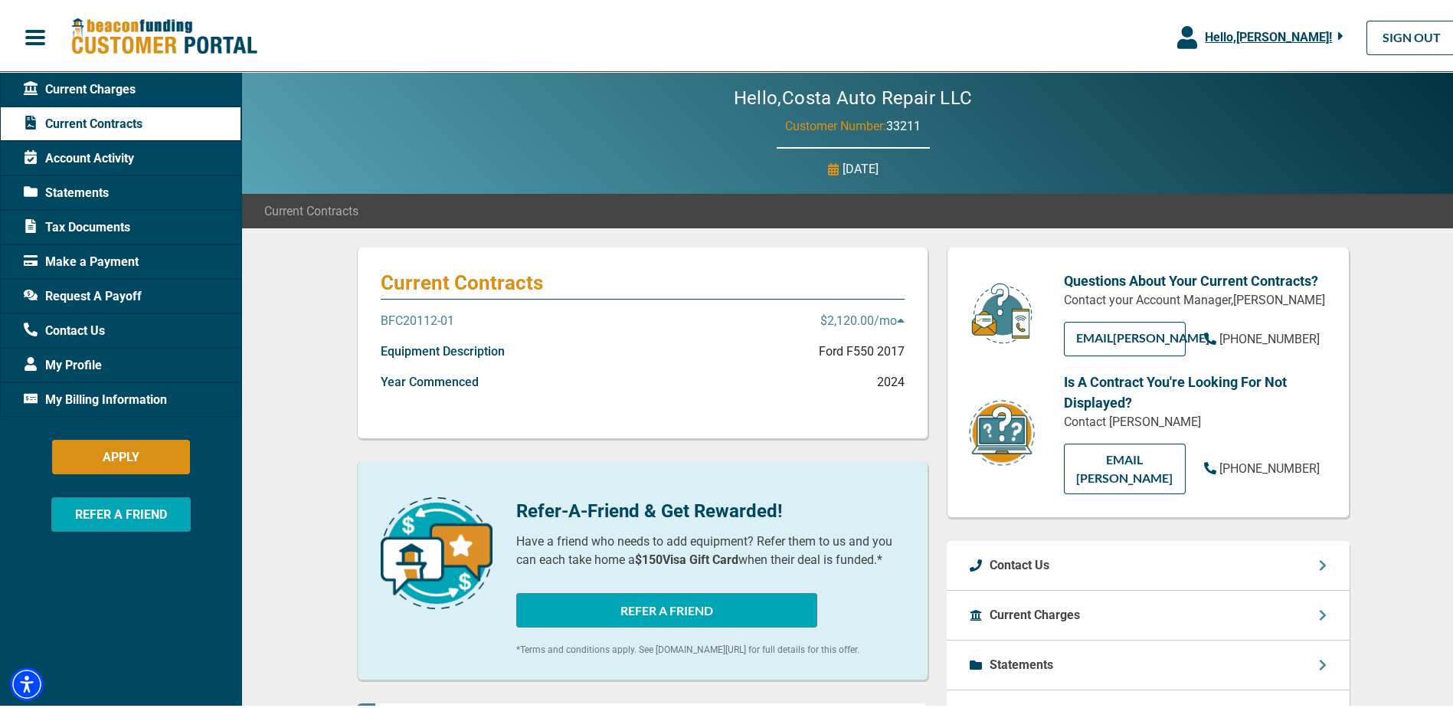
click at [96, 88] on span "Current Charges" at bounding box center [80, 86] width 112 height 18
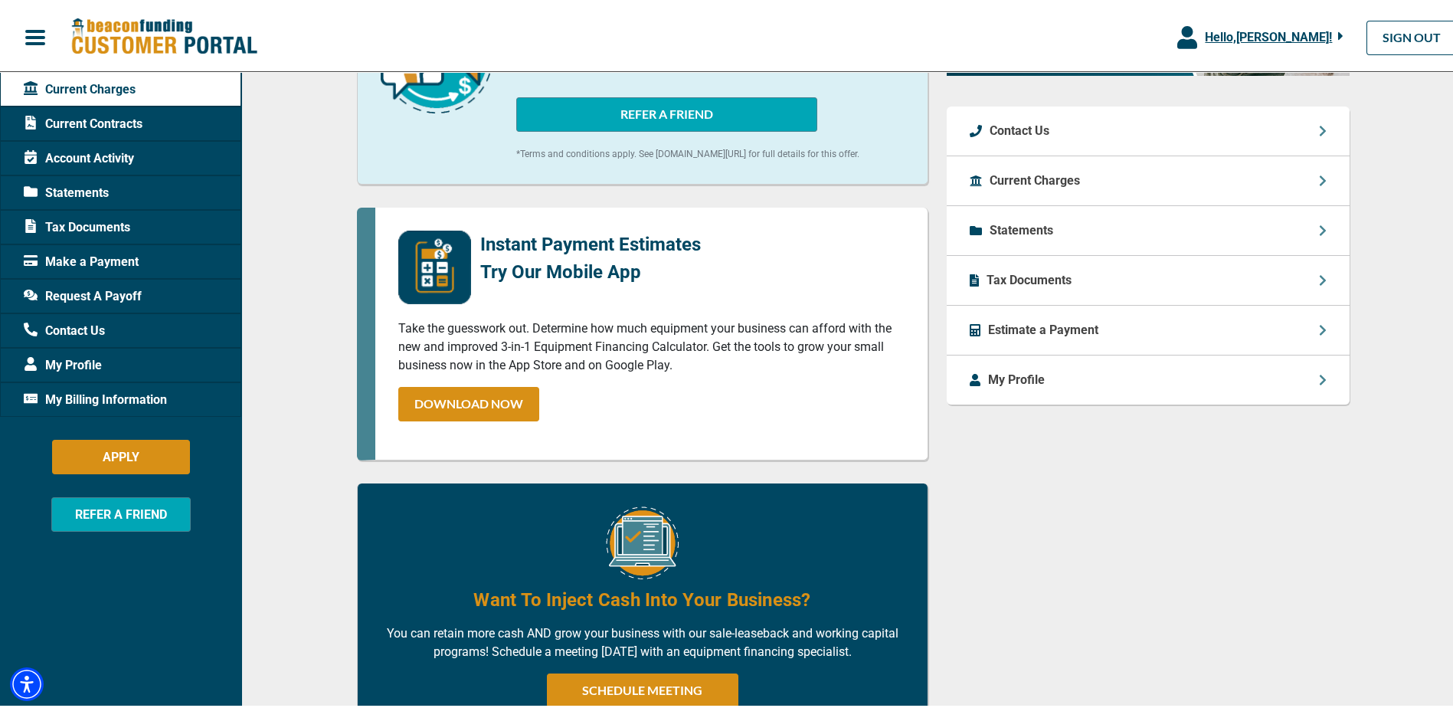
scroll to position [102, 0]
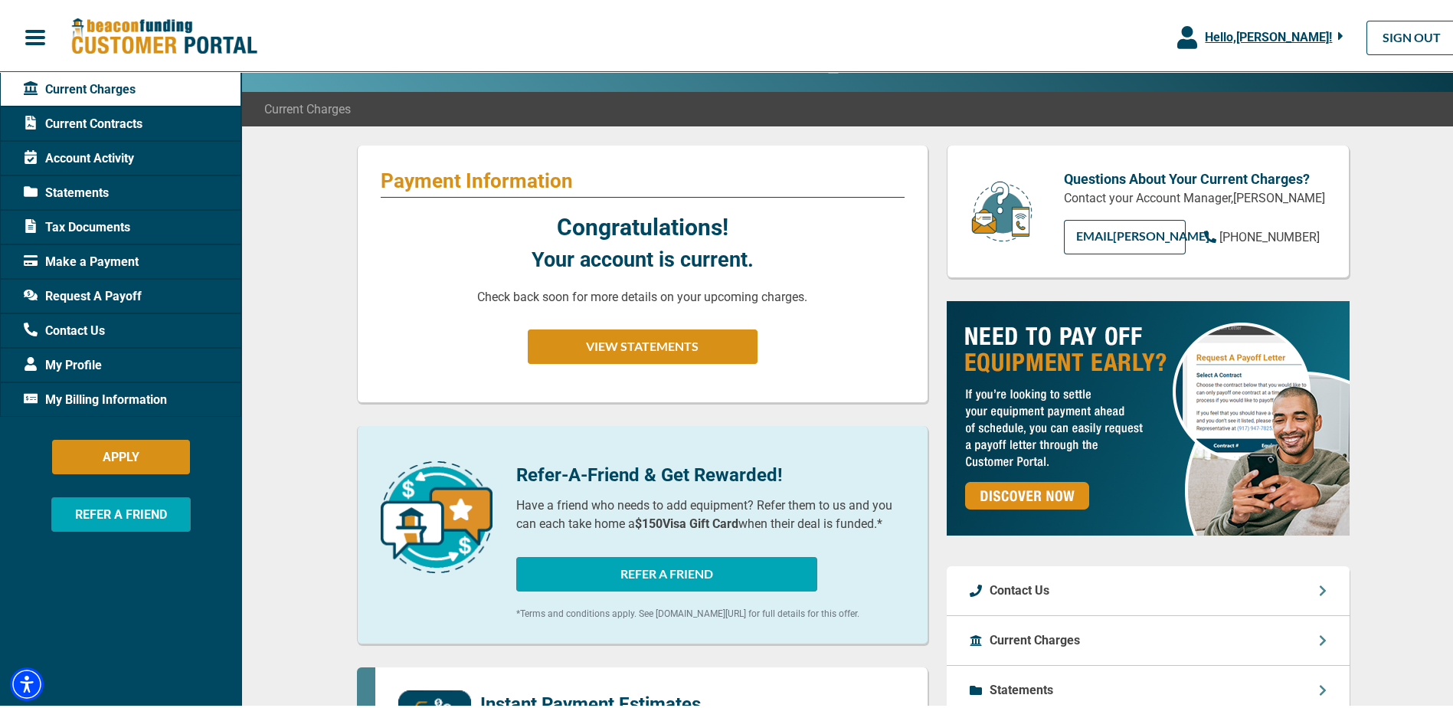
click at [81, 191] on span "Statements" at bounding box center [66, 190] width 85 height 18
